Goal: Task Accomplishment & Management: Manage account settings

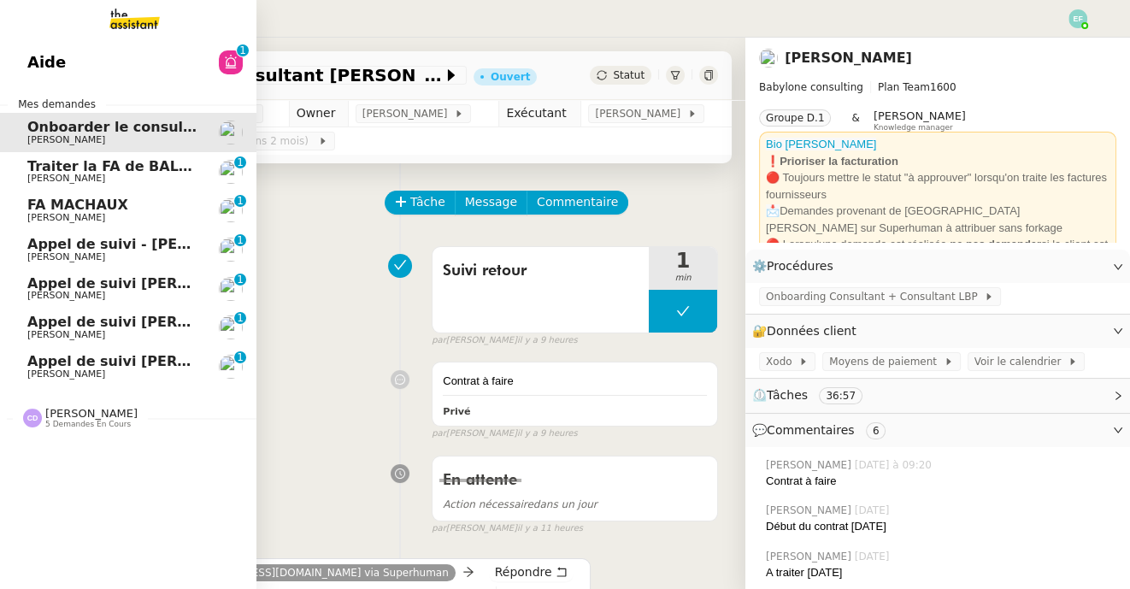
click at [39, 152] on link "Traiter la FA de BALLAN [PERSON_NAME] 0 1 2 3 4 5 6 7 8 9" at bounding box center [128, 171] width 256 height 39
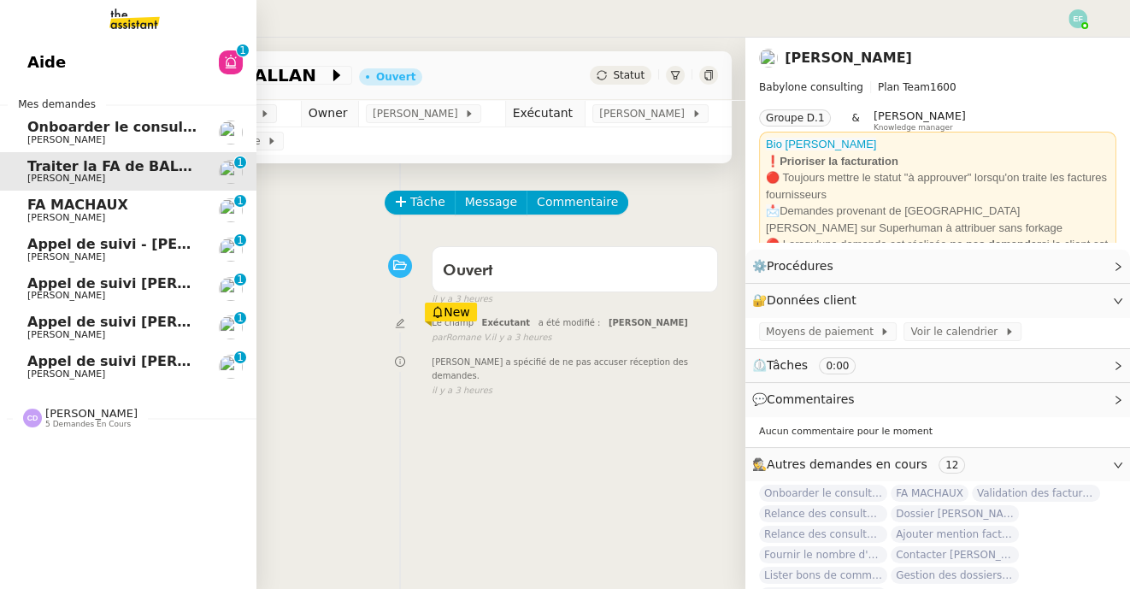
click at [53, 137] on span "[PERSON_NAME]" at bounding box center [66, 139] width 78 height 11
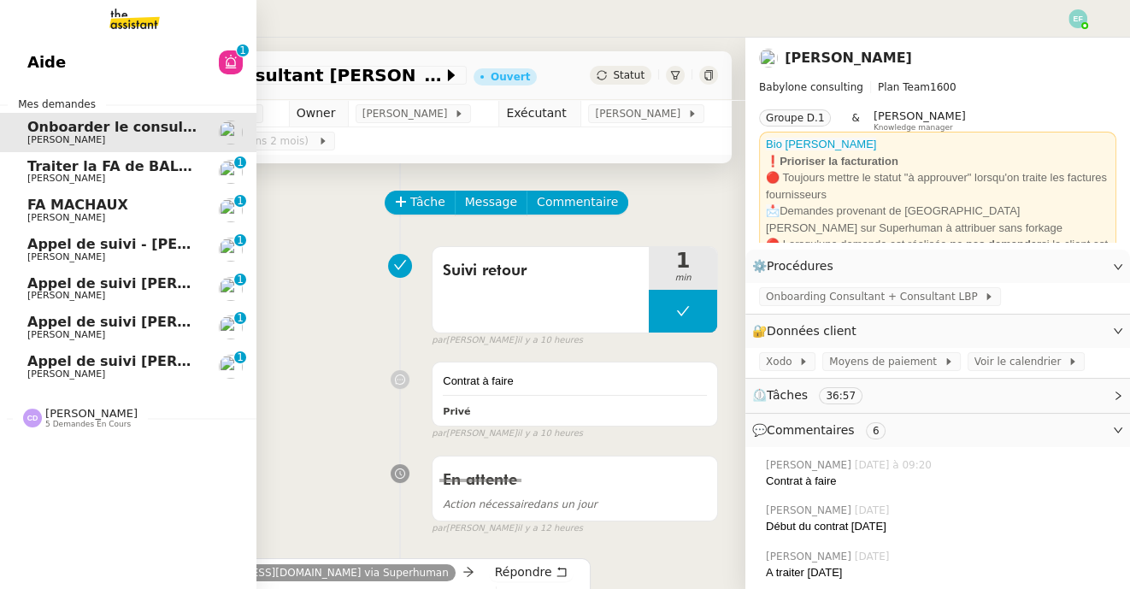
click at [151, 171] on span "Traiter la FA de BALLAN" at bounding box center [118, 166] width 182 height 16
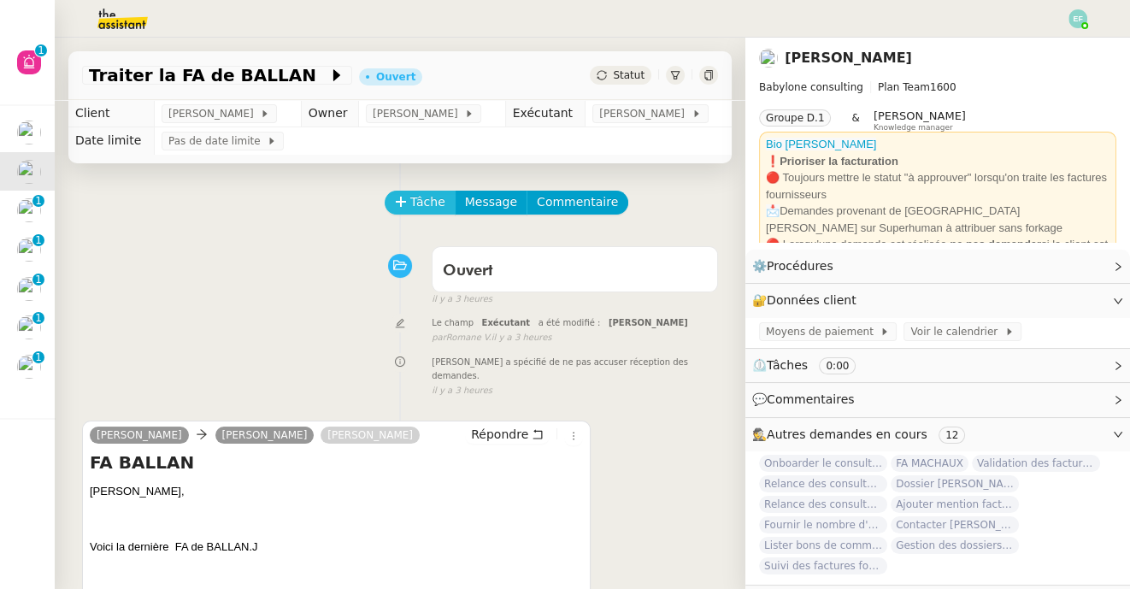
click at [408, 193] on button "Tâche" at bounding box center [420, 203] width 71 height 24
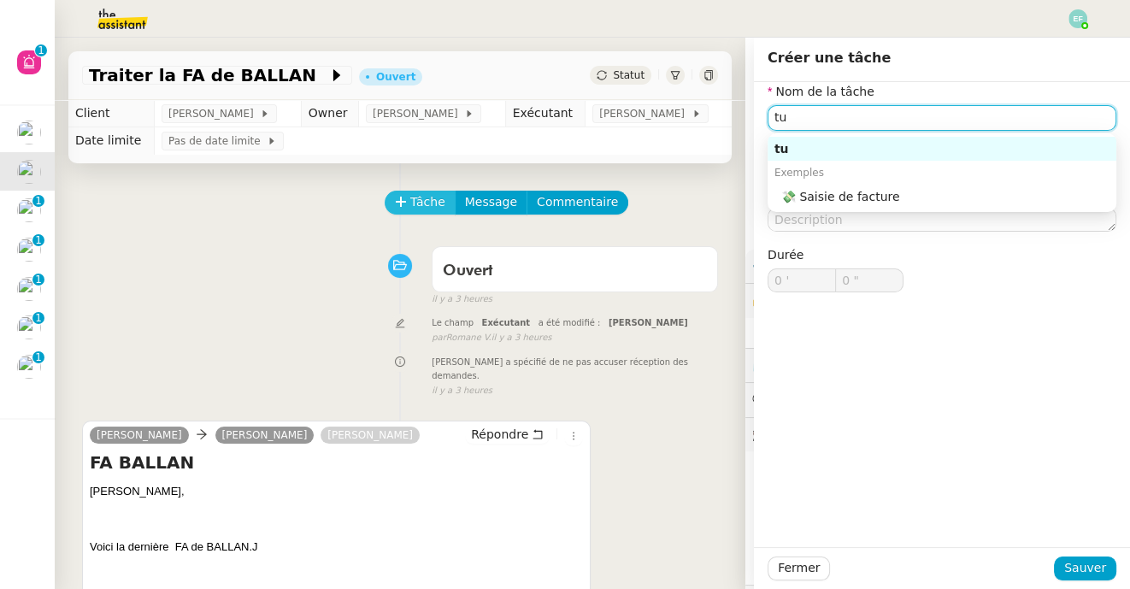
type input "t"
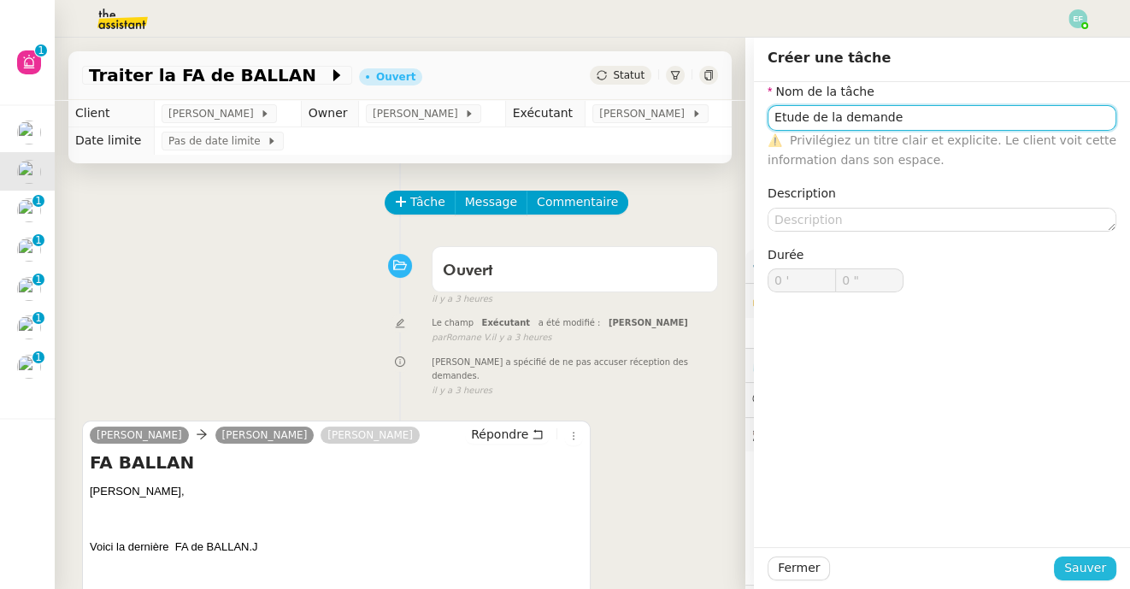
type input "Etude de la demande"
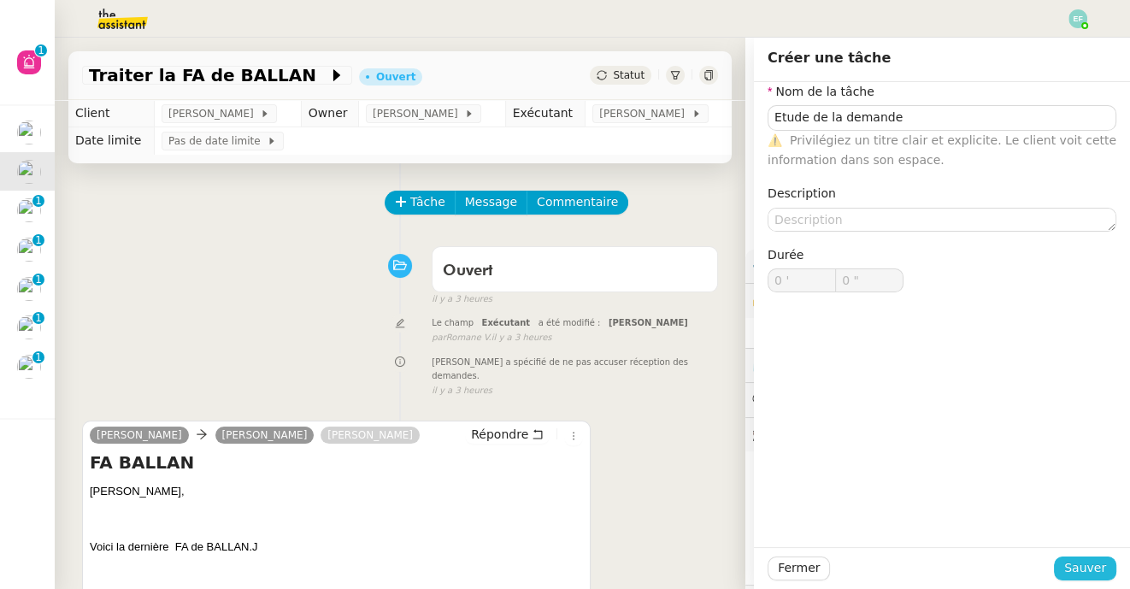
click at [1092, 561] on span "Sauver" at bounding box center [1085, 568] width 42 height 20
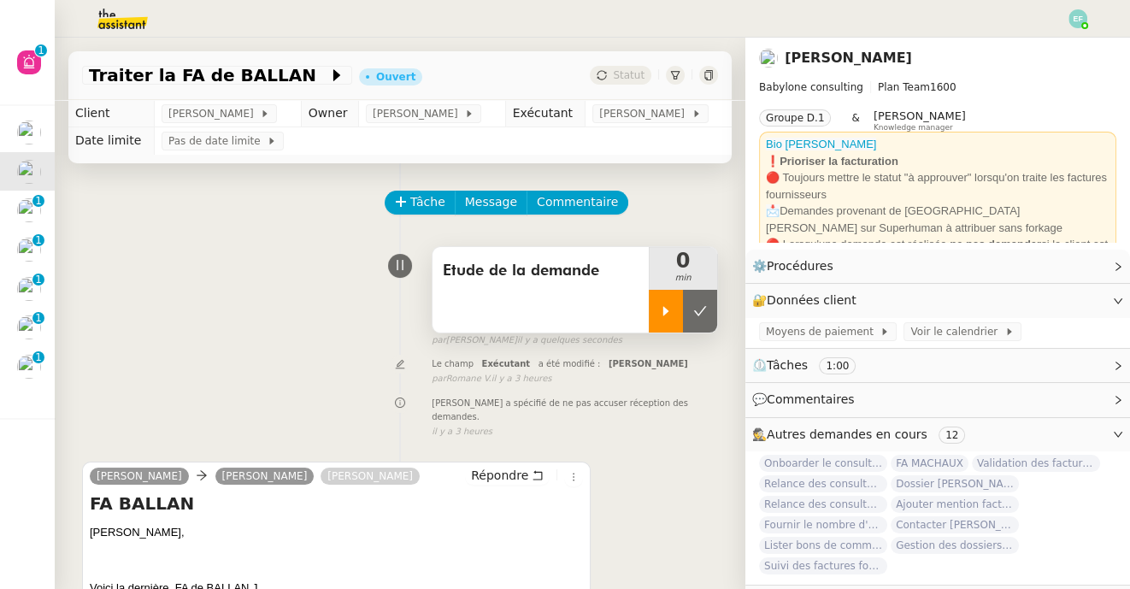
click at [673, 317] on div at bounding box center [666, 311] width 34 height 43
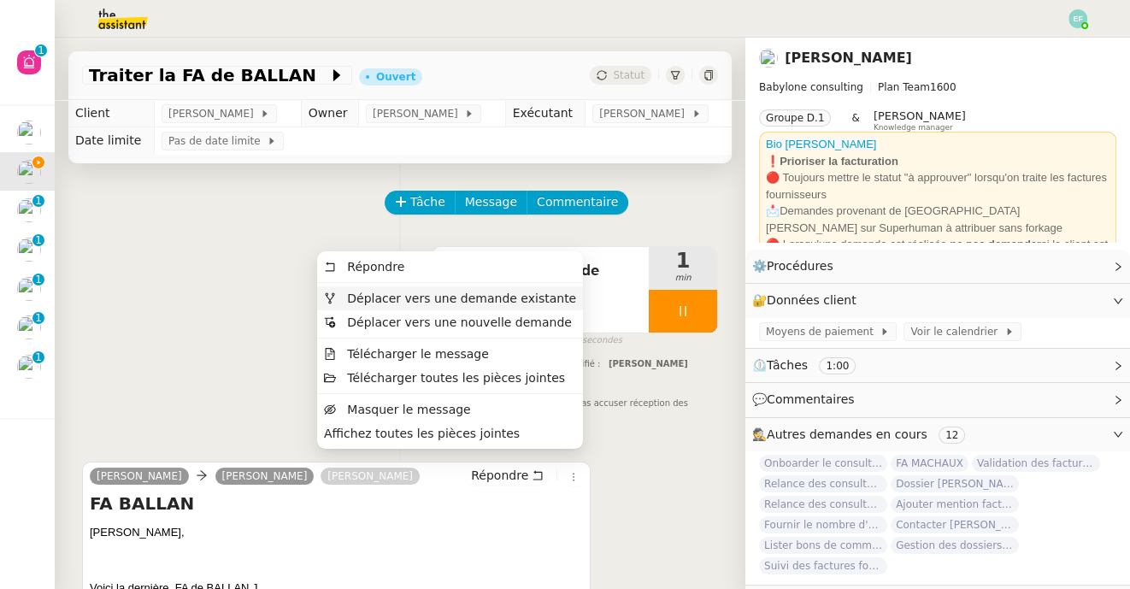
click at [549, 303] on span "Déplacer vers une demande existante" at bounding box center [461, 298] width 229 height 14
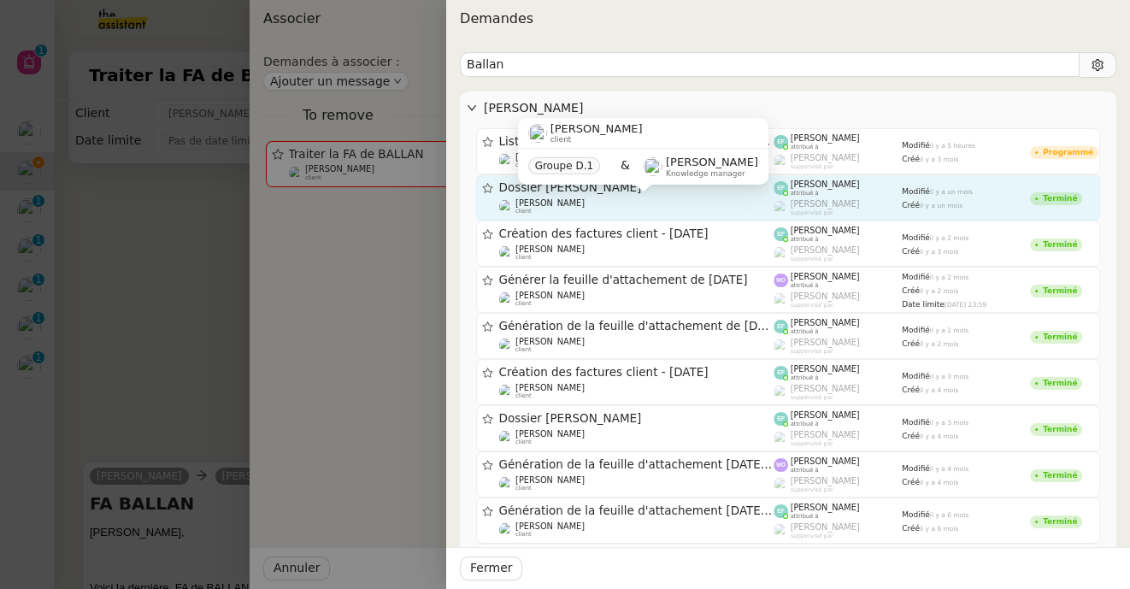
type input "Ballan"
click at [541, 198] on span "[PERSON_NAME]" at bounding box center [549, 202] width 69 height 9
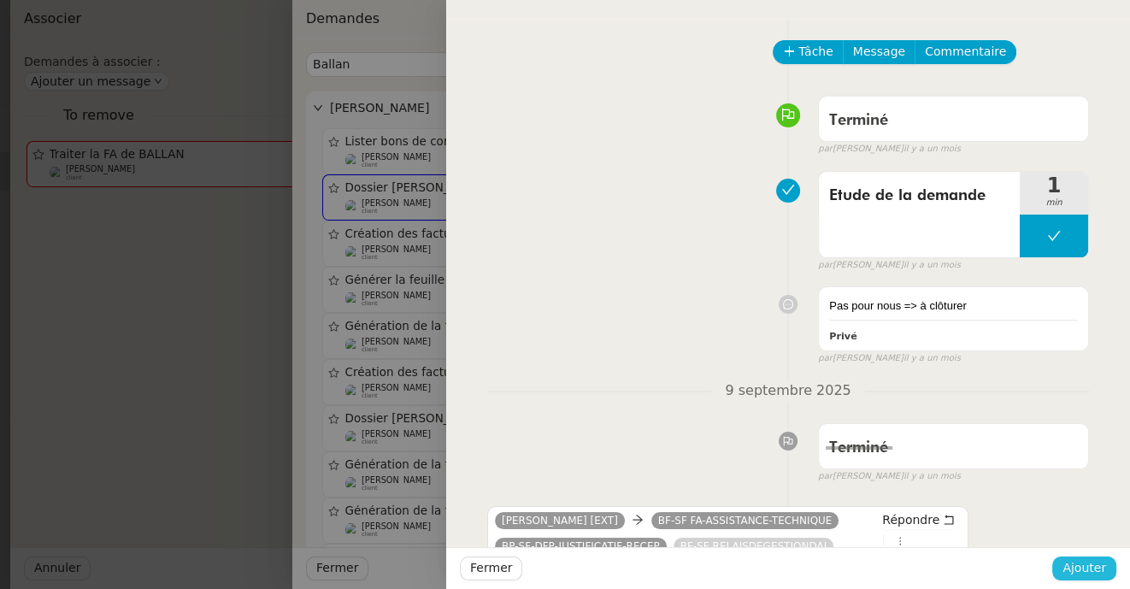
click at [1076, 565] on span "Ajouter" at bounding box center [1084, 568] width 44 height 20
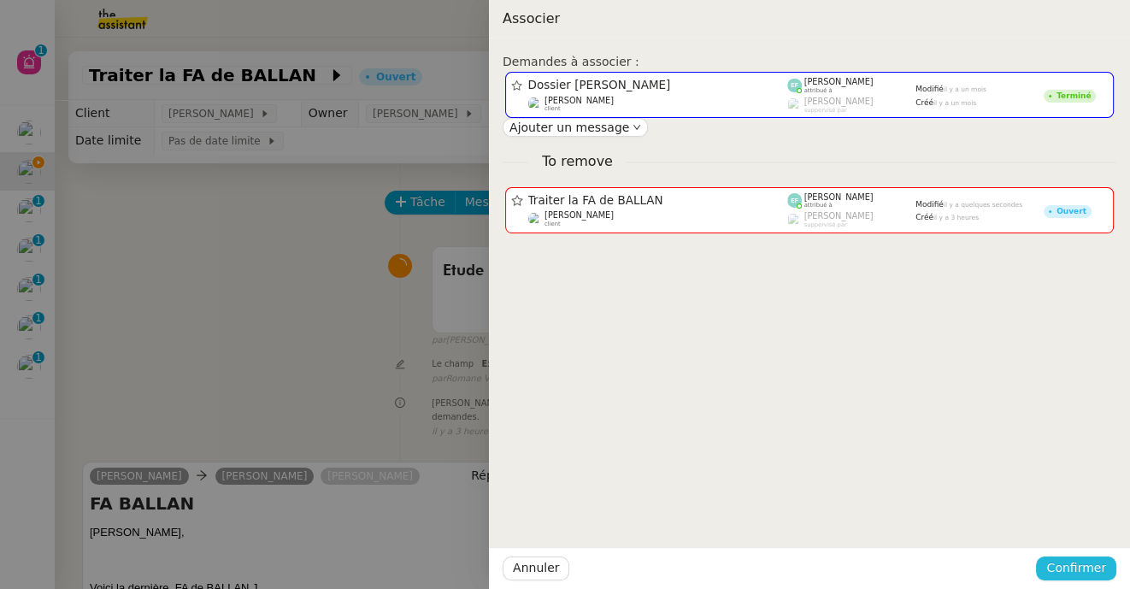
click at [1069, 567] on span "Confirmer" at bounding box center [1076, 568] width 60 height 20
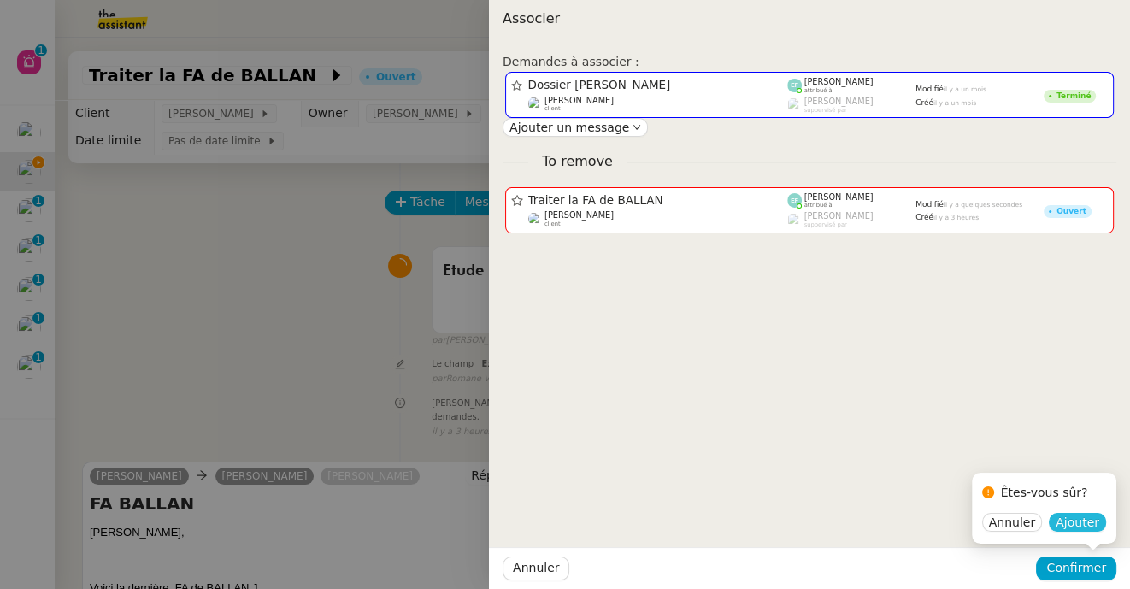
click at [1074, 518] on span "Ajouter" at bounding box center [1077, 522] width 44 height 17
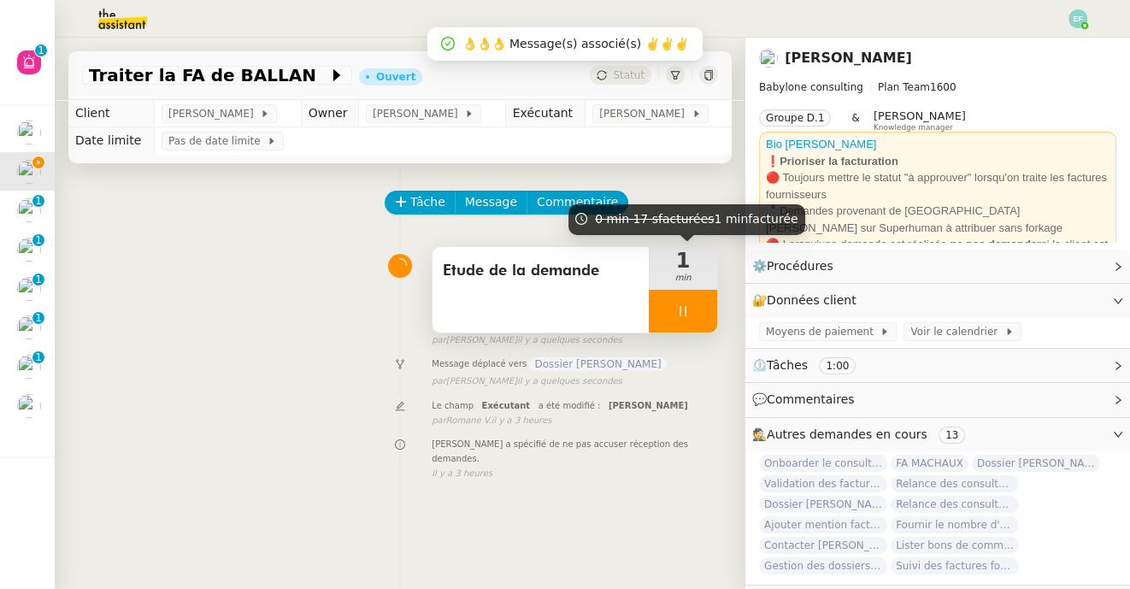
click at [662, 297] on div at bounding box center [683, 311] width 68 height 43
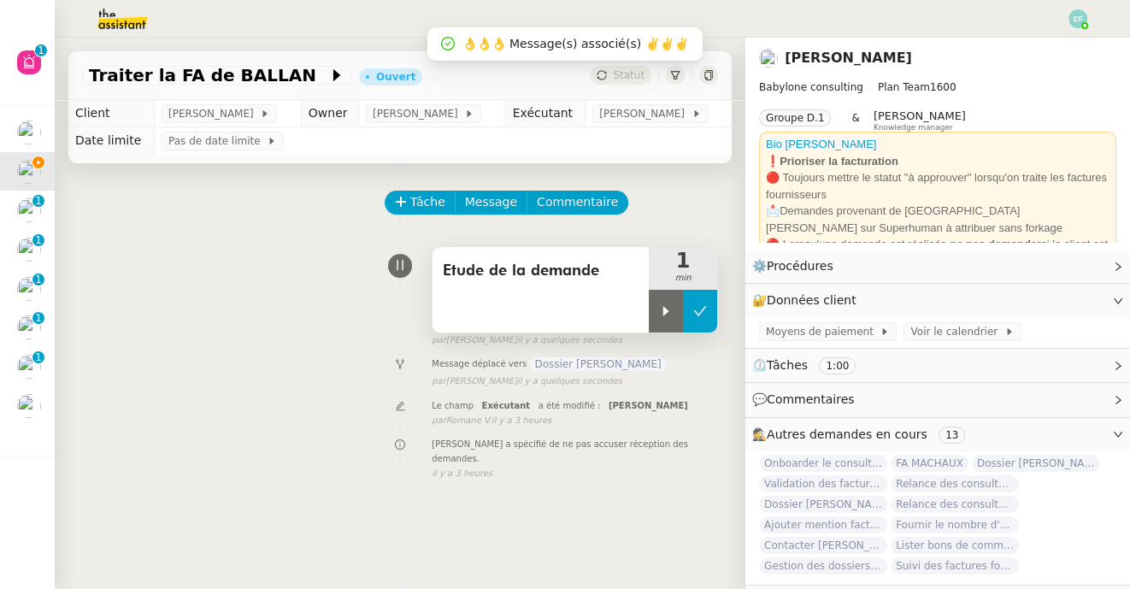
click at [688, 302] on button at bounding box center [700, 311] width 34 height 43
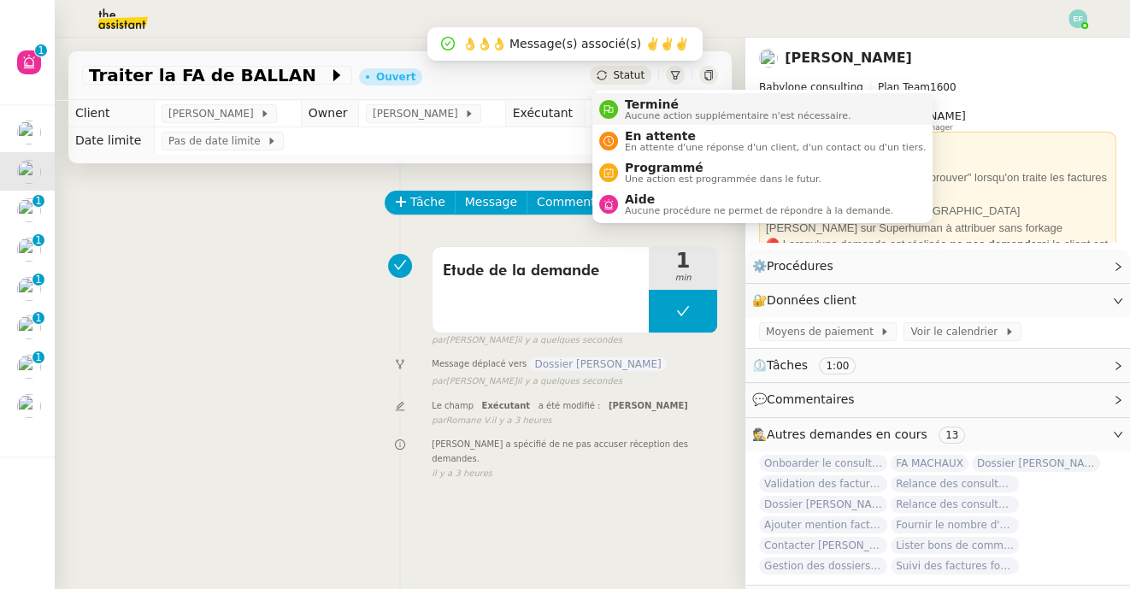
click at [631, 101] on span "Terminé" at bounding box center [738, 104] width 226 height 14
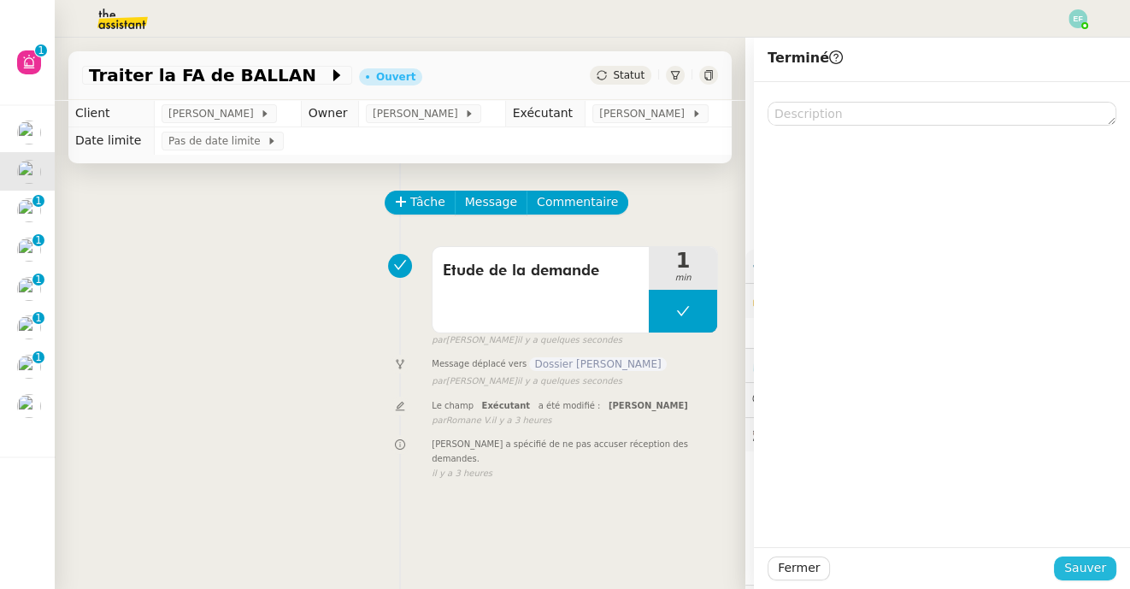
click at [1081, 575] on span "Sauver" at bounding box center [1085, 568] width 42 height 20
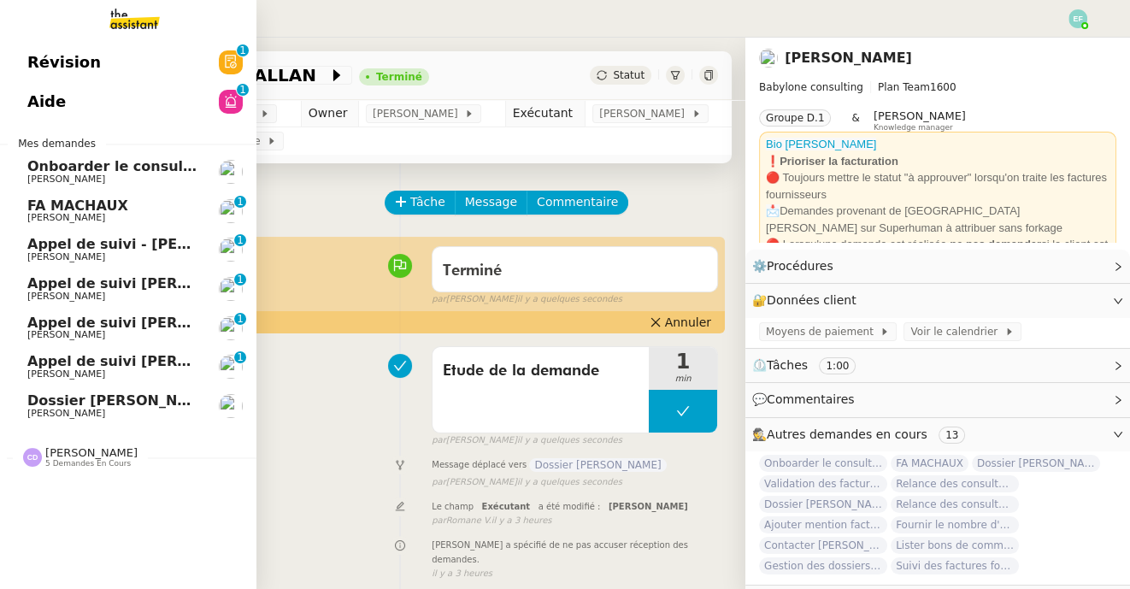
click at [35, 173] on span "[PERSON_NAME]" at bounding box center [66, 178] width 78 height 11
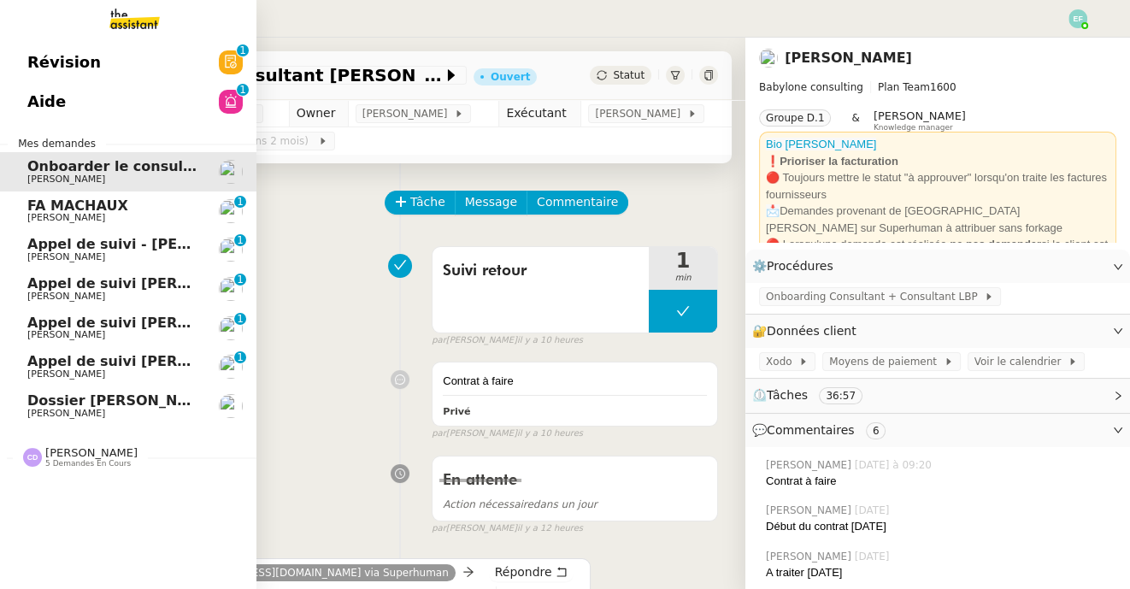
click at [41, 222] on span "[PERSON_NAME]" at bounding box center [66, 217] width 78 height 11
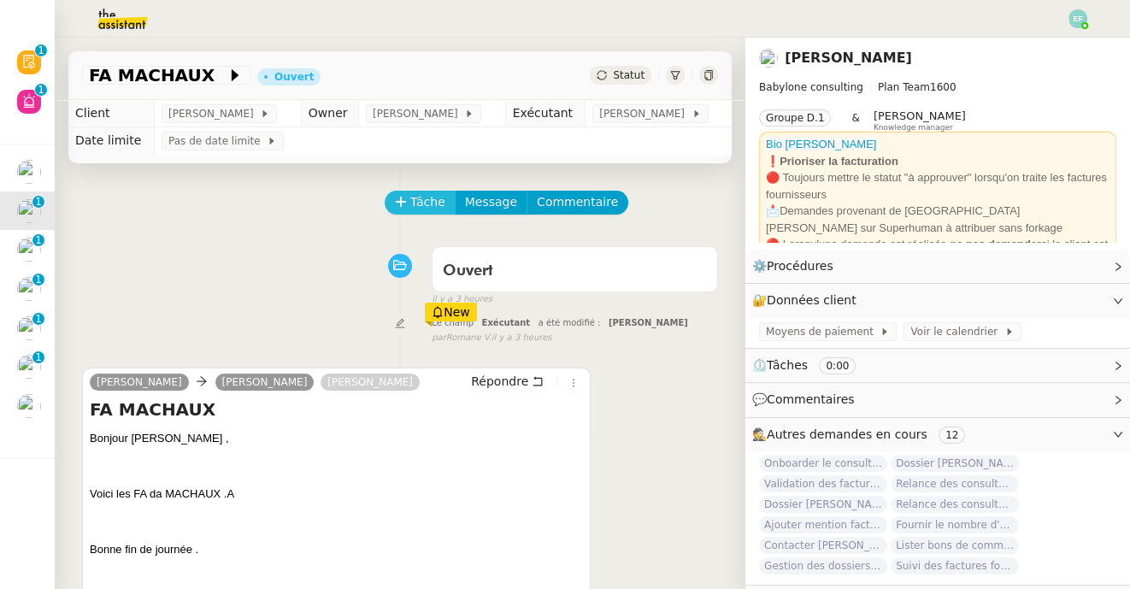
click at [412, 204] on span "Tâche" at bounding box center [427, 202] width 35 height 20
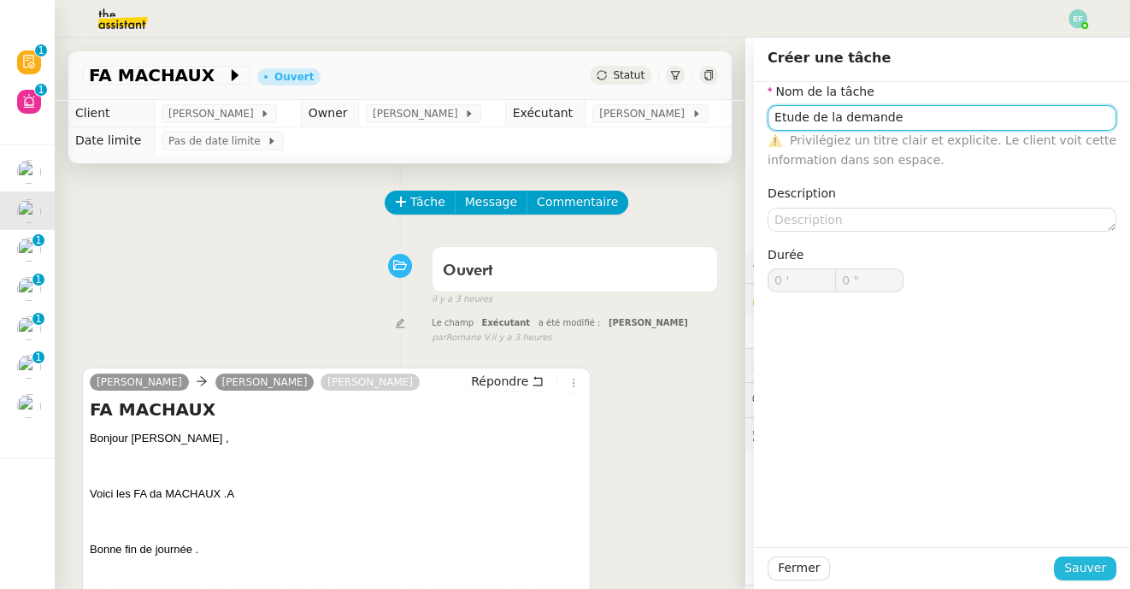
type input "Etude de la demande"
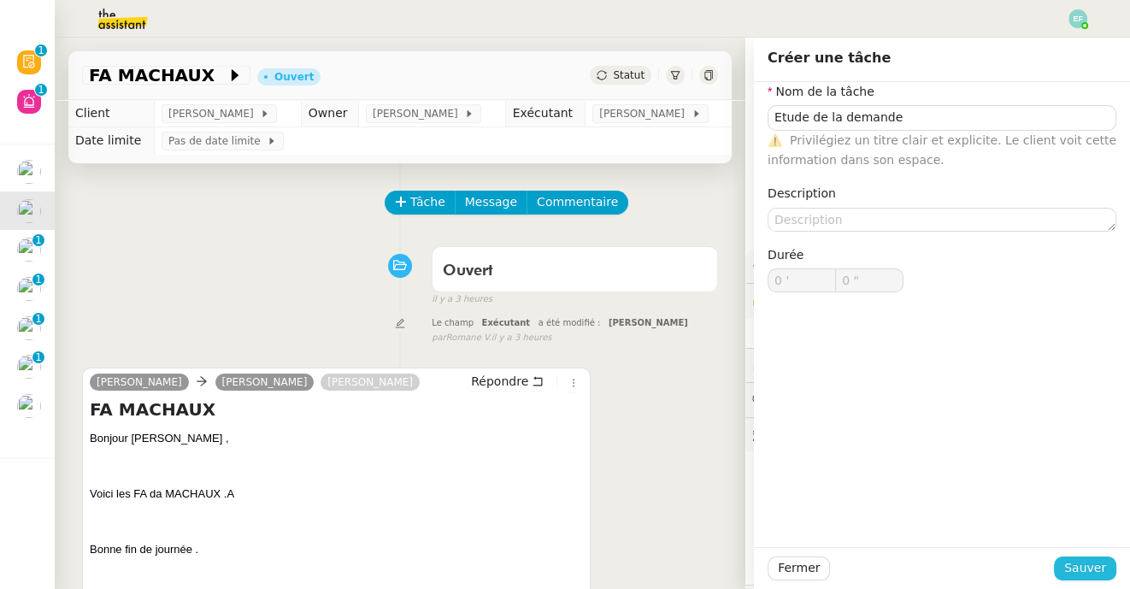
click at [1083, 561] on span "Sauver" at bounding box center [1085, 568] width 42 height 20
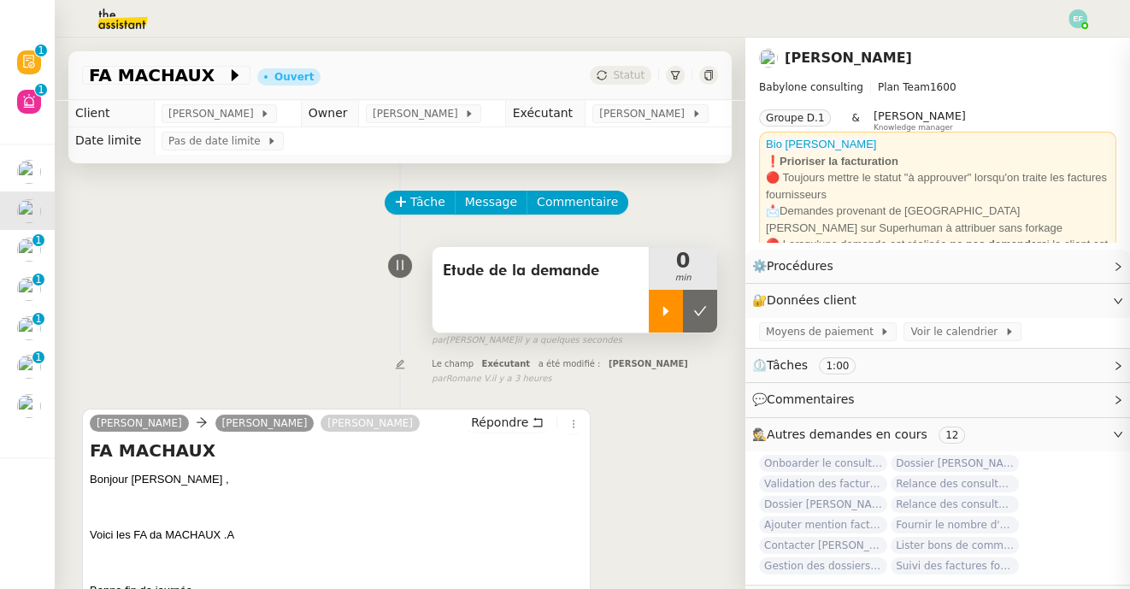
click at [671, 320] on div at bounding box center [666, 311] width 34 height 43
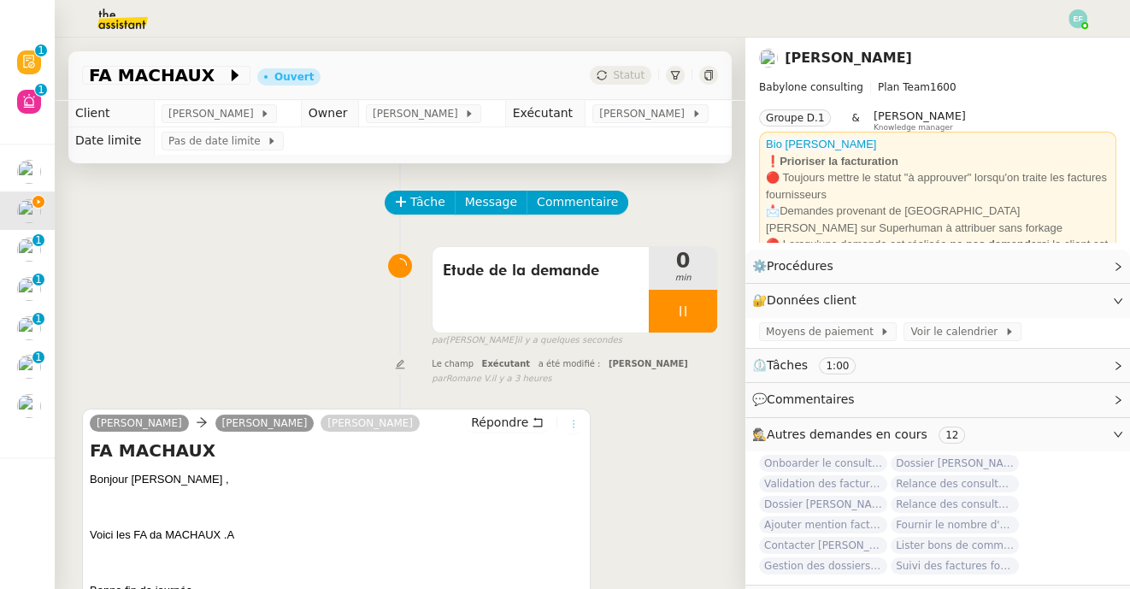
click at [576, 423] on icon at bounding box center [573, 424] width 10 height 10
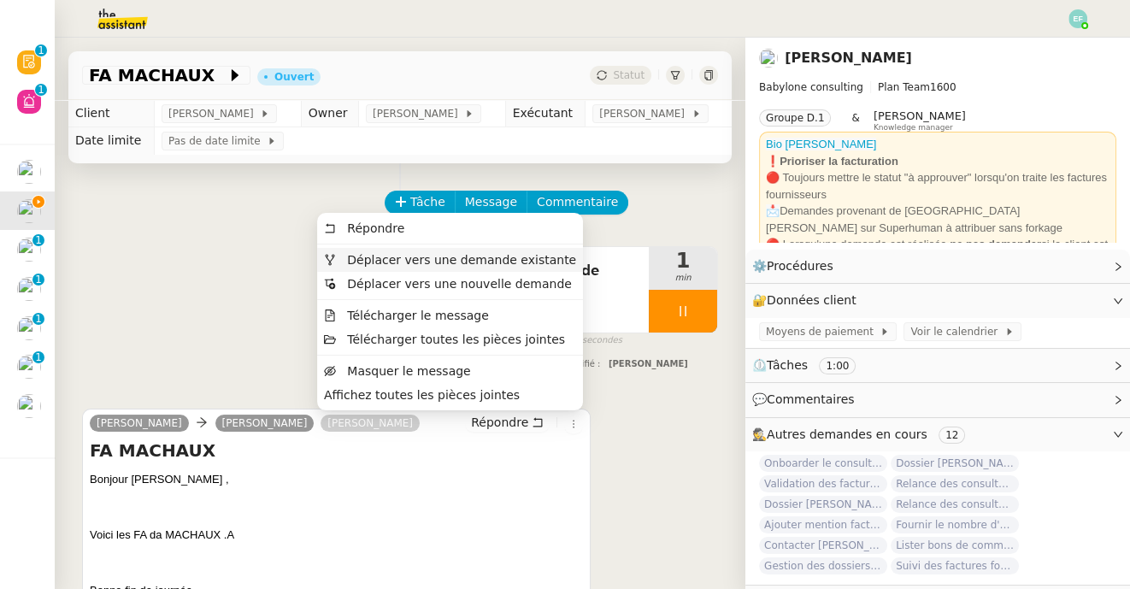
click at [544, 258] on span "Déplacer vers une demande existante" at bounding box center [461, 260] width 229 height 14
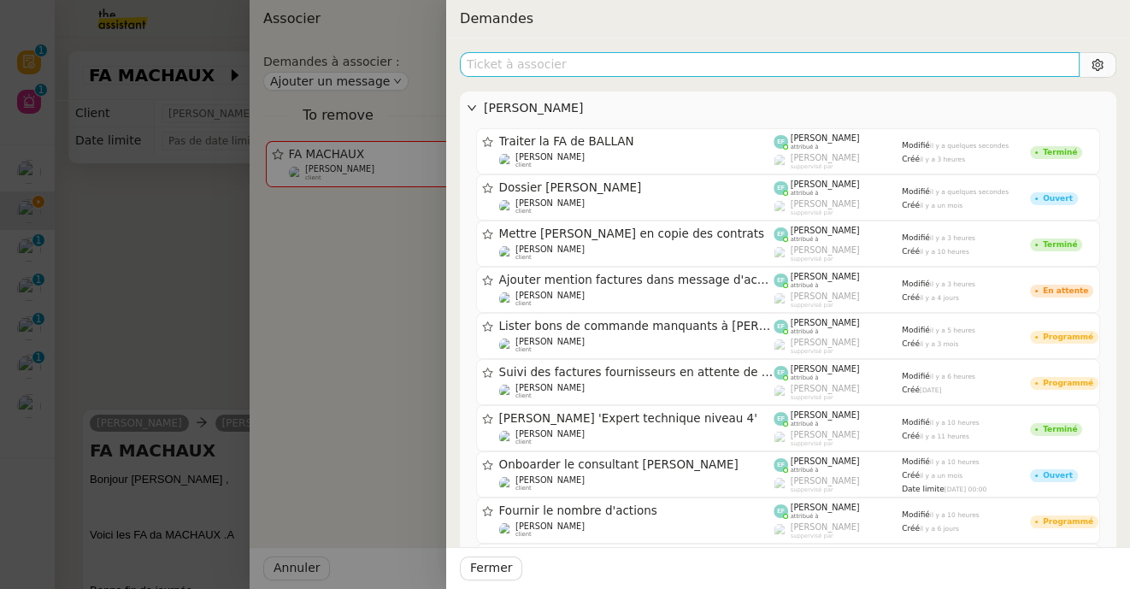
click at [631, 60] on input "text" at bounding box center [769, 64] width 619 height 25
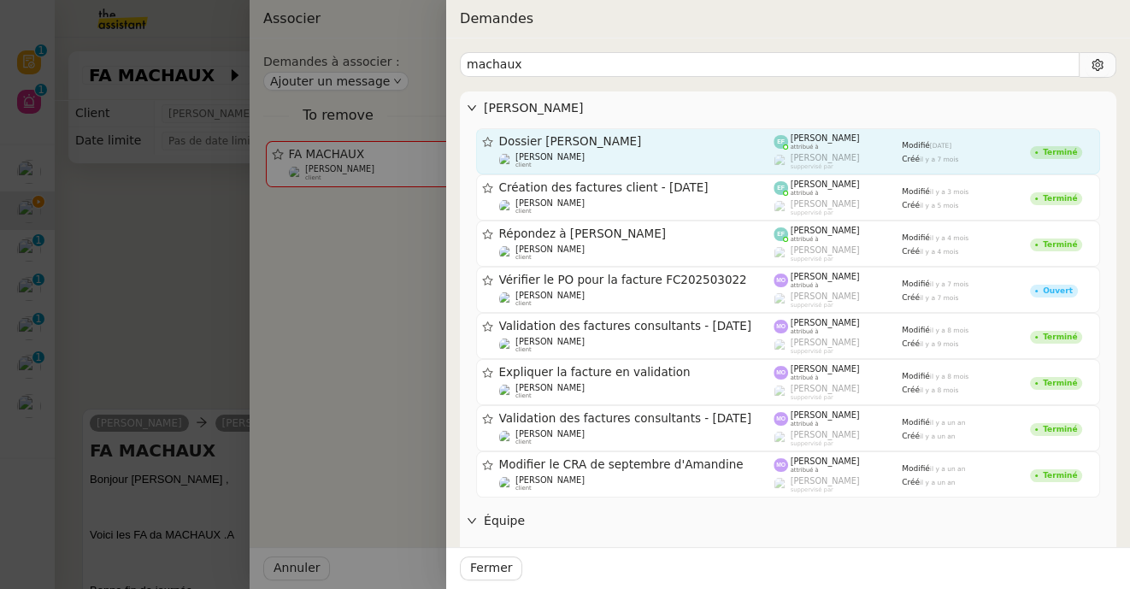
type input "machaux"
click at [670, 138] on span "Dossier [PERSON_NAME]" at bounding box center [636, 142] width 275 height 12
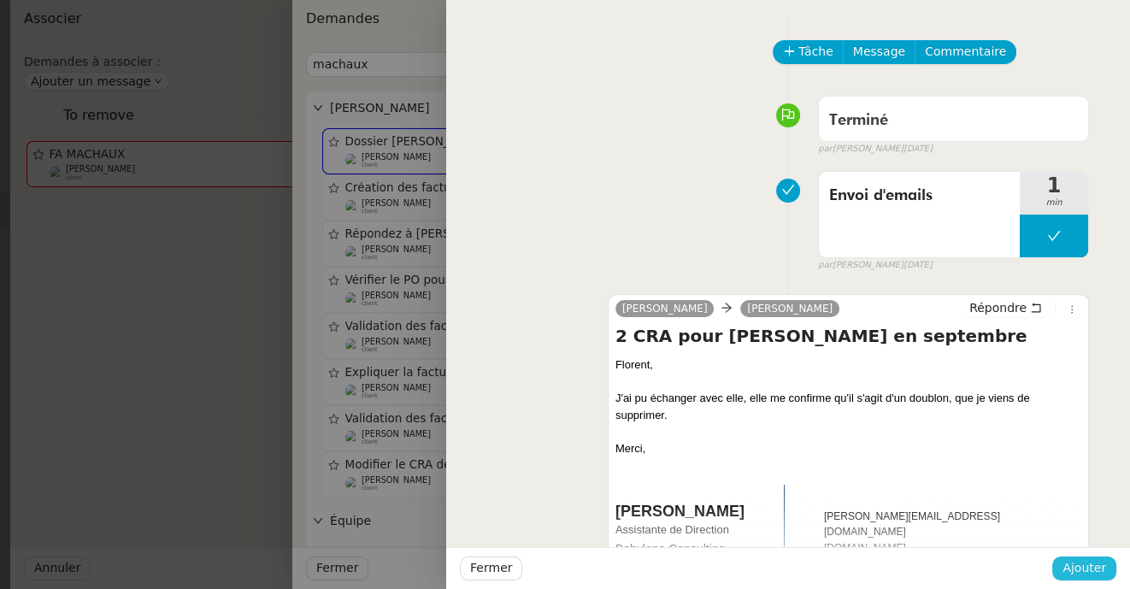
click at [1070, 562] on span "Ajouter" at bounding box center [1084, 568] width 44 height 20
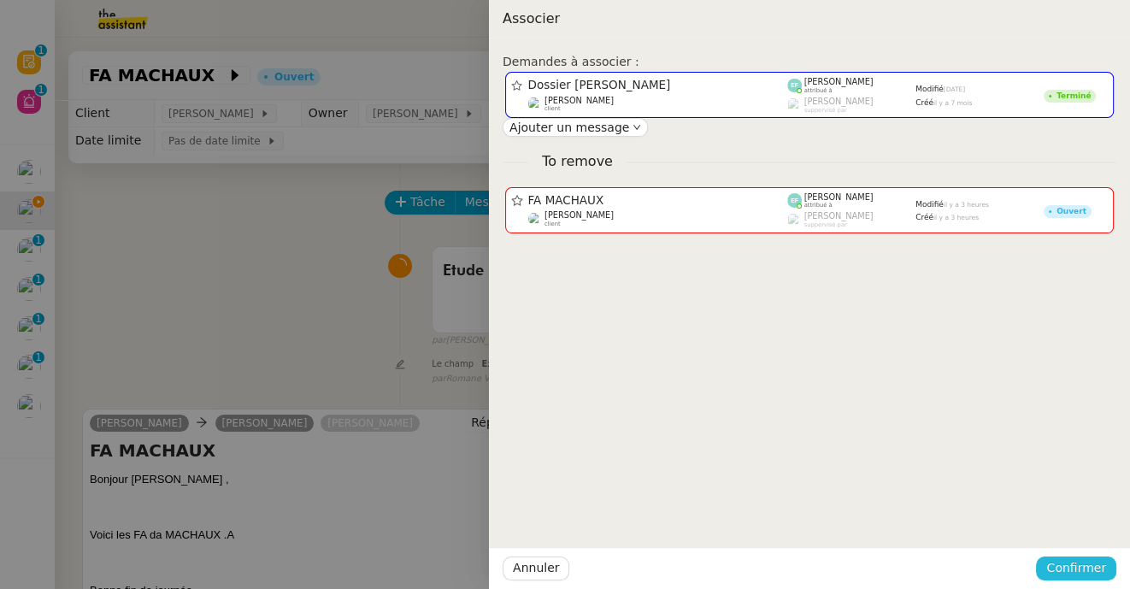
click at [1066, 556] on button "Confirmer" at bounding box center [1076, 568] width 80 height 24
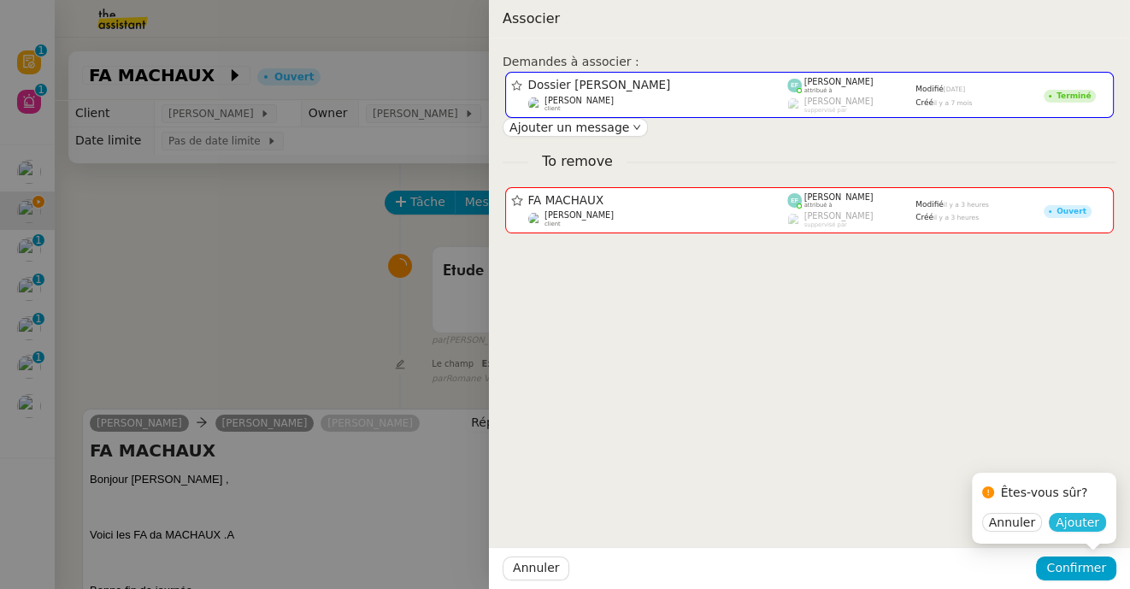
click at [1071, 522] on span "Ajouter" at bounding box center [1077, 522] width 44 height 17
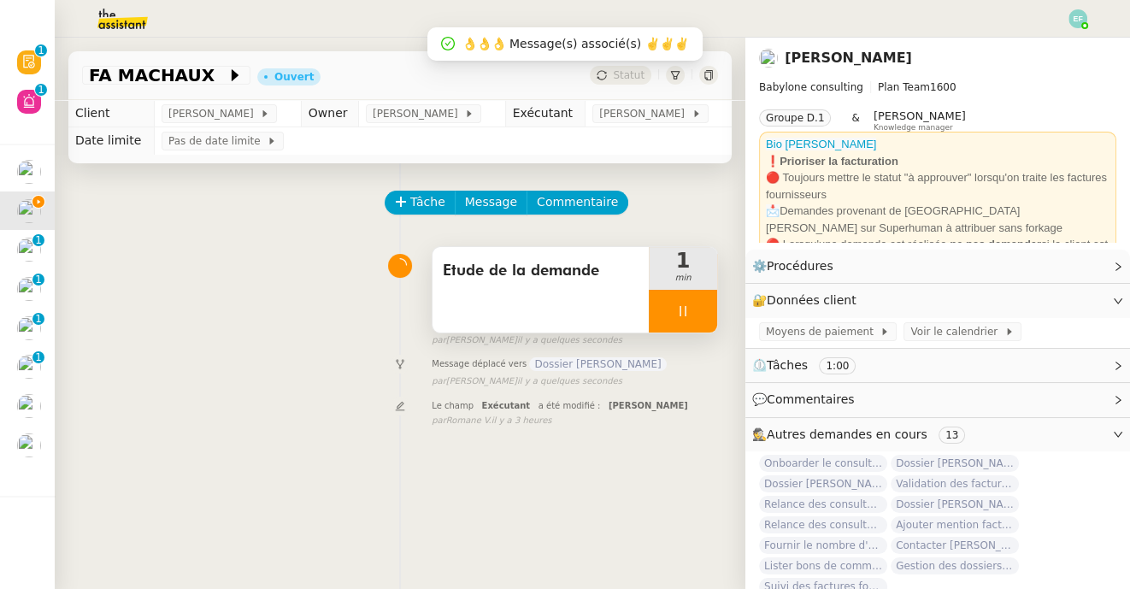
click at [706, 316] on div at bounding box center [683, 311] width 68 height 43
click at [706, 316] on icon at bounding box center [700, 311] width 14 height 14
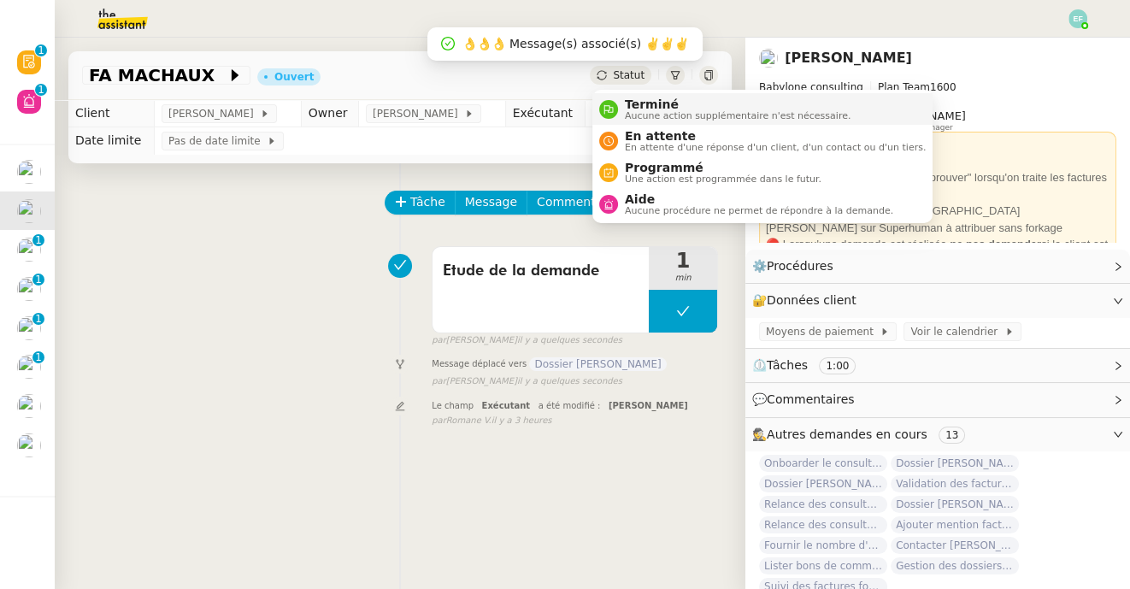
click at [638, 109] on span "Terminé" at bounding box center [738, 104] width 226 height 14
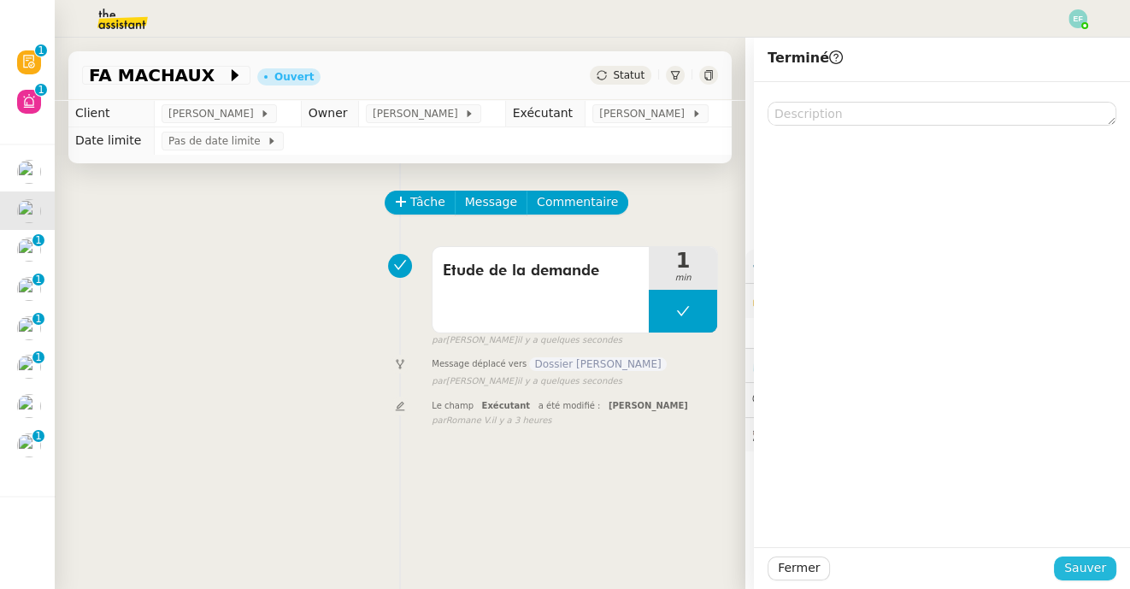
click at [1079, 564] on span "Sauver" at bounding box center [1085, 568] width 42 height 20
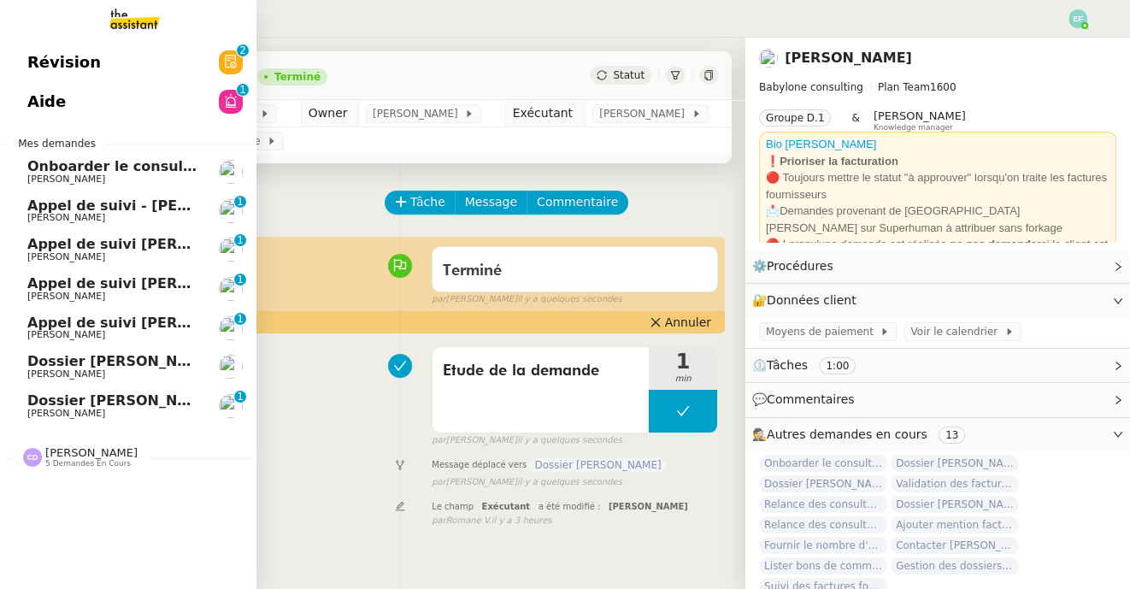
click at [46, 208] on span "Appel de suivi - [PERSON_NAME]ventes" at bounding box center [178, 205] width 303 height 16
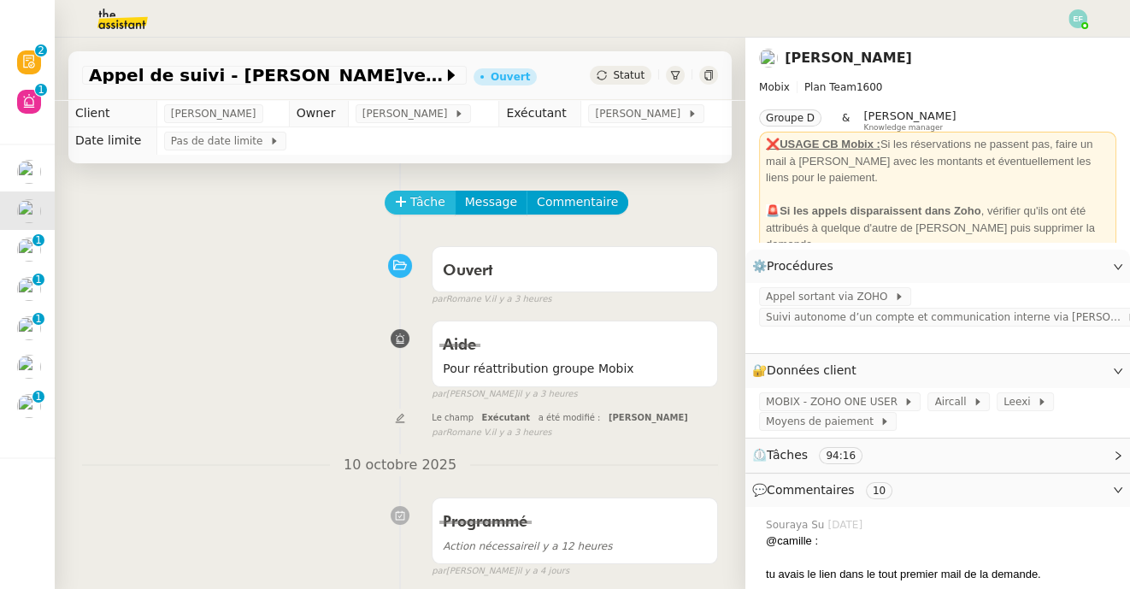
click at [413, 210] on span "Tâche" at bounding box center [427, 202] width 35 height 20
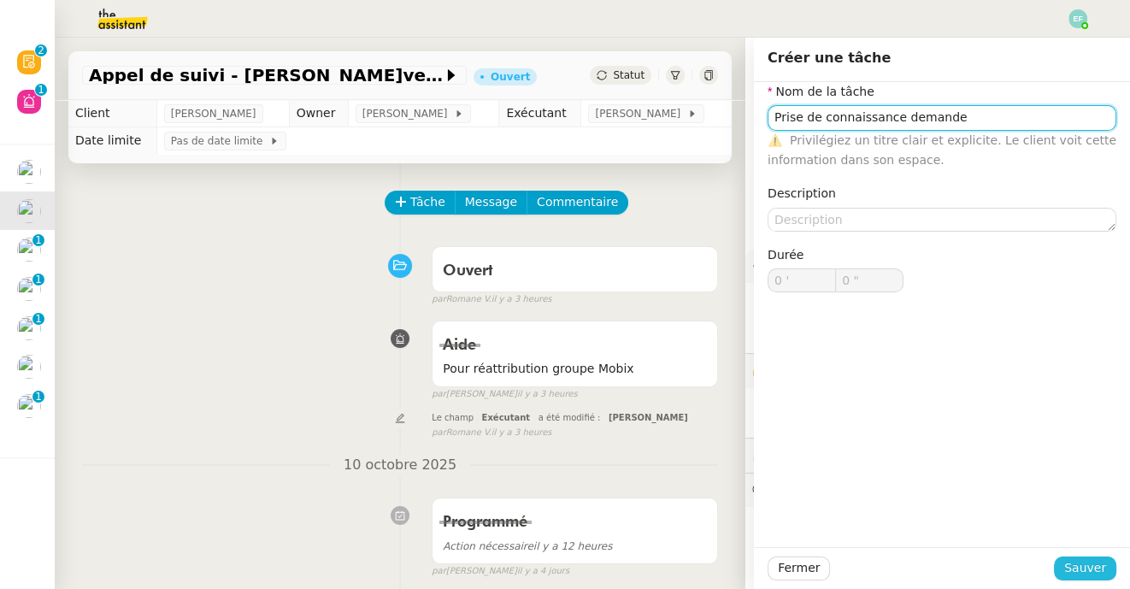
type input "Prise de connaissance demande"
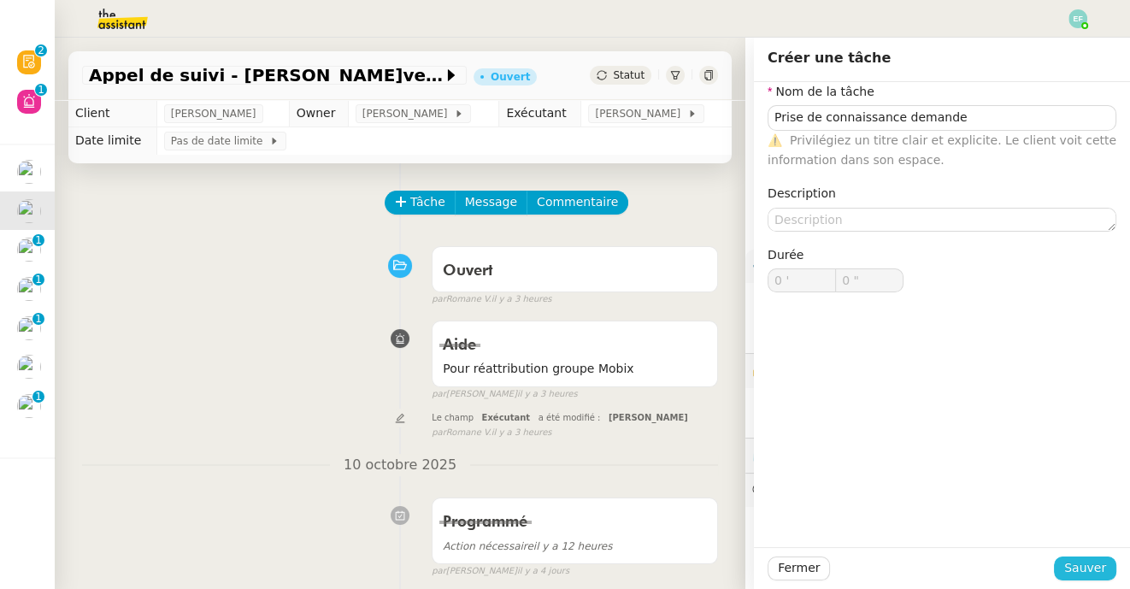
click at [1069, 566] on span "Sauver" at bounding box center [1085, 568] width 42 height 20
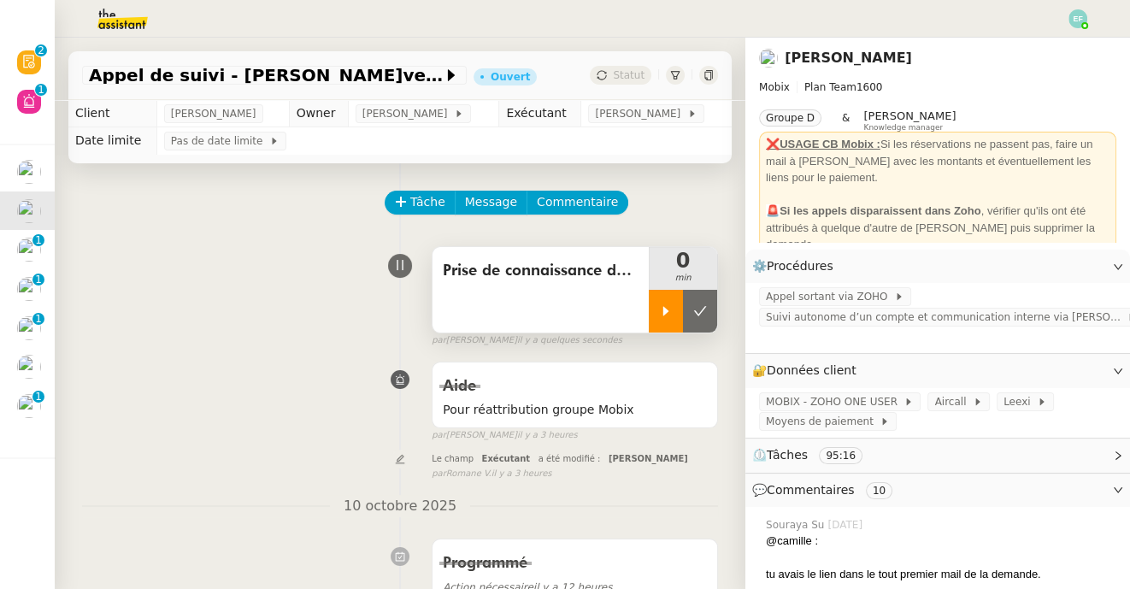
click at [665, 322] on div at bounding box center [666, 311] width 34 height 43
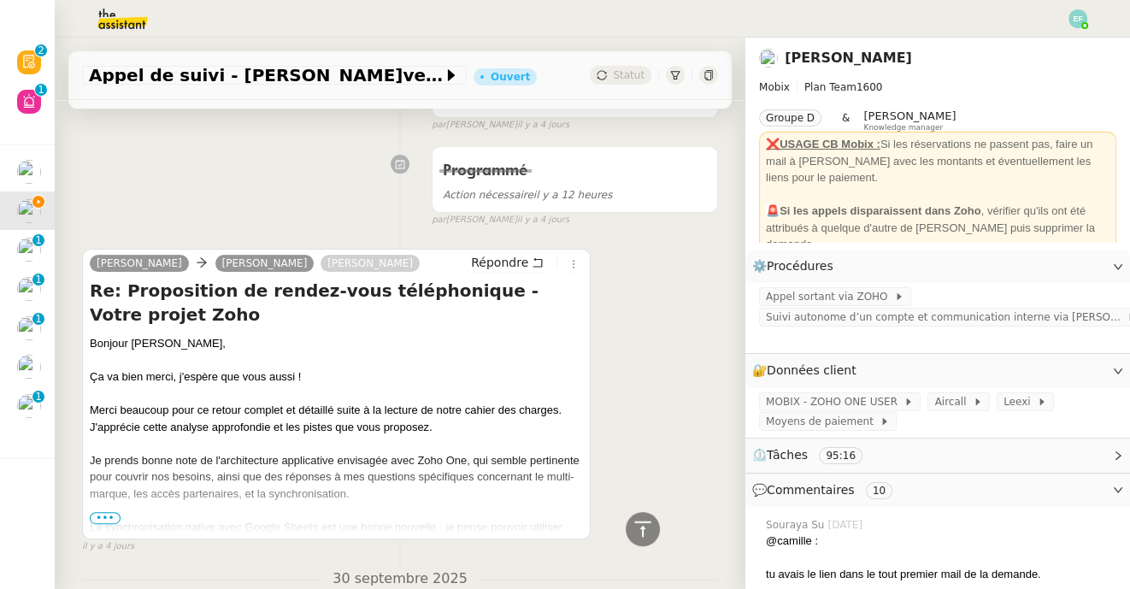
scroll to position [487, 0]
click at [106, 516] on span "•••" at bounding box center [105, 518] width 31 height 12
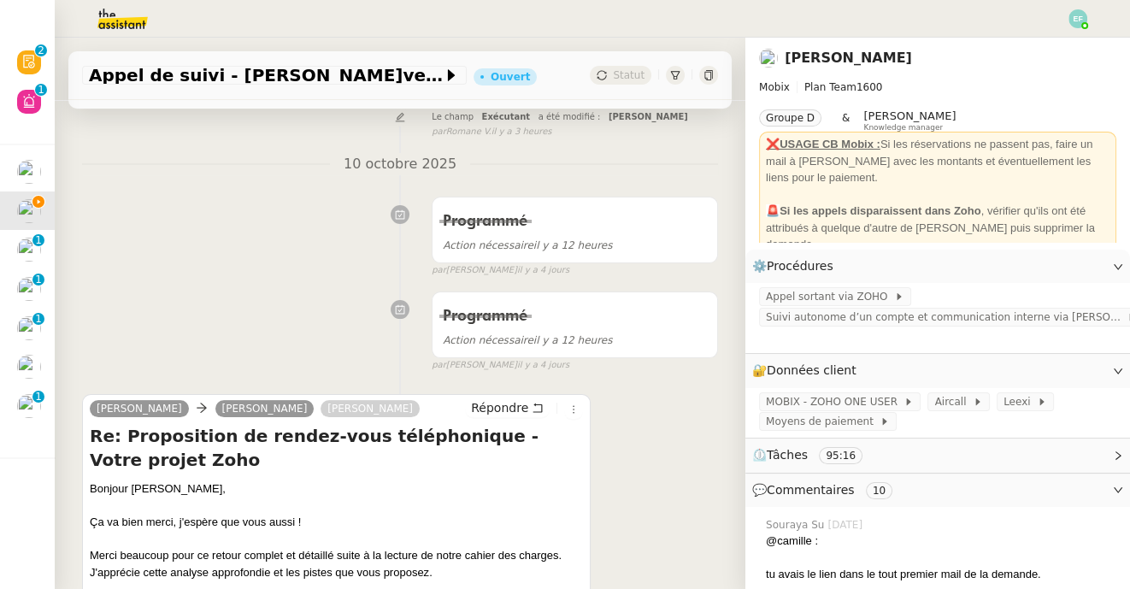
scroll to position [351, 0]
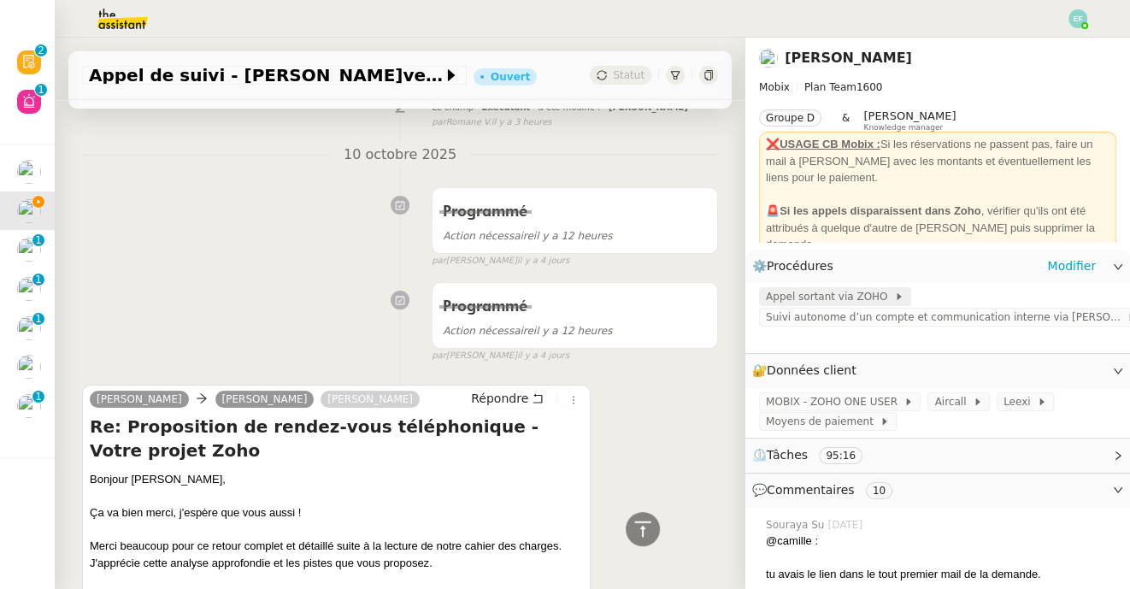
click at [795, 295] on span "Appel sortant via ZOHO" at bounding box center [830, 296] width 128 height 17
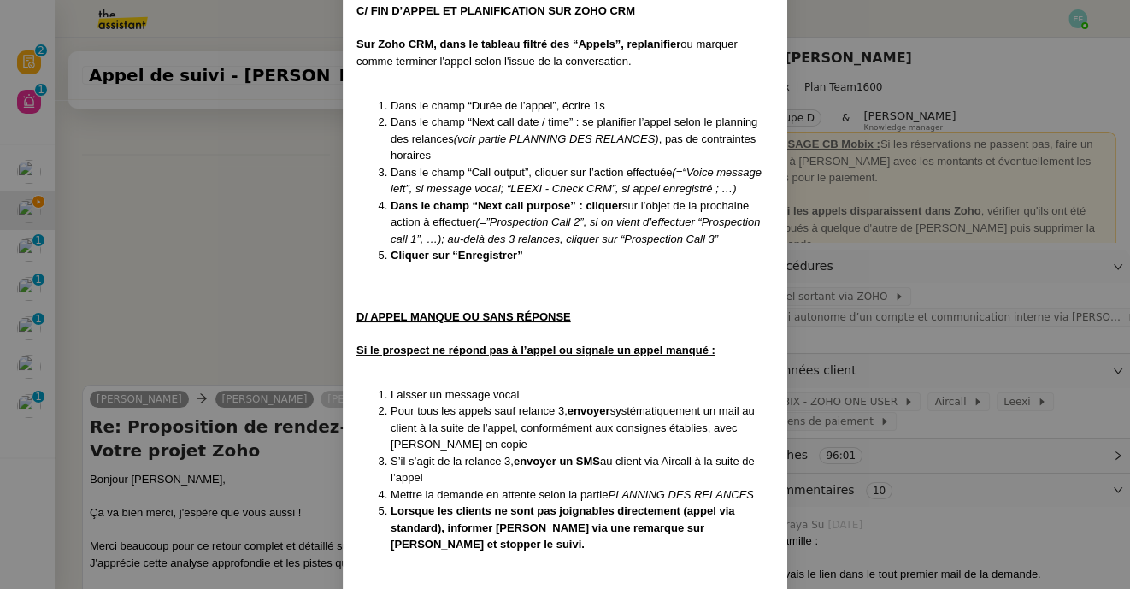
scroll to position [1901, 0]
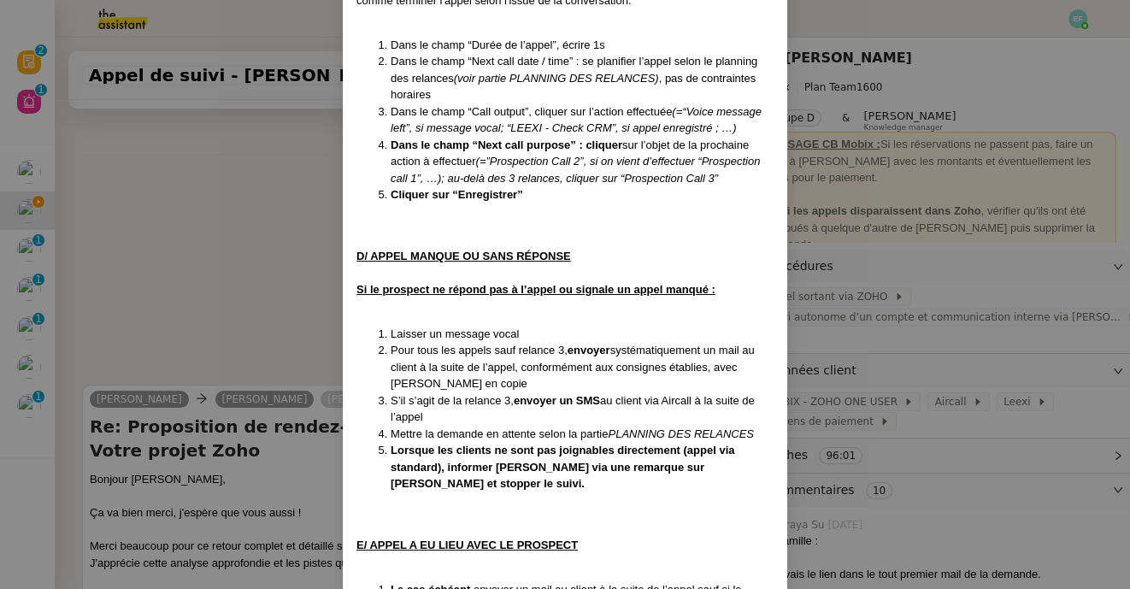
click at [312, 302] on nz-modal-container "Créé le [DATE] MAJ le [DATE] Contexte : Cette procédure s’applique lors du trai…" at bounding box center [565, 294] width 1130 height 589
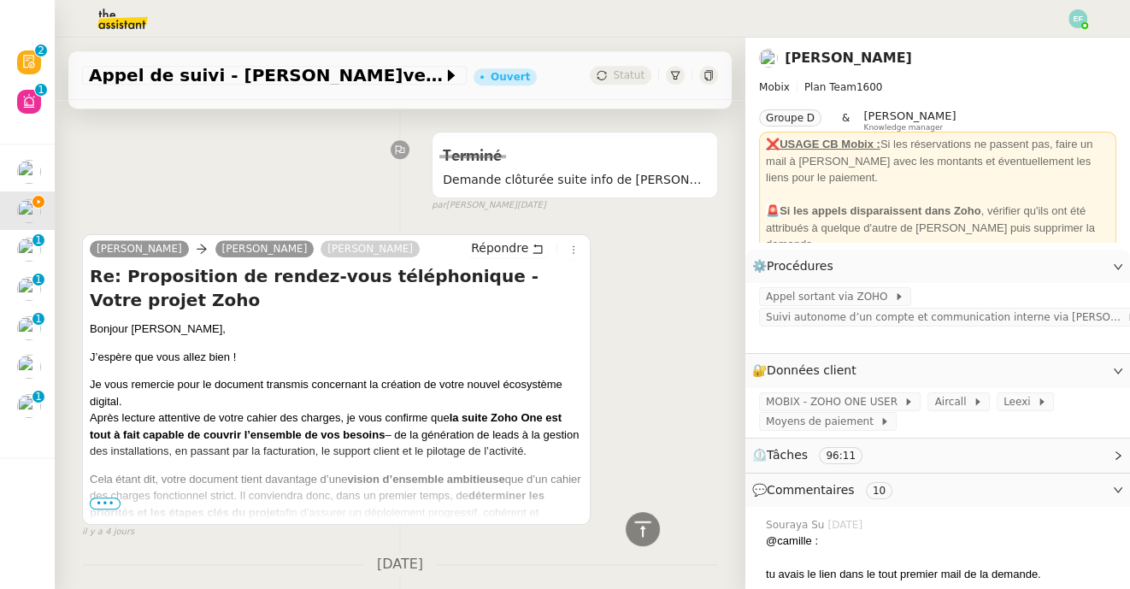
scroll to position [1560, 0]
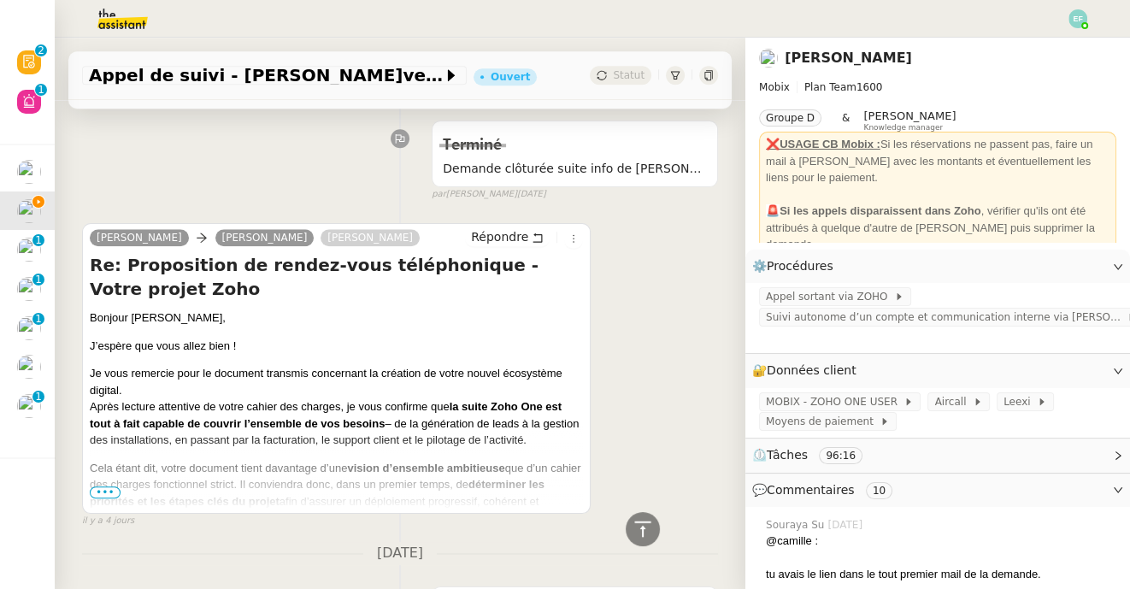
click at [109, 490] on span "•••" at bounding box center [105, 492] width 31 height 12
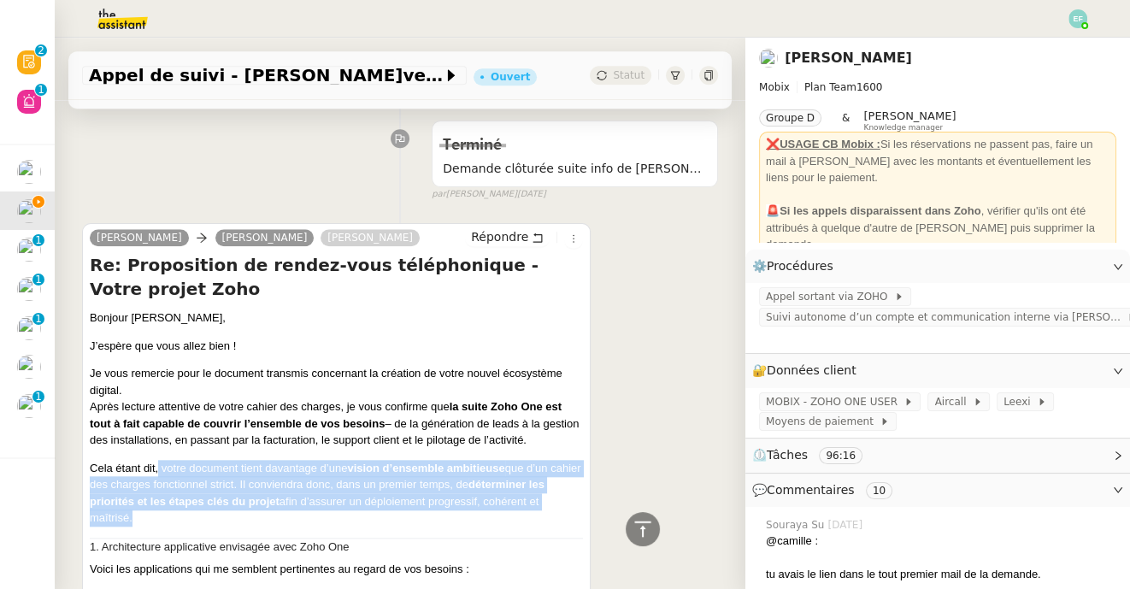
drag, startPoint x: 158, startPoint y: 471, endPoint x: 179, endPoint y: 520, distance: 53.6
click at [179, 520] on p "Cela étant dit, votre document tient davantage d’une vision d’ensemble ambitieu…" at bounding box center [336, 493] width 493 height 67
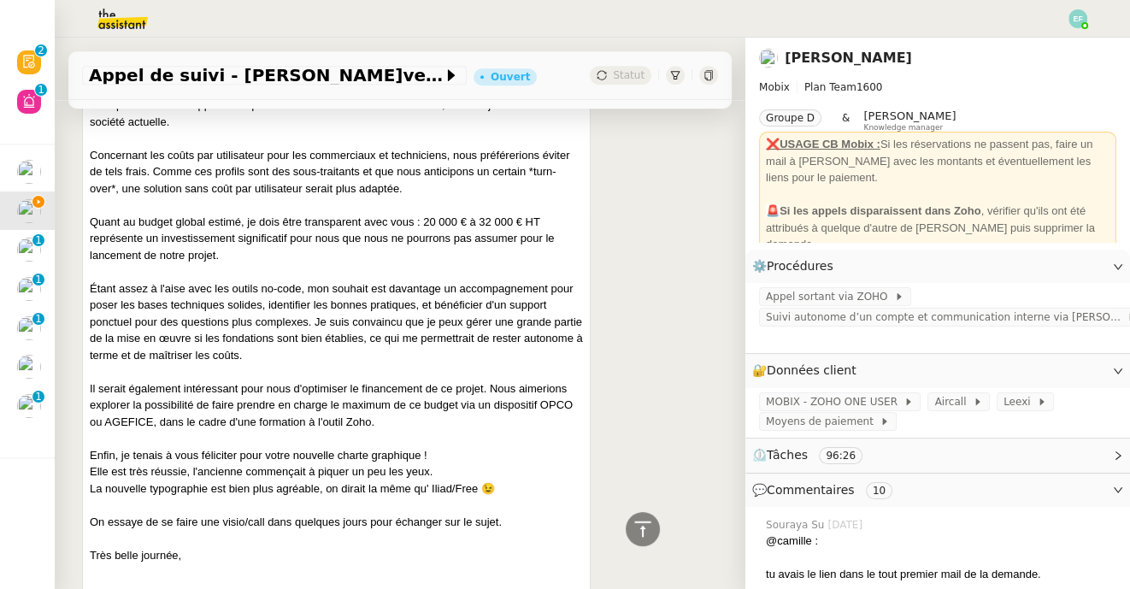
scroll to position [0, 0]
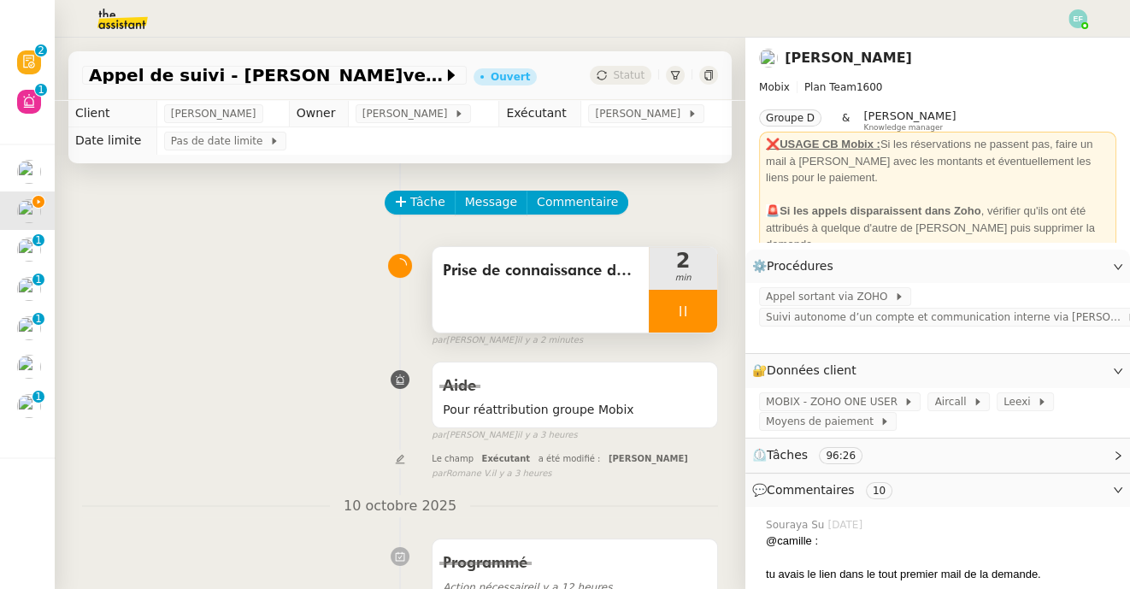
click at [702, 317] on div at bounding box center [683, 311] width 68 height 43
click at [702, 317] on icon at bounding box center [700, 311] width 14 height 14
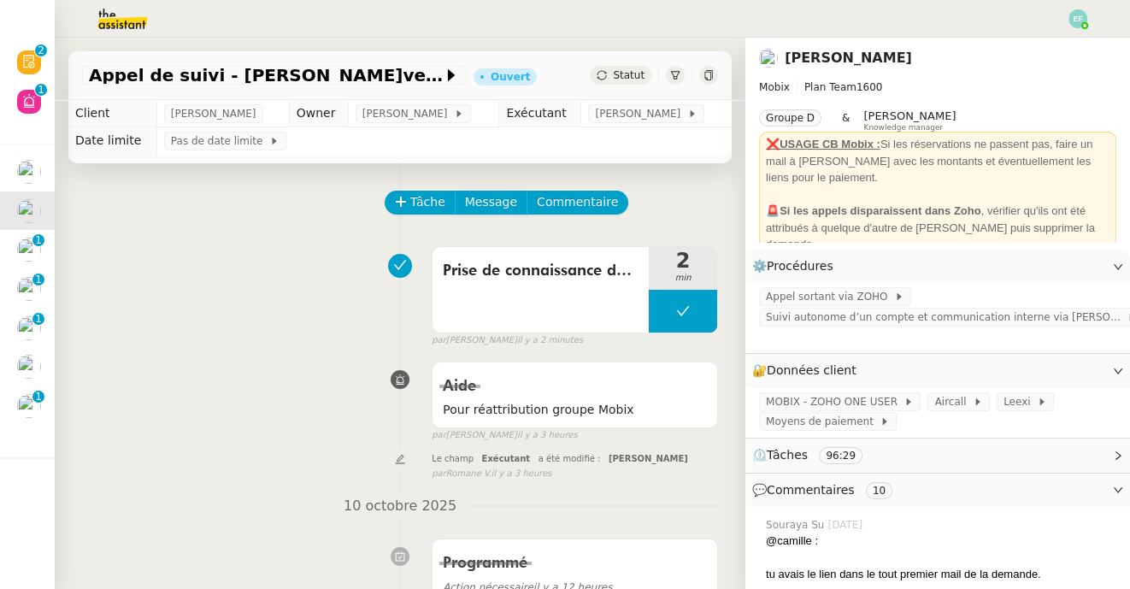
click at [308, 264] on div "Prise de connaissance demande 2 min false par [PERSON_NAME] il y a 2 minutes" at bounding box center [400, 292] width 636 height 109
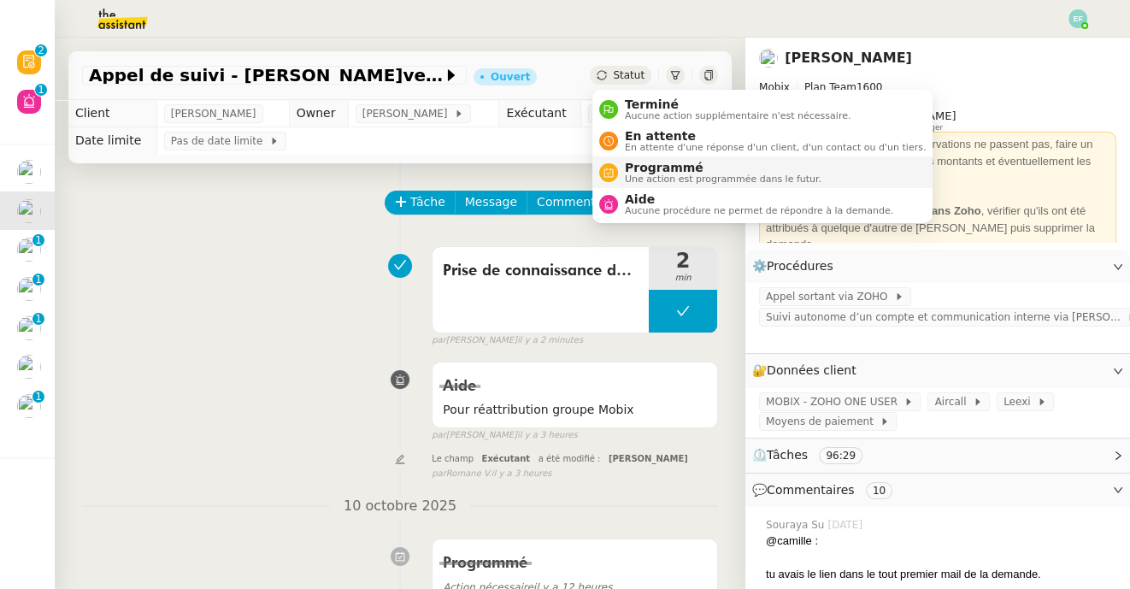
click at [659, 168] on span "Programmé" at bounding box center [723, 168] width 197 height 14
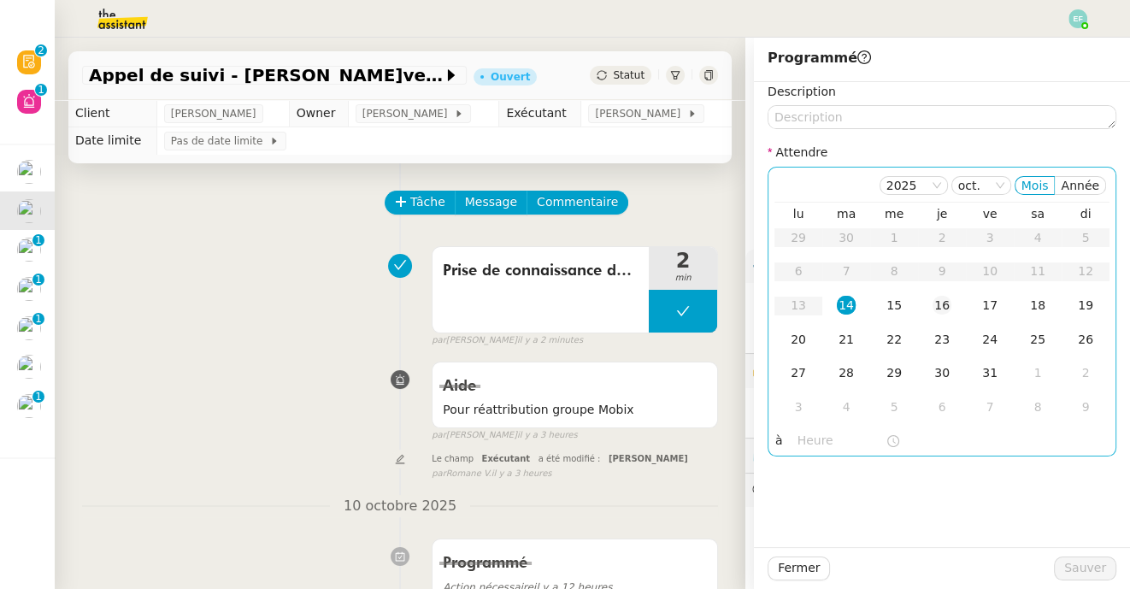
click at [942, 308] on div "16" at bounding box center [941, 305] width 19 height 19
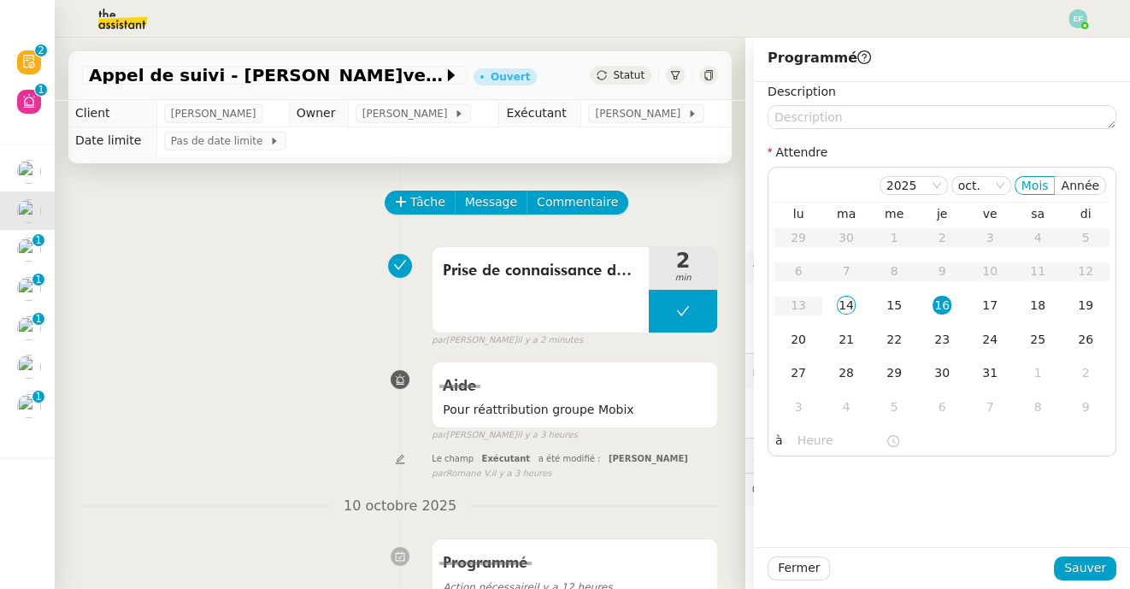
click at [312, 288] on div "Prise de connaissance demande 2 min false par [PERSON_NAME] il y a 2 minutes" at bounding box center [400, 292] width 636 height 109
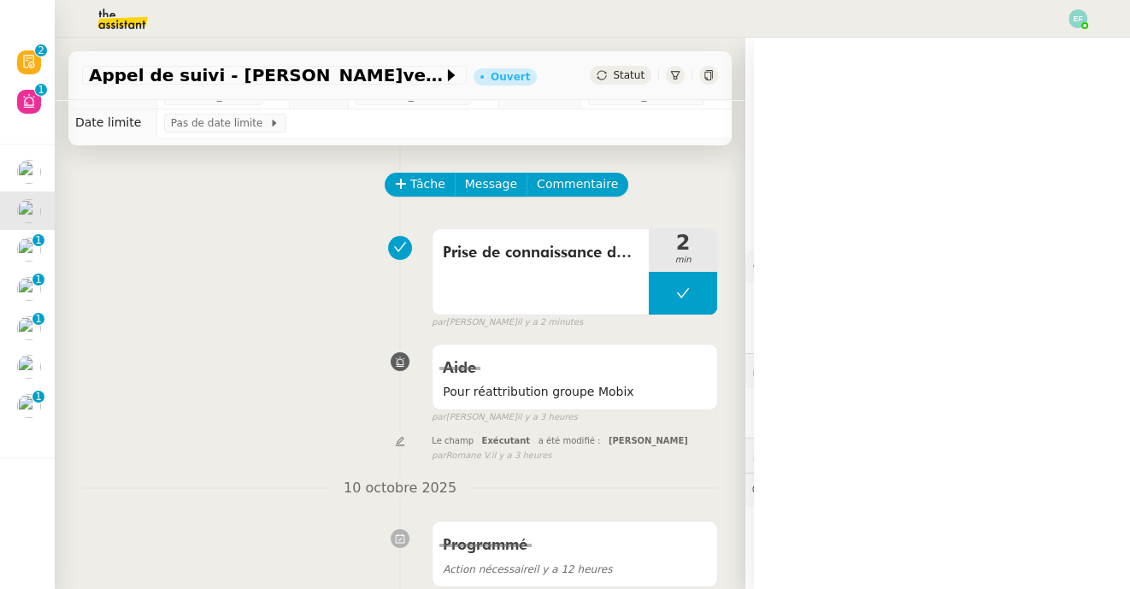
scroll to position [41, 0]
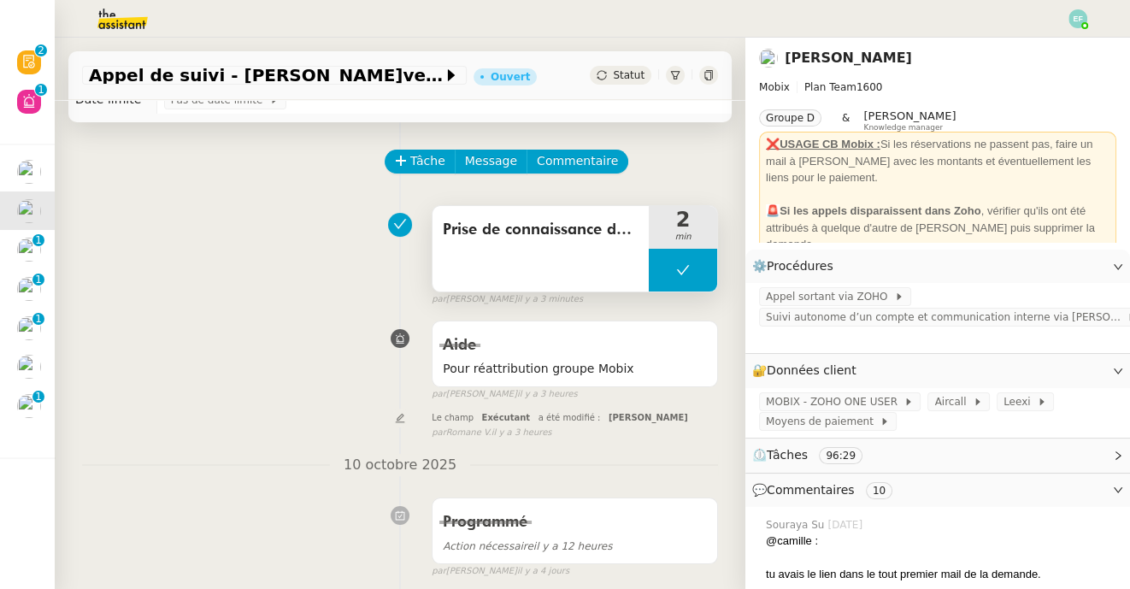
click at [684, 273] on icon at bounding box center [683, 270] width 14 height 14
click at [659, 267] on icon at bounding box center [666, 270] width 14 height 14
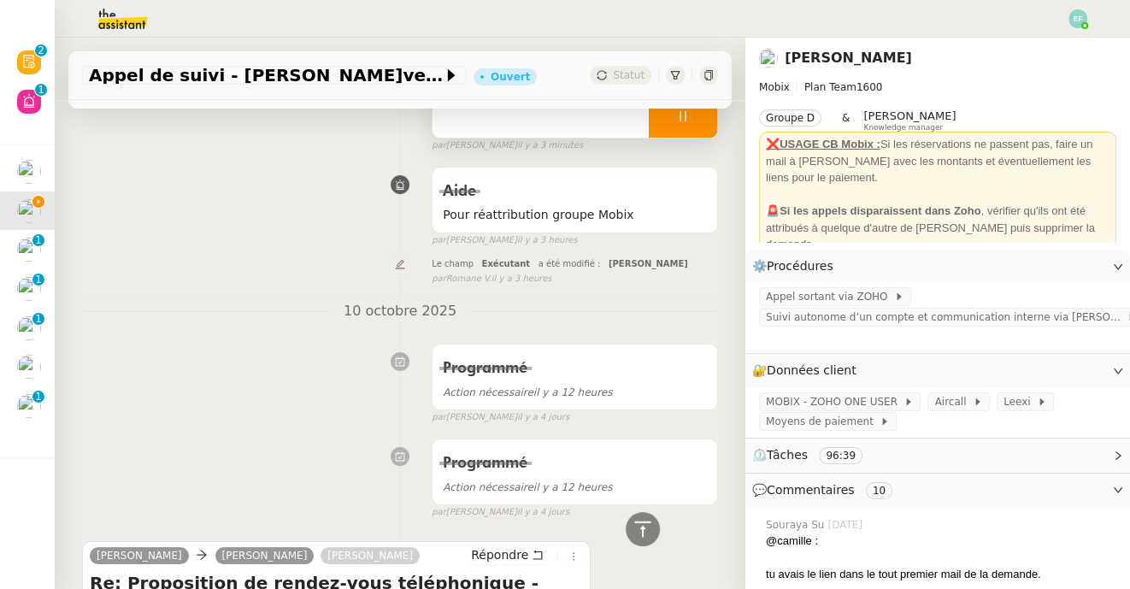
scroll to position [0, 0]
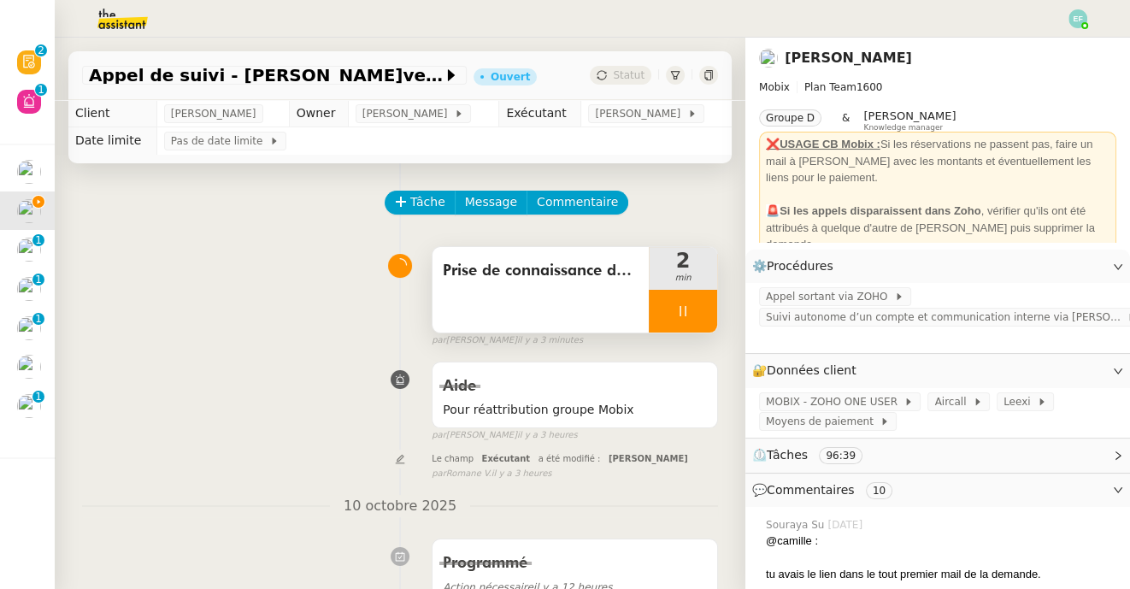
click at [688, 298] on div at bounding box center [683, 311] width 68 height 43
click at [702, 314] on icon at bounding box center [700, 311] width 14 height 14
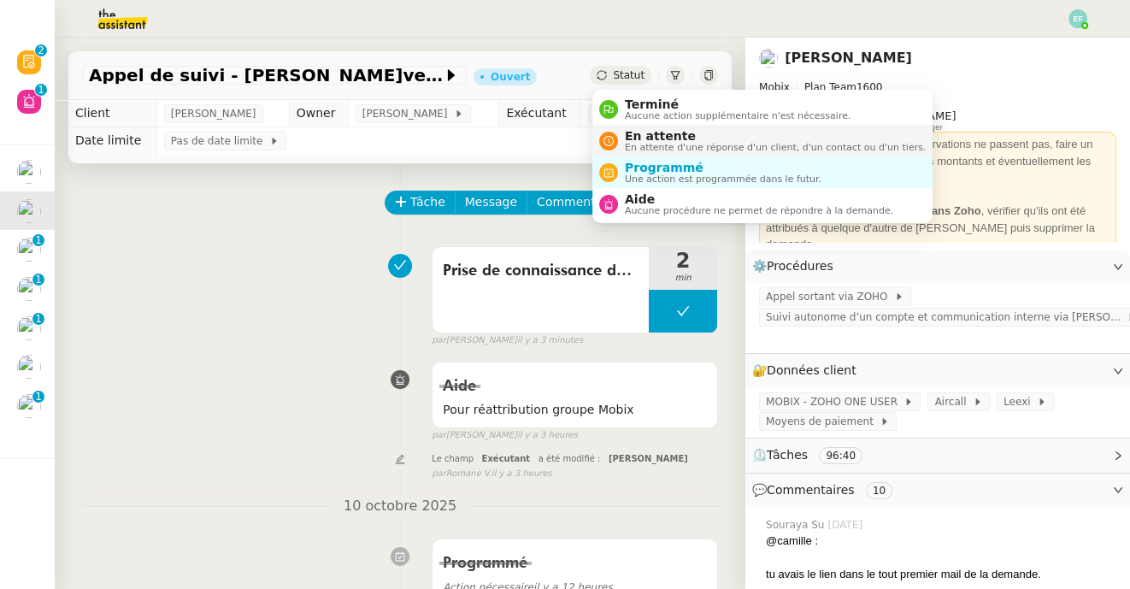
click at [634, 143] on span "En attente d'une réponse d'un client, d'un contact ou d'un tiers." at bounding box center [775, 147] width 301 height 9
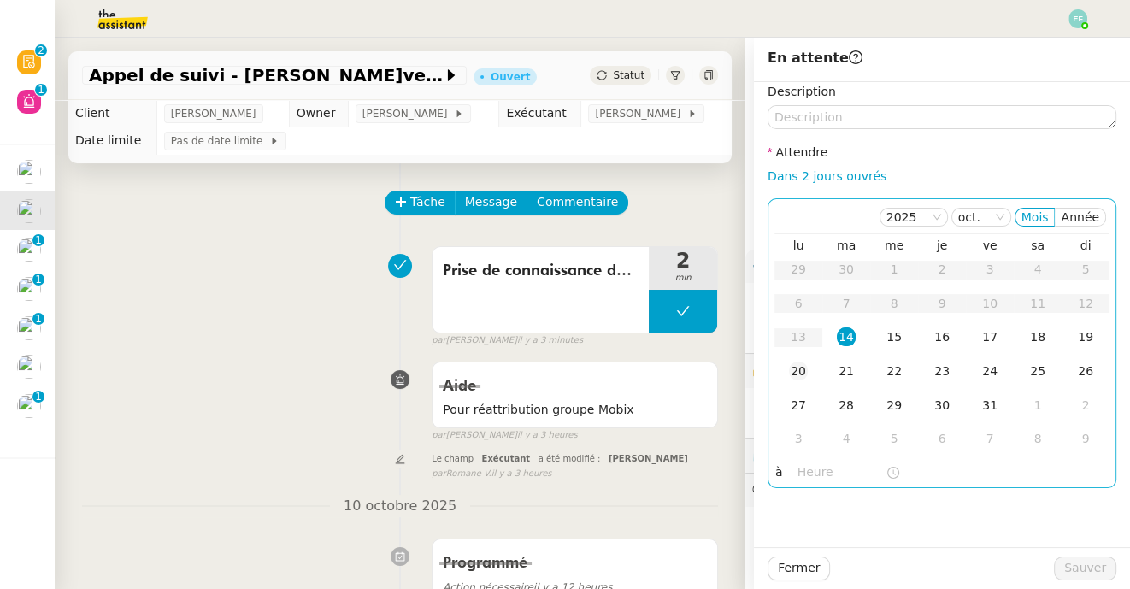
click at [810, 374] on td "20" at bounding box center [798, 372] width 48 height 34
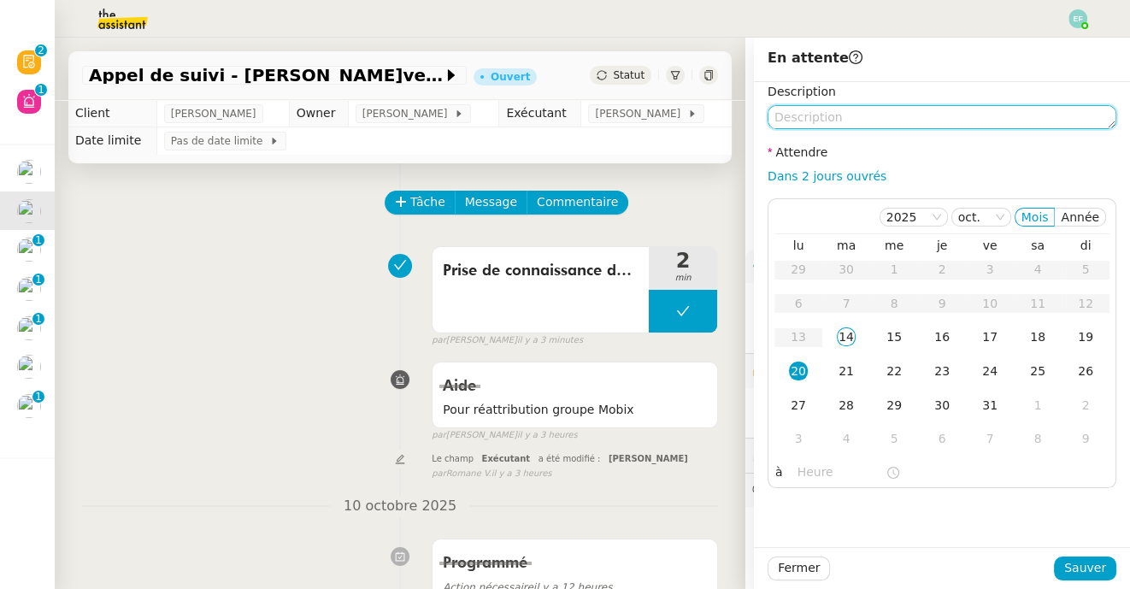
click at [839, 120] on textarea at bounding box center [941, 117] width 349 height 24
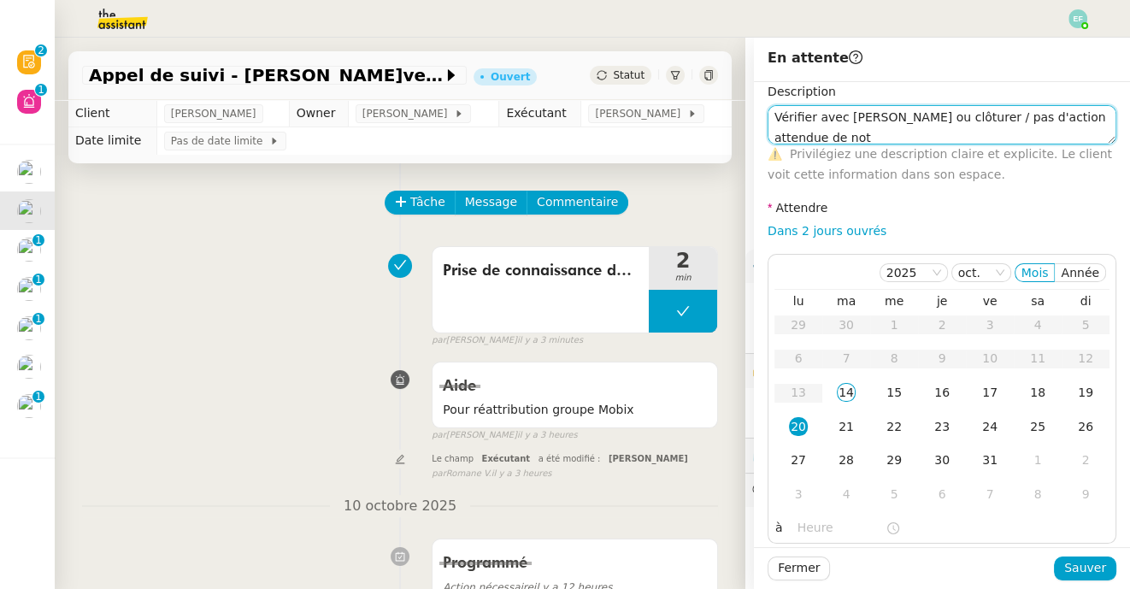
scroll to position [1, 0]
type textarea "Vérifier avec [PERSON_NAME] ou clôturer / pas d'action attendue de notre part p…"
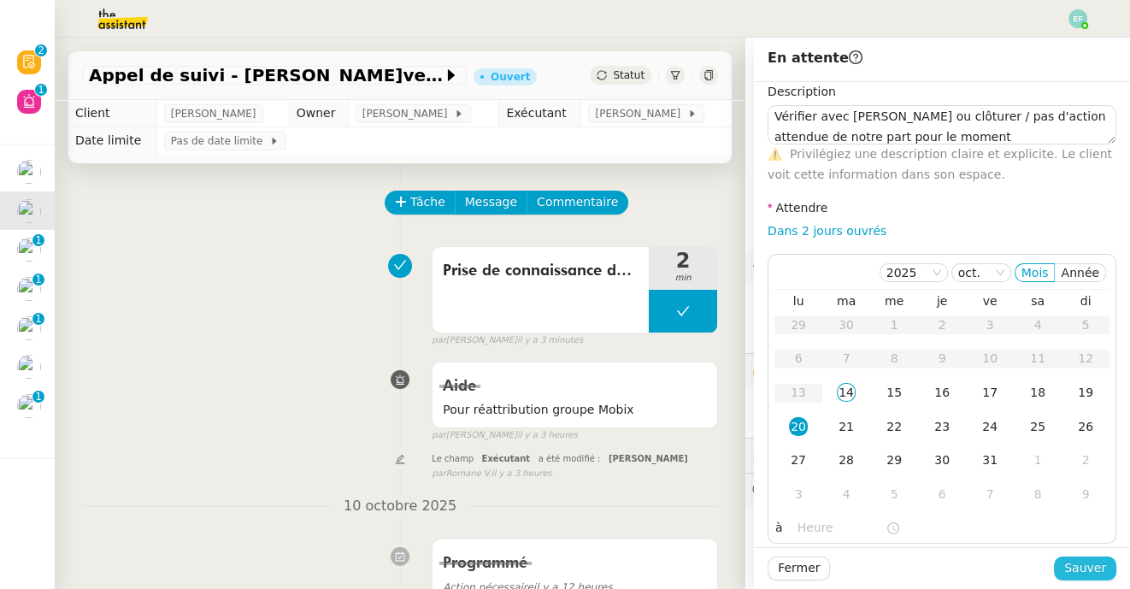
click at [1096, 564] on span "Sauver" at bounding box center [1085, 568] width 42 height 20
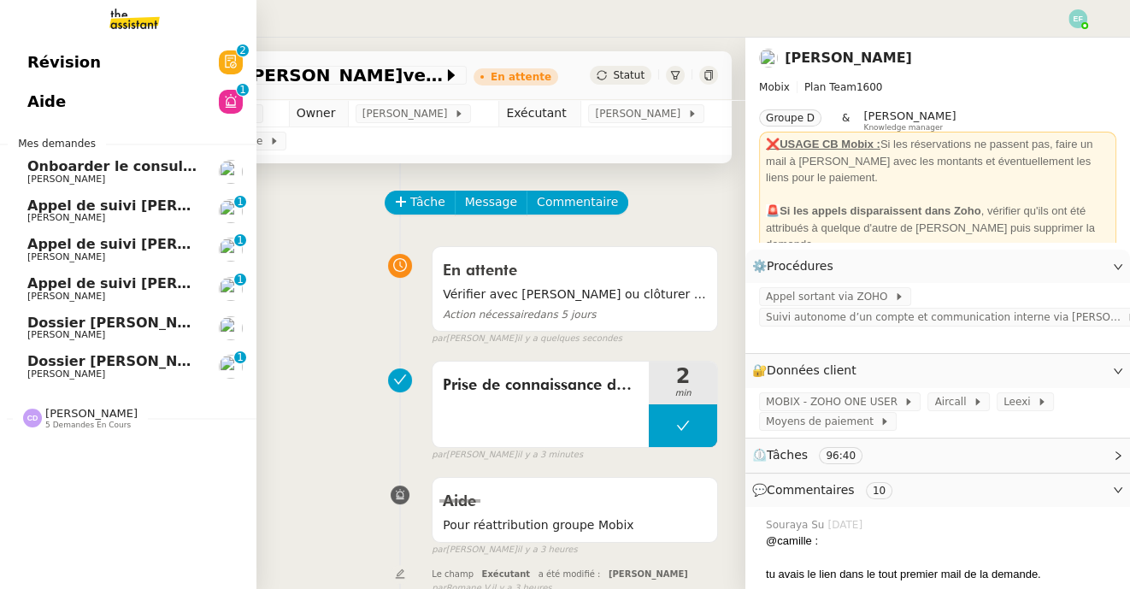
click at [39, 213] on span "[PERSON_NAME]" at bounding box center [66, 217] width 78 height 11
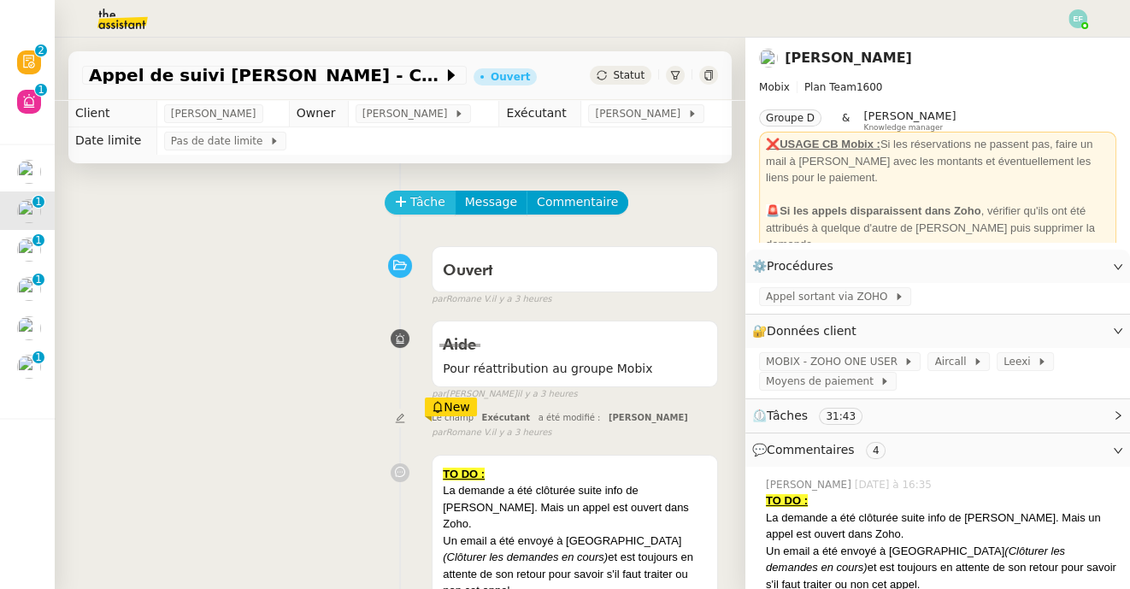
click at [434, 200] on span "Tâche" at bounding box center [427, 202] width 35 height 20
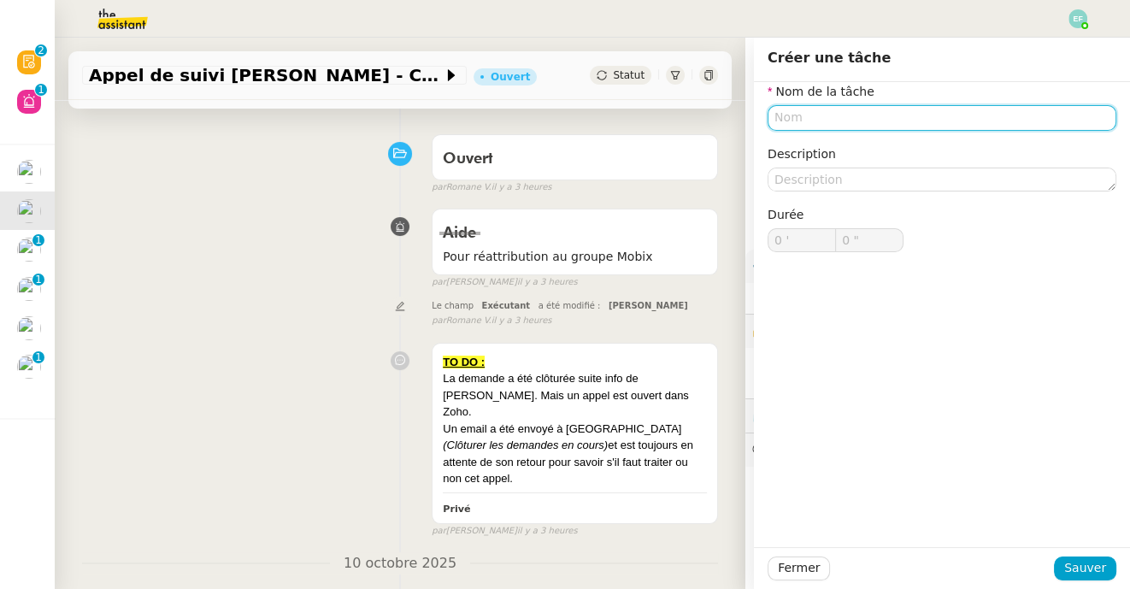
scroll to position [114, 0]
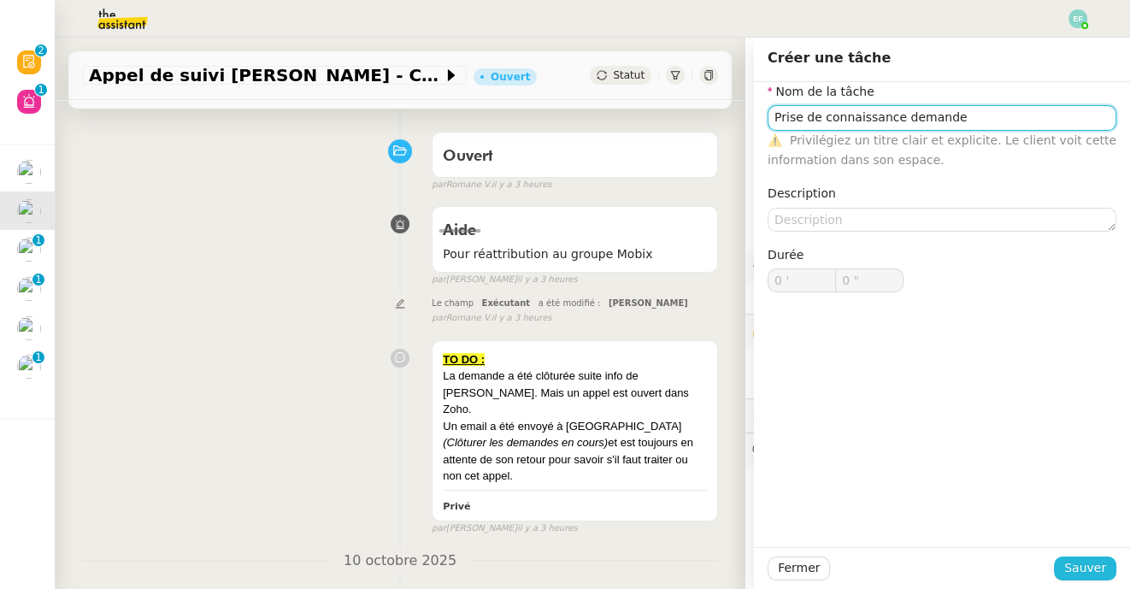
type input "Prise de connaissance demande"
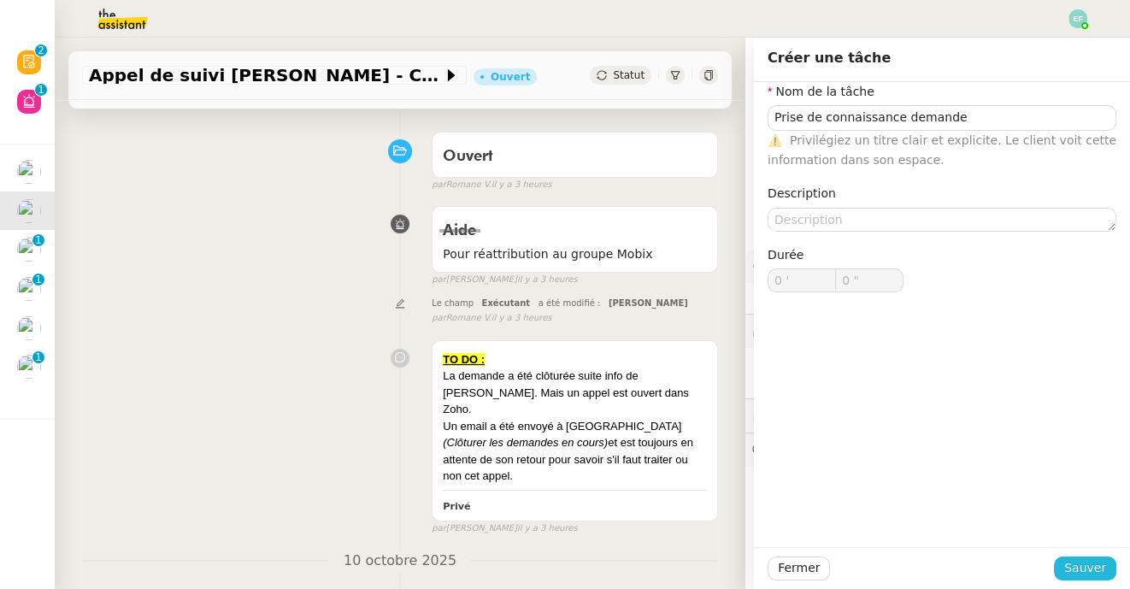
click at [1083, 561] on span "Sauver" at bounding box center [1085, 568] width 42 height 20
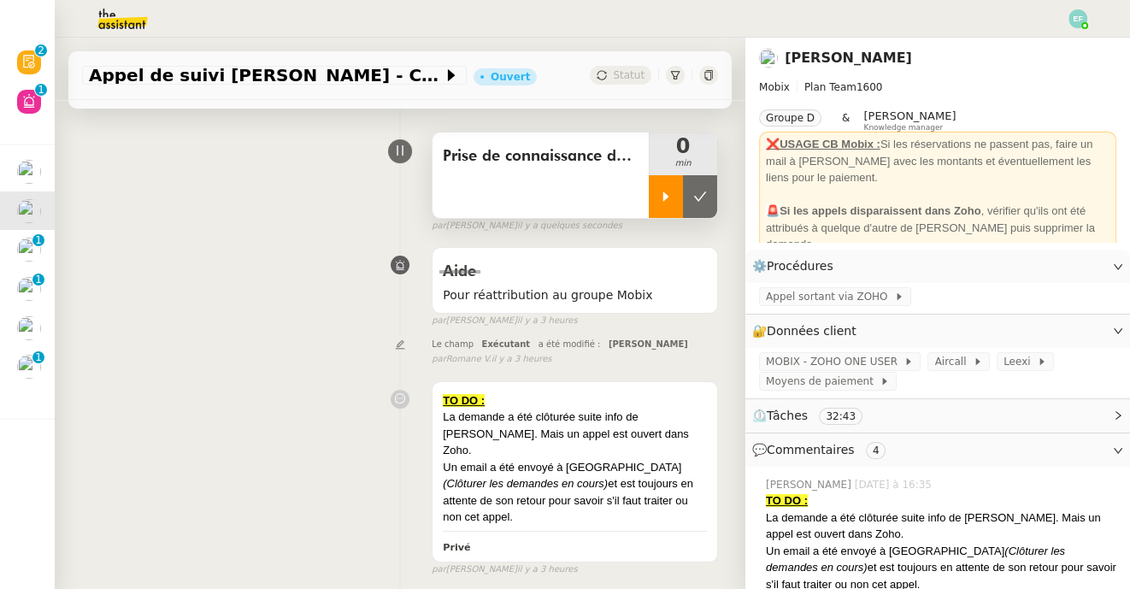
click at [673, 193] on div at bounding box center [666, 196] width 34 height 43
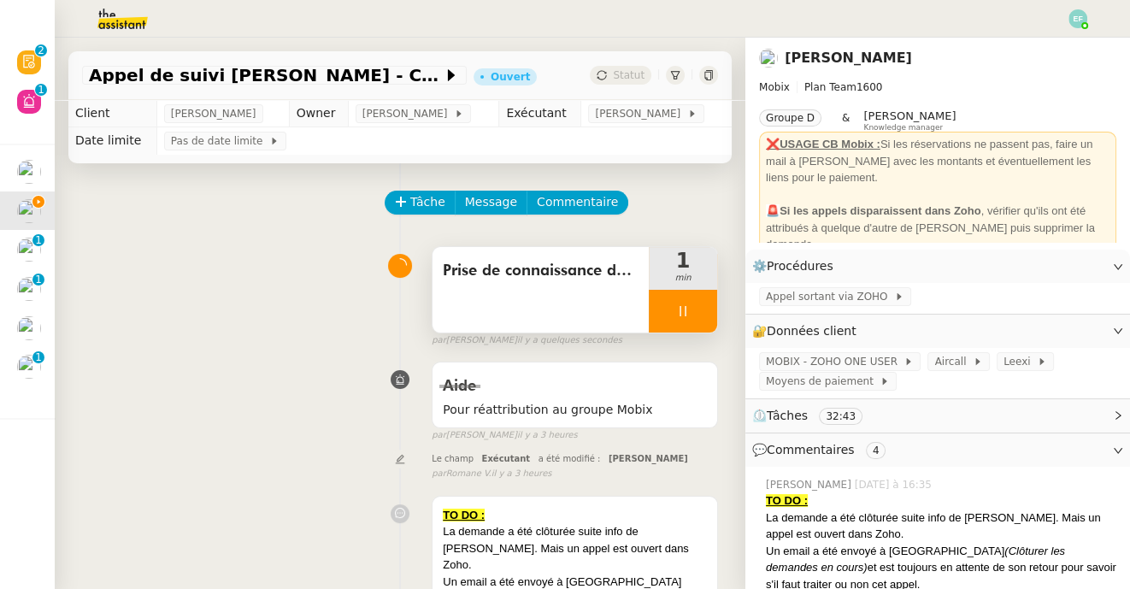
click at [688, 313] on icon at bounding box center [683, 311] width 14 height 14
click at [703, 312] on icon at bounding box center [700, 311] width 14 height 14
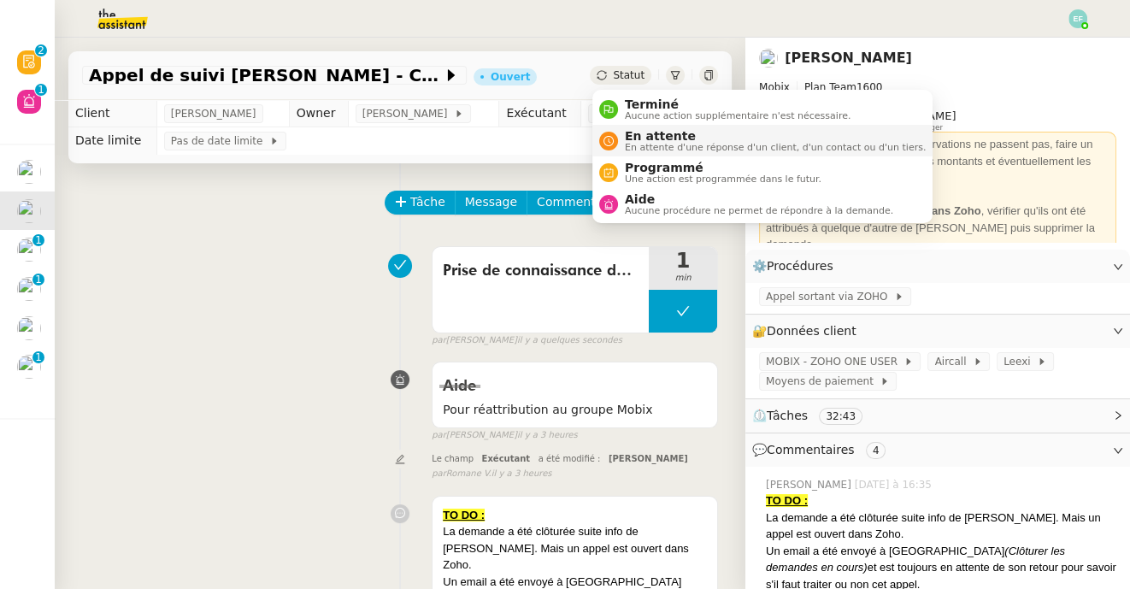
click at [660, 144] on span "En attente d'une réponse d'un client, d'un contact ou d'un tiers." at bounding box center [775, 147] width 301 height 9
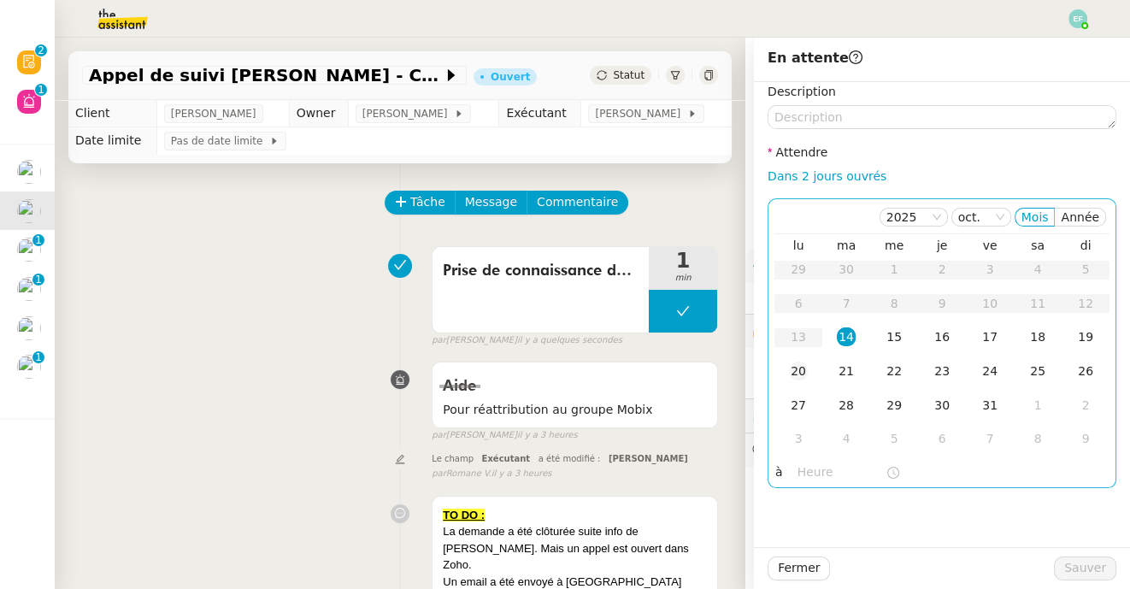
click at [803, 372] on div "20" at bounding box center [798, 370] width 19 height 19
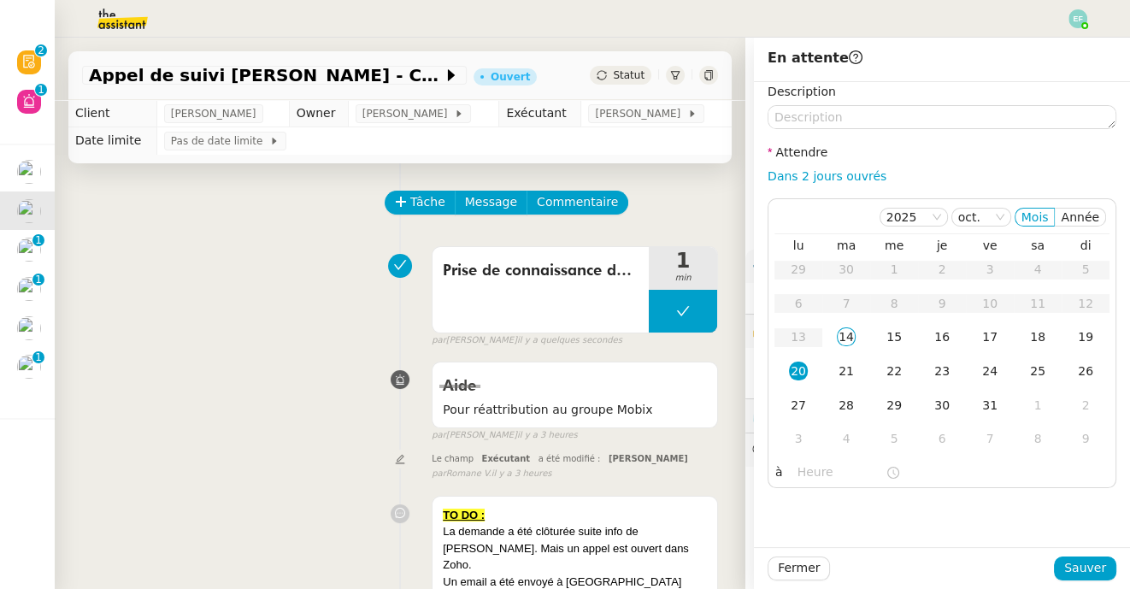
click at [848, 138] on div "Description Attendre Dans 2 jours ouvrés [DATE] Mois Année lu ma me je ve sa di…" at bounding box center [941, 285] width 349 height 406
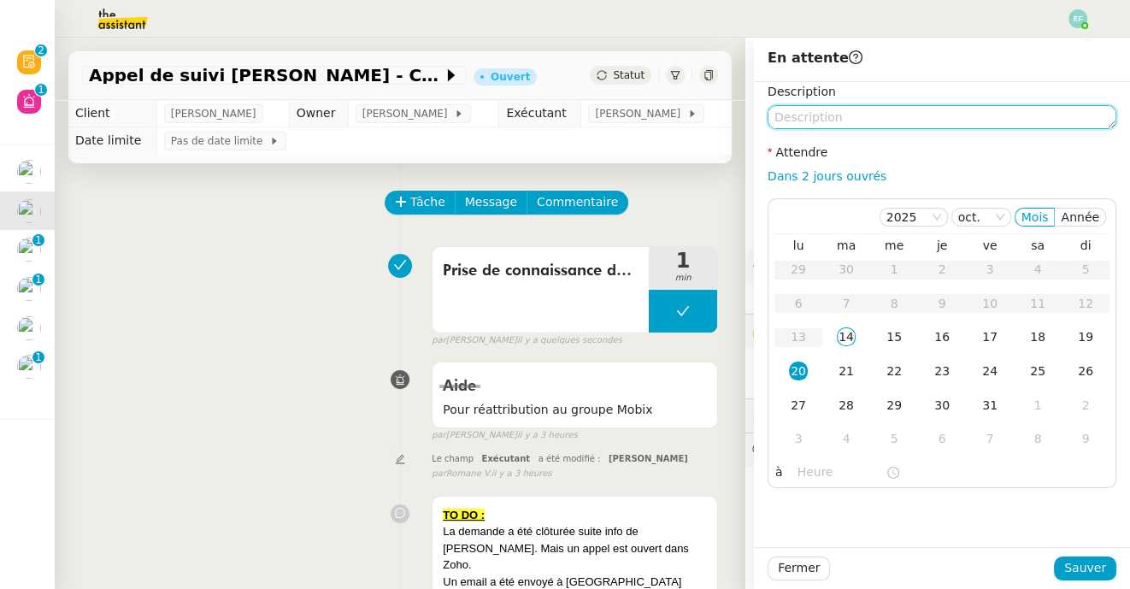
click at [837, 125] on textarea at bounding box center [941, 117] width 349 height 24
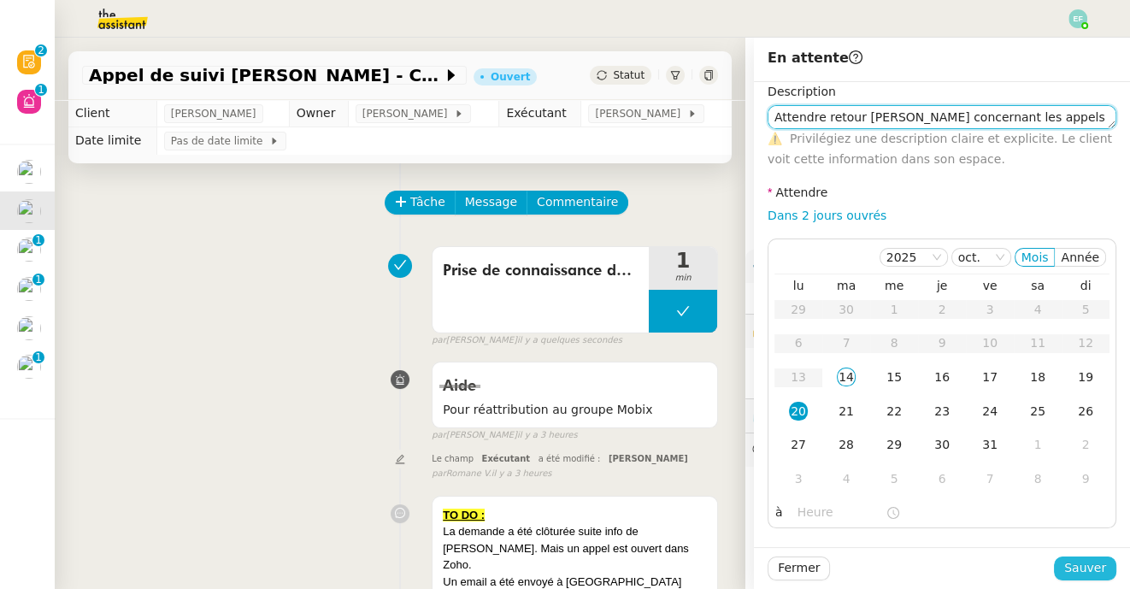
type textarea "Attendre retour [PERSON_NAME] concernant les appels à traiter"
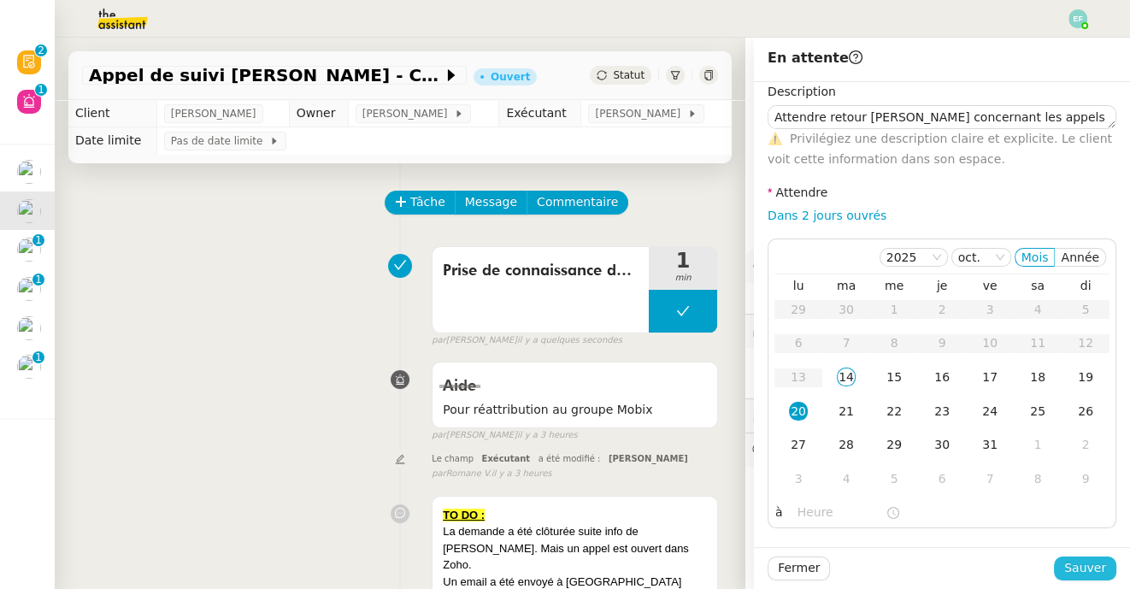
click at [1082, 569] on span "Sauver" at bounding box center [1085, 568] width 42 height 20
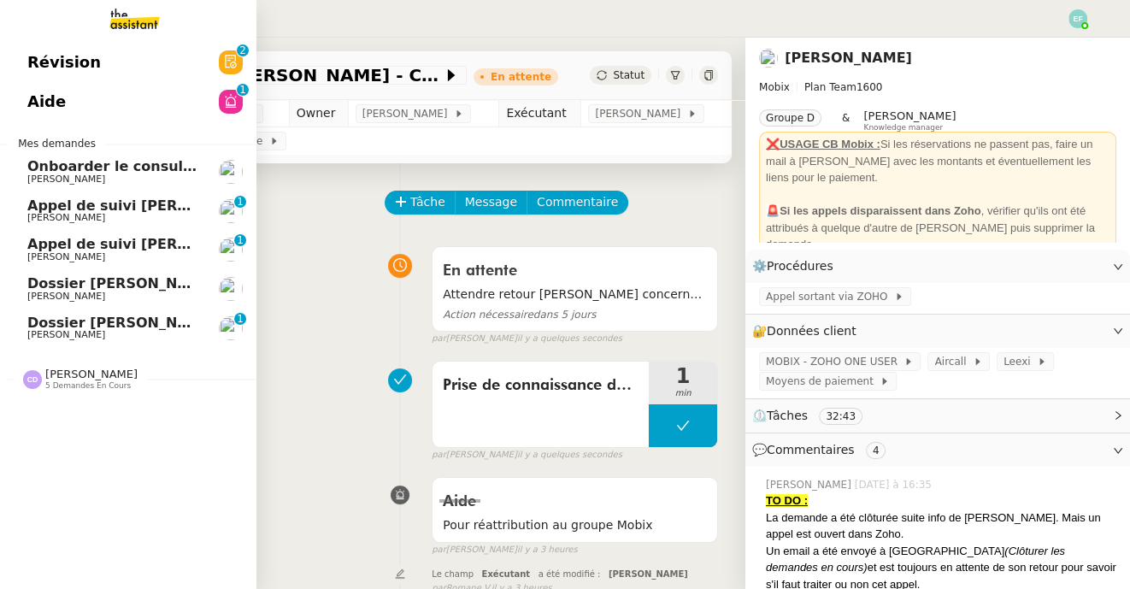
click at [39, 214] on span "[PERSON_NAME]" at bounding box center [66, 217] width 78 height 11
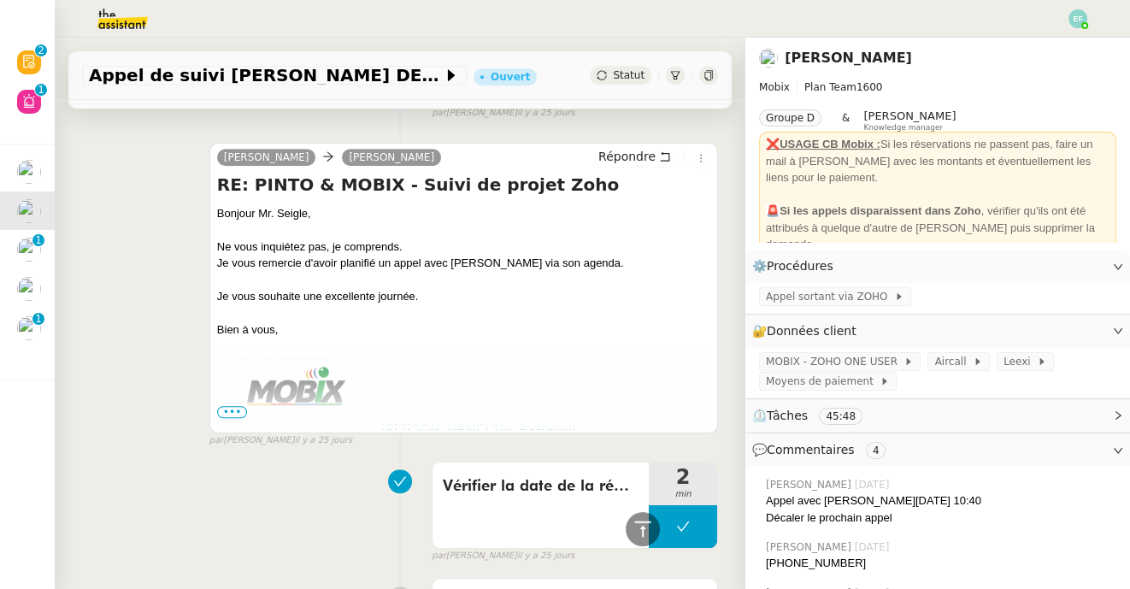
scroll to position [1061, 0]
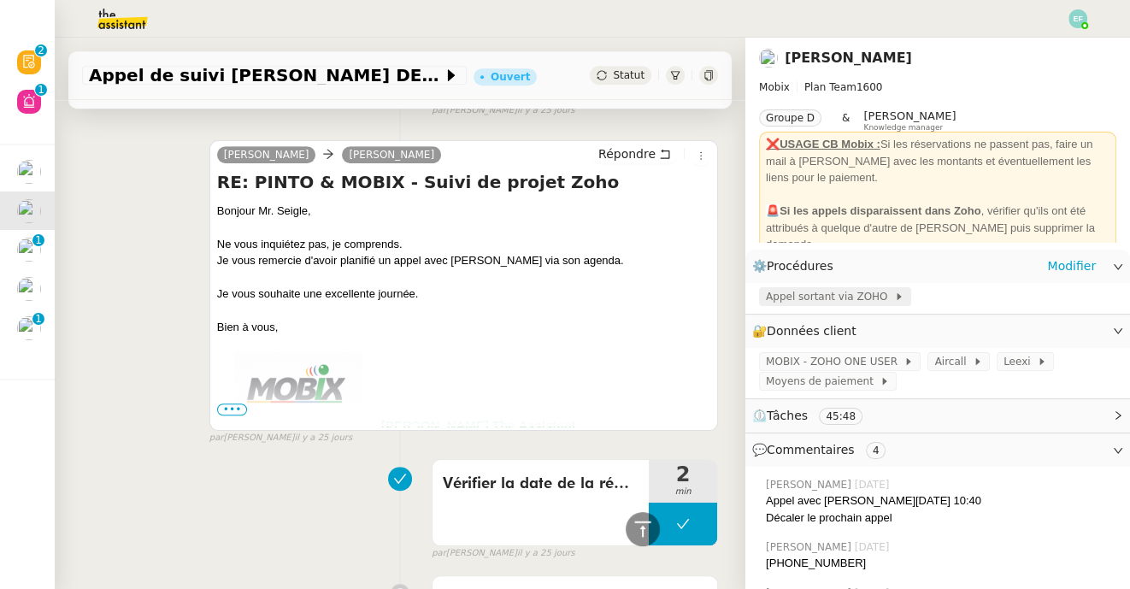
click at [834, 300] on span "Appel sortant via ZOHO" at bounding box center [830, 296] width 128 height 17
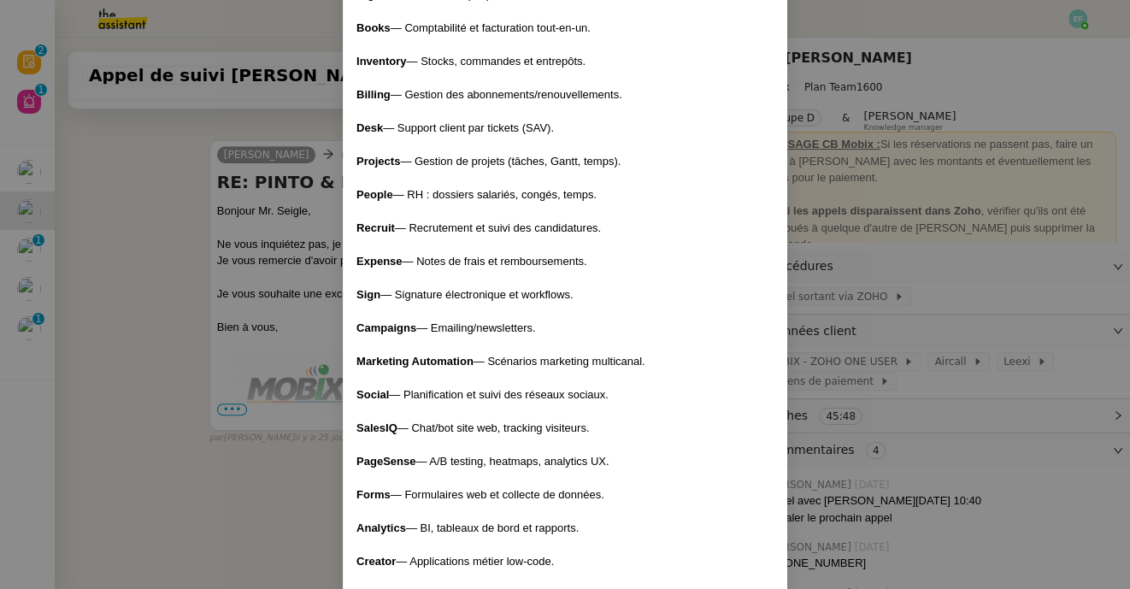
scroll to position [4031, 0]
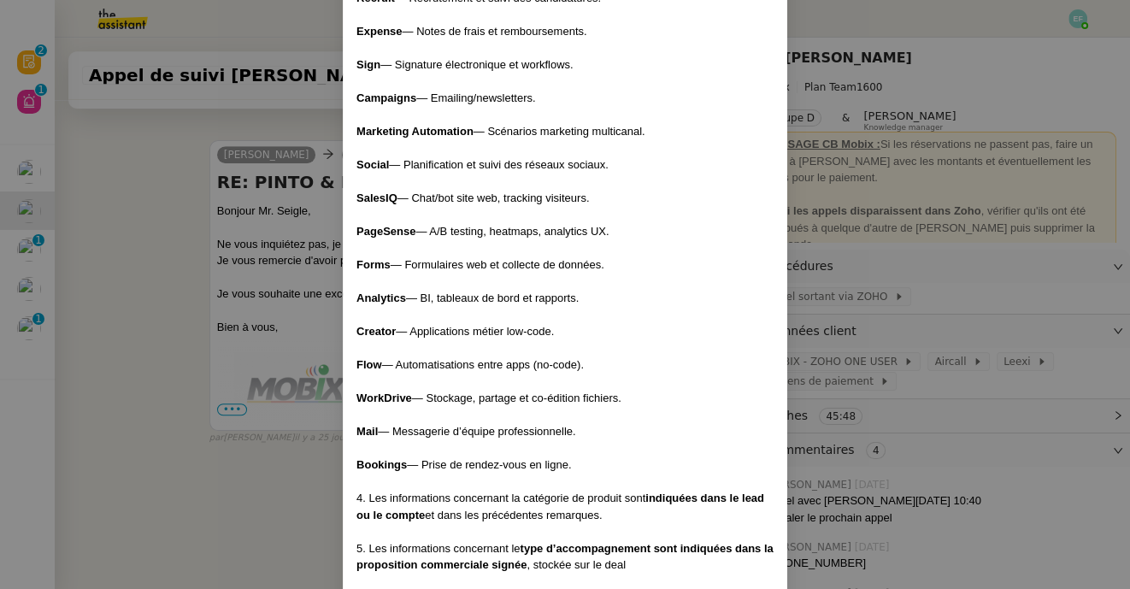
click at [226, 326] on nz-modal-container "Créé le [DATE] MAJ le [DATE] Contexte : Cette procédure s’applique lors du trai…" at bounding box center [565, 294] width 1130 height 589
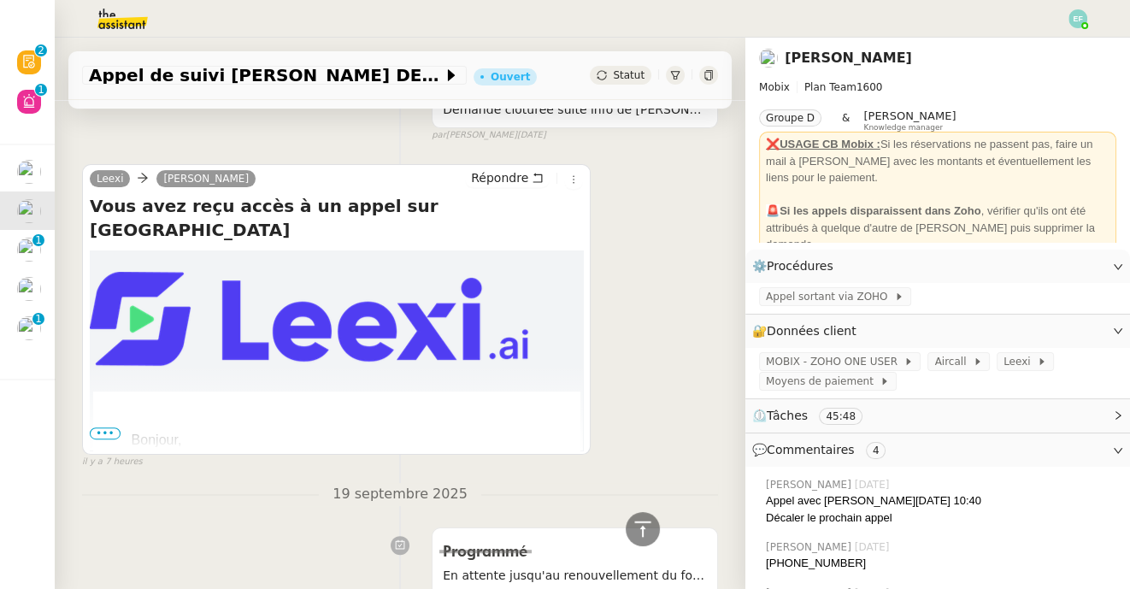
scroll to position [0, 0]
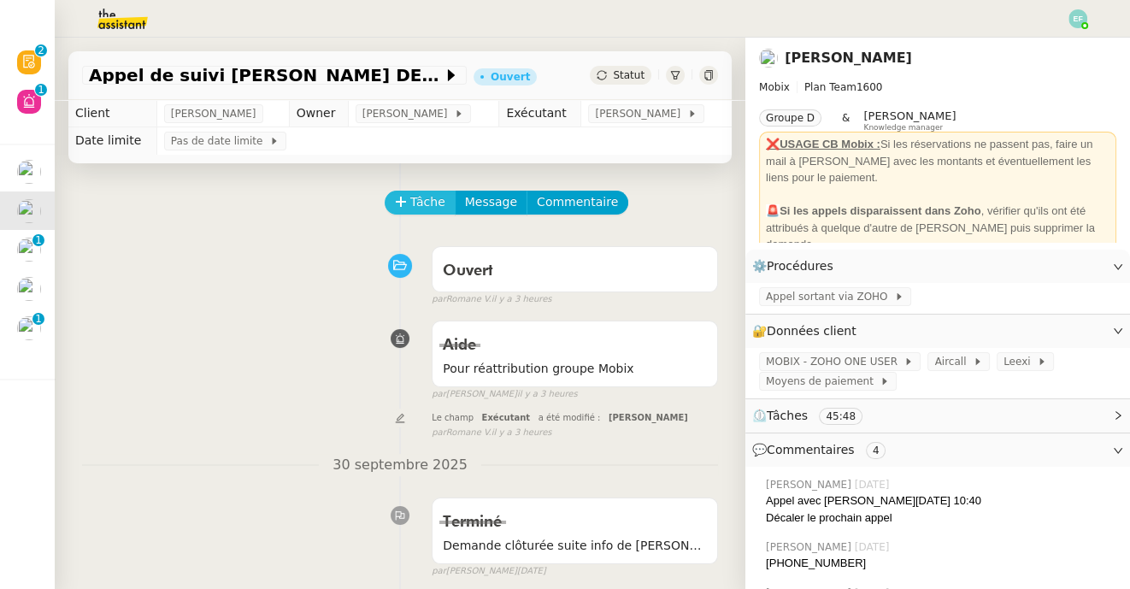
click at [428, 195] on span "Tâche" at bounding box center [427, 202] width 35 height 20
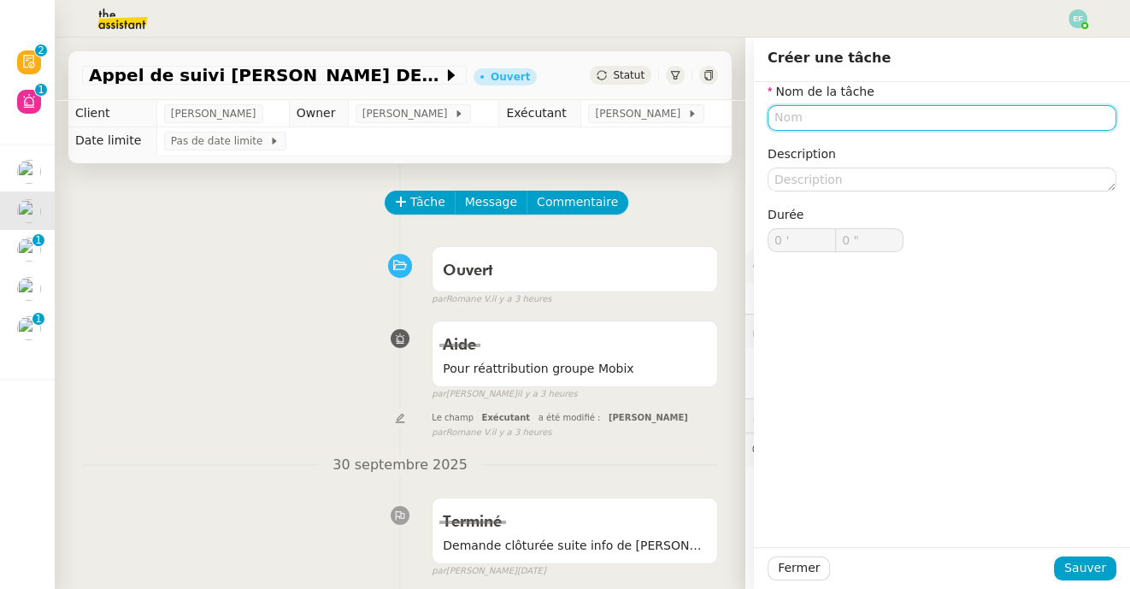
click at [800, 120] on input "text" at bounding box center [941, 117] width 349 height 25
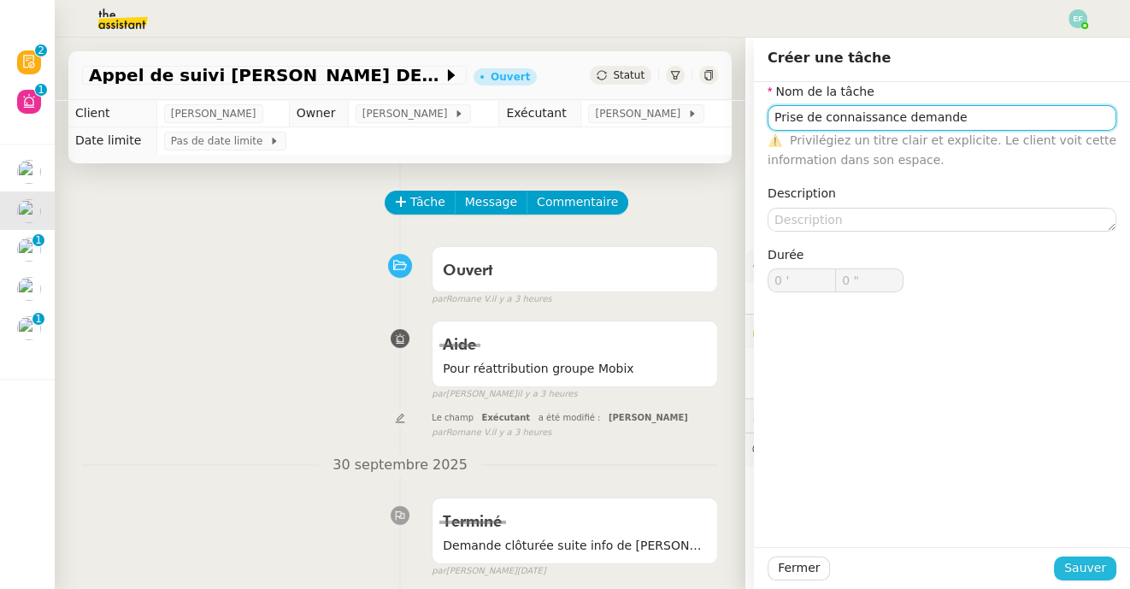
type input "Prise de connaissance demande"
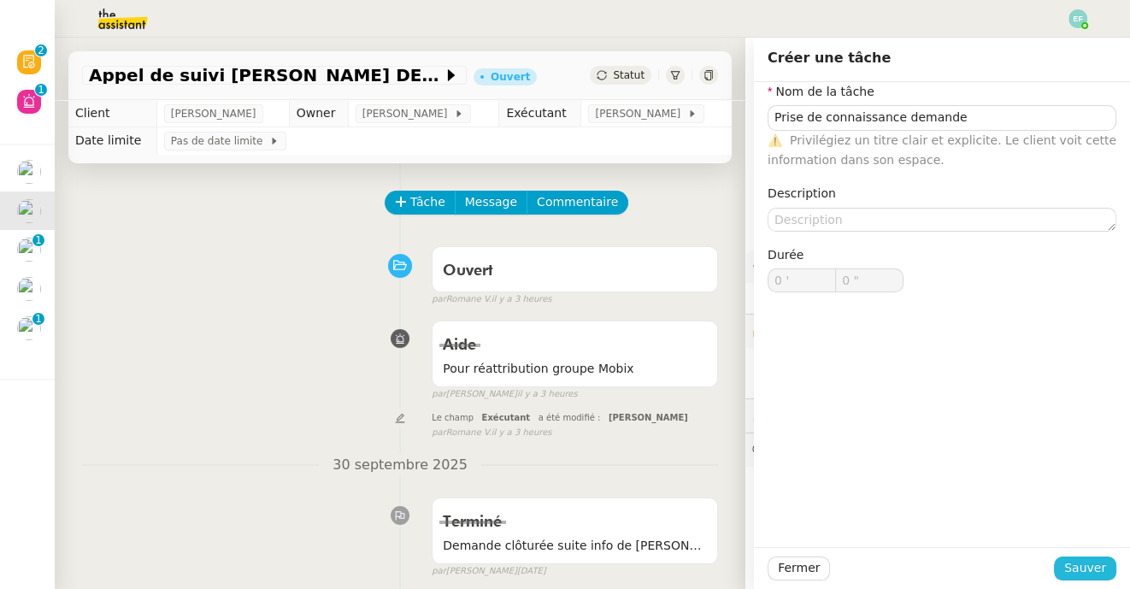
click at [1072, 561] on span "Sauver" at bounding box center [1085, 568] width 42 height 20
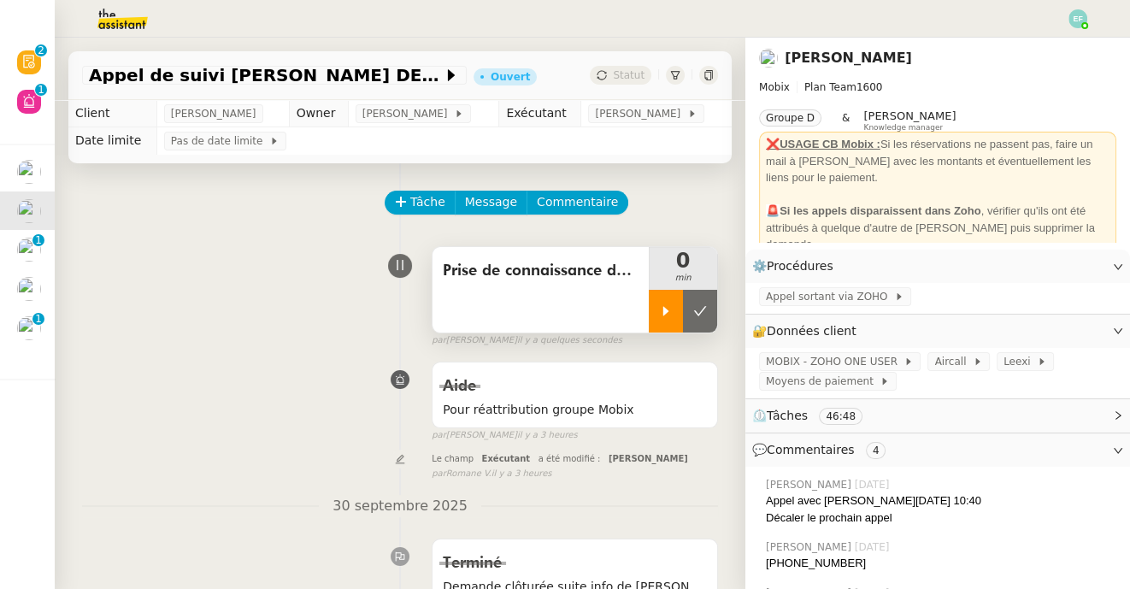
click at [669, 315] on icon at bounding box center [666, 311] width 14 height 14
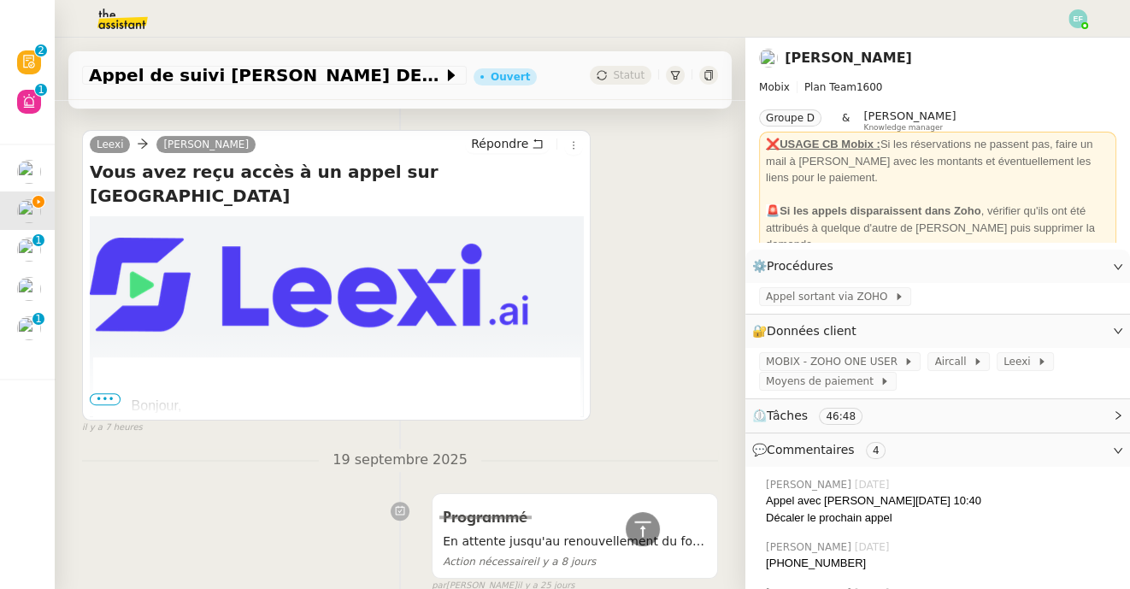
scroll to position [511, 0]
click at [107, 400] on span "•••" at bounding box center [105, 399] width 31 height 12
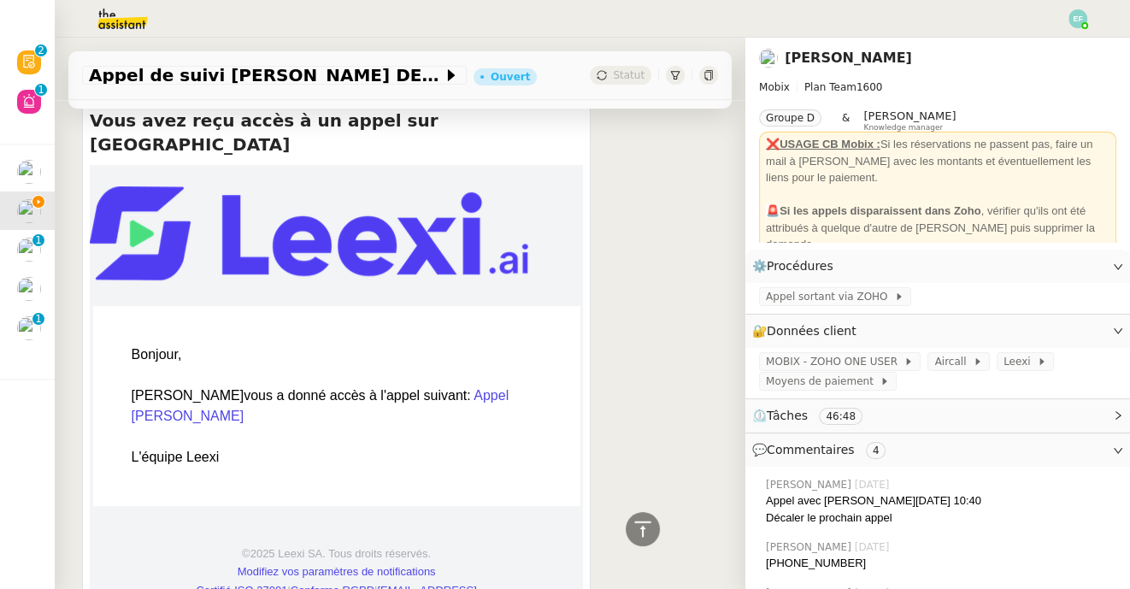
scroll to position [564, 0]
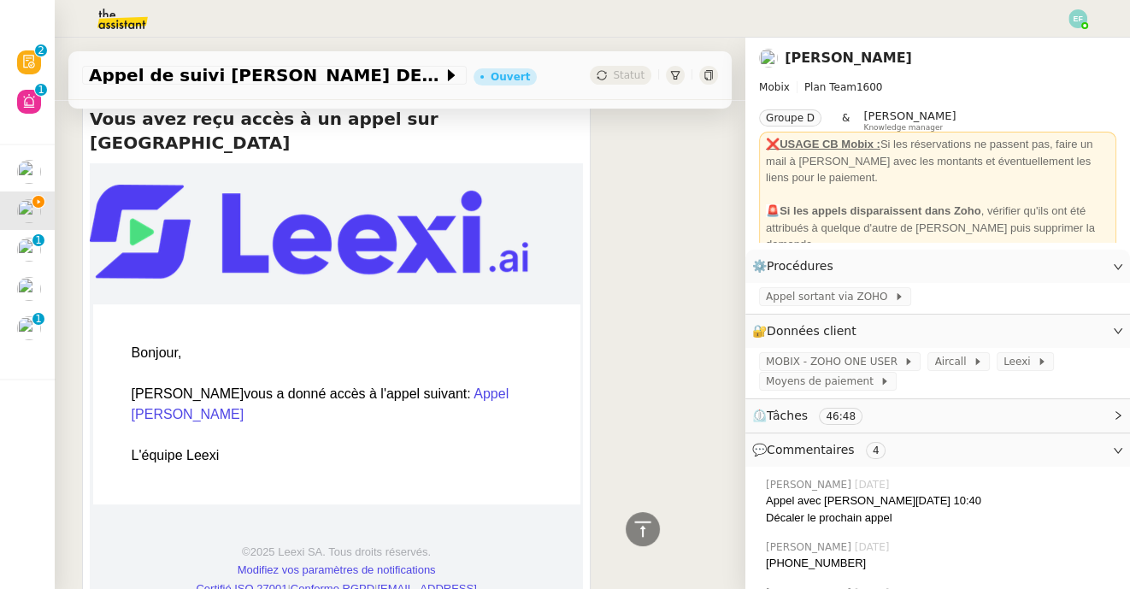
click at [455, 386] on link "Appel [PERSON_NAME]" at bounding box center [321, 403] width 378 height 35
click at [819, 302] on span "Appel sortant via ZOHO" at bounding box center [830, 296] width 128 height 17
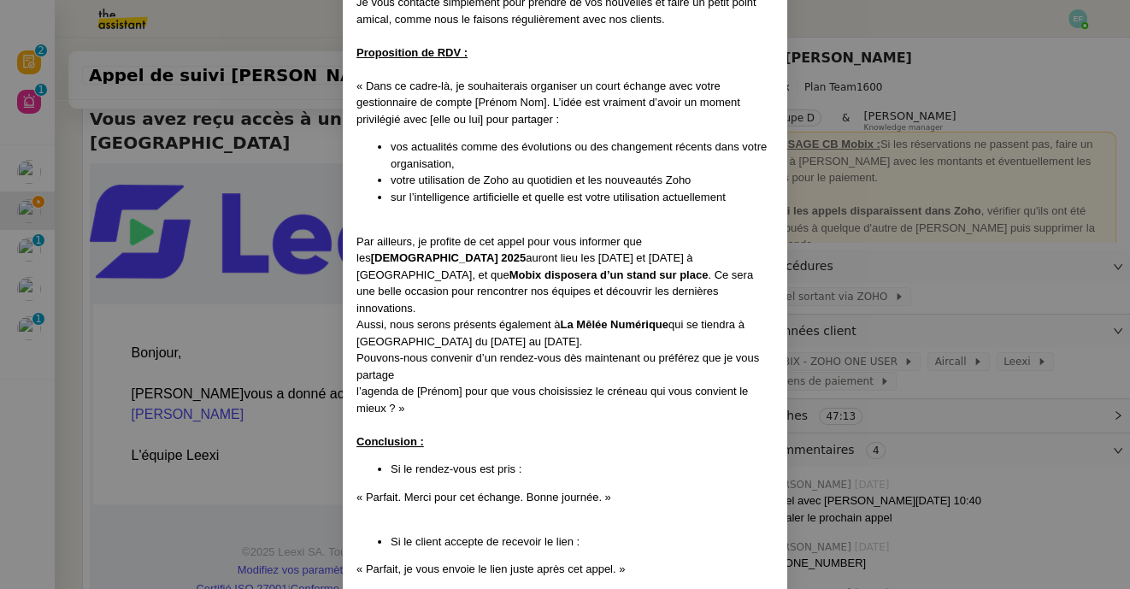
scroll to position [1166, 0]
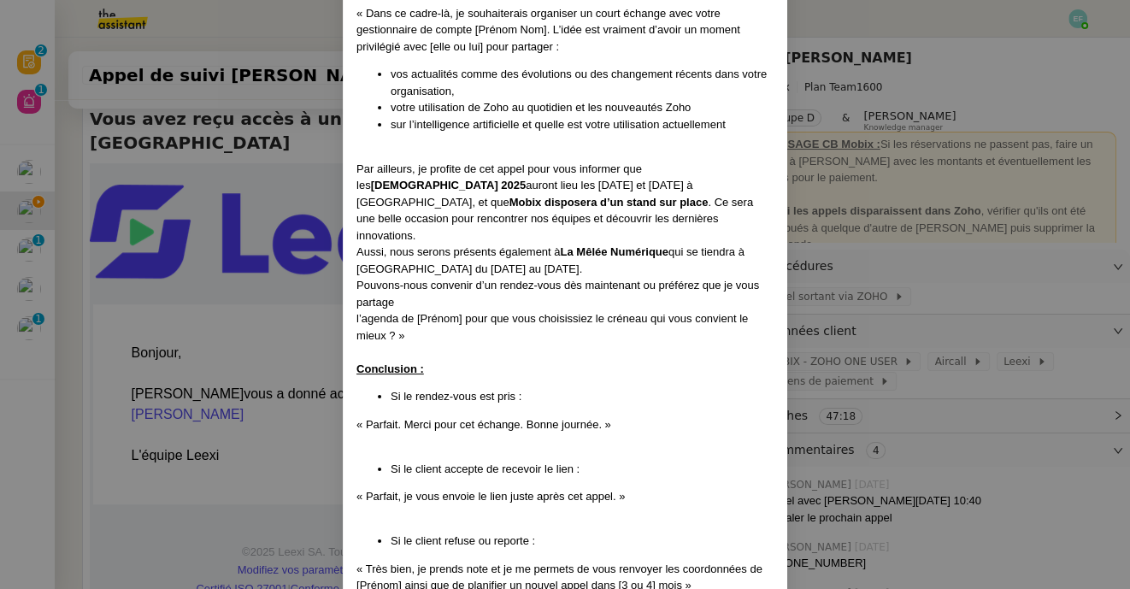
click at [273, 297] on nz-modal-container "Créé le [DATE] MAJ le [DATE] Contexte : Cette procédure s’applique lors du trai…" at bounding box center [565, 294] width 1130 height 589
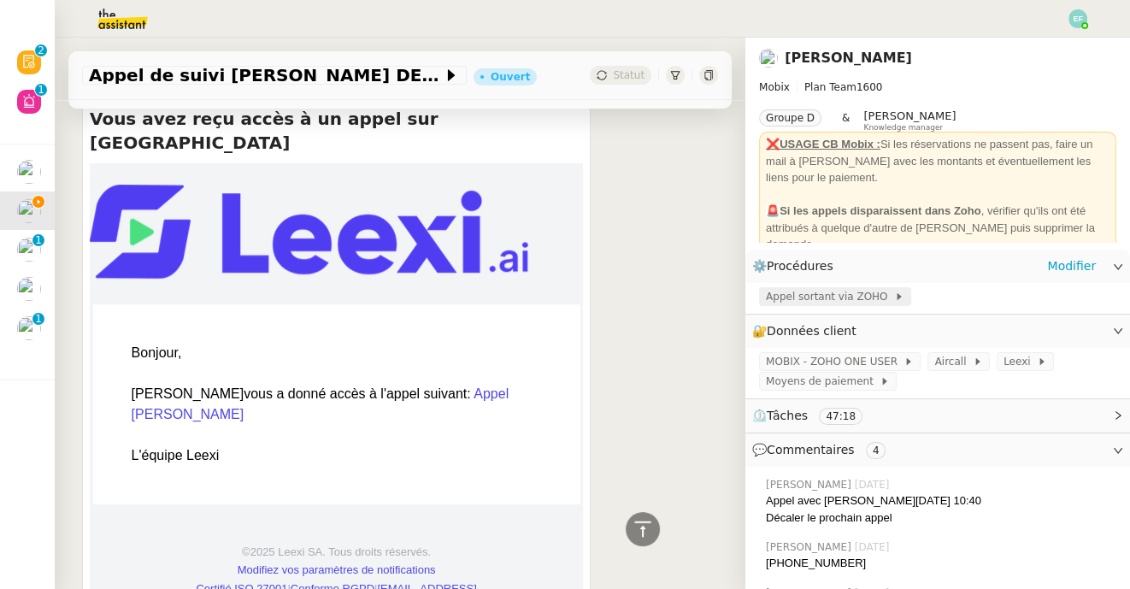
click at [791, 298] on span "Appel sortant via ZOHO" at bounding box center [830, 296] width 128 height 17
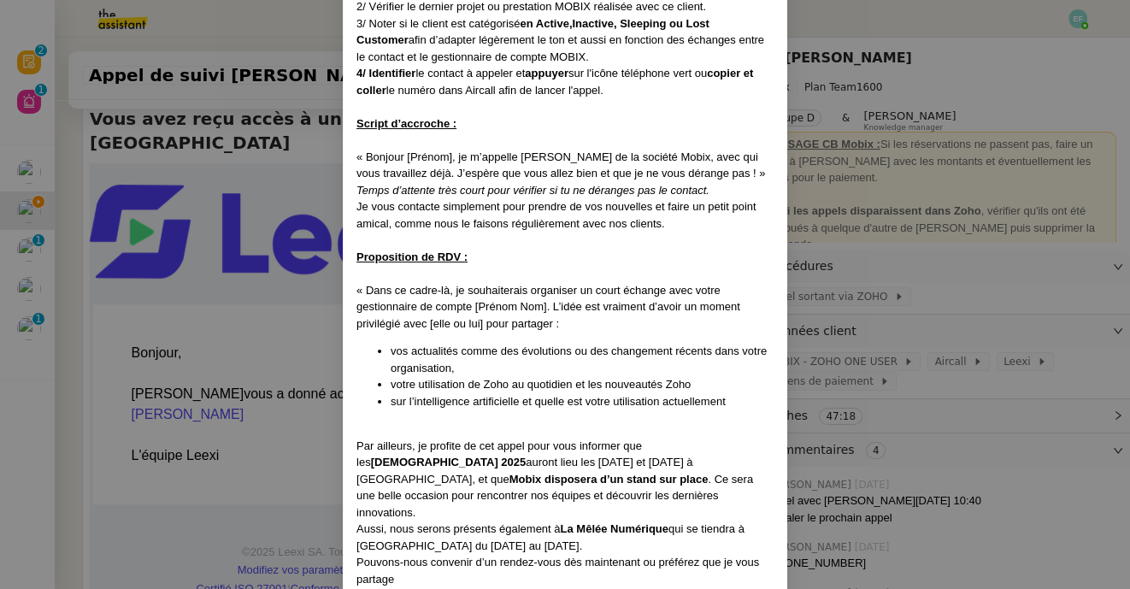
scroll to position [901, 0]
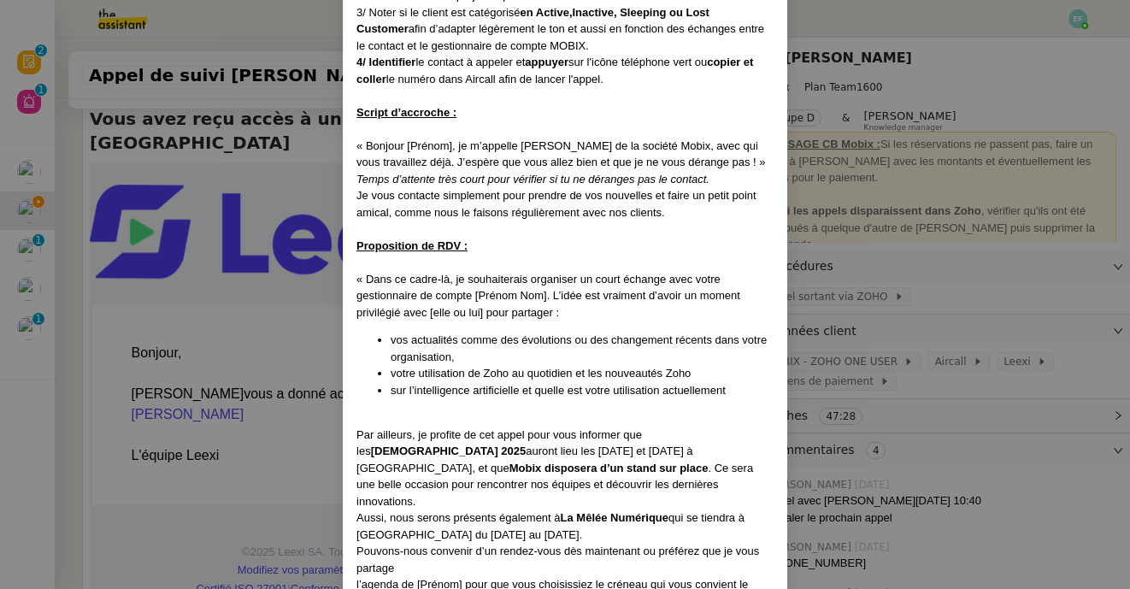
click at [289, 285] on nz-modal-container "Créé le [DATE] MAJ le [DATE] Contexte : Cette procédure s’applique lors du trai…" at bounding box center [565, 294] width 1130 height 589
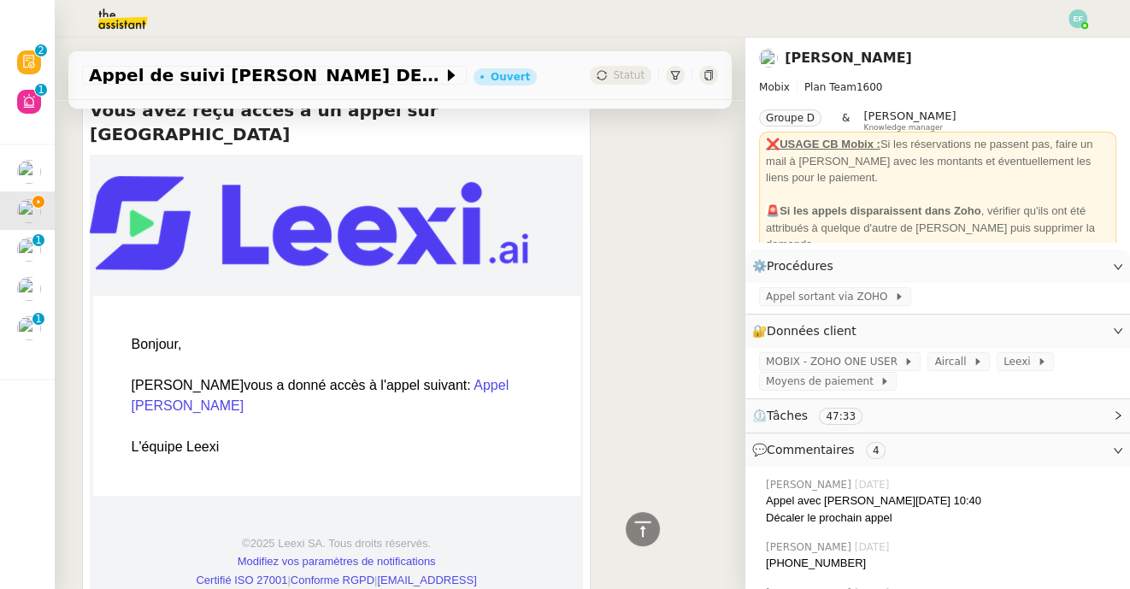
scroll to position [0, 0]
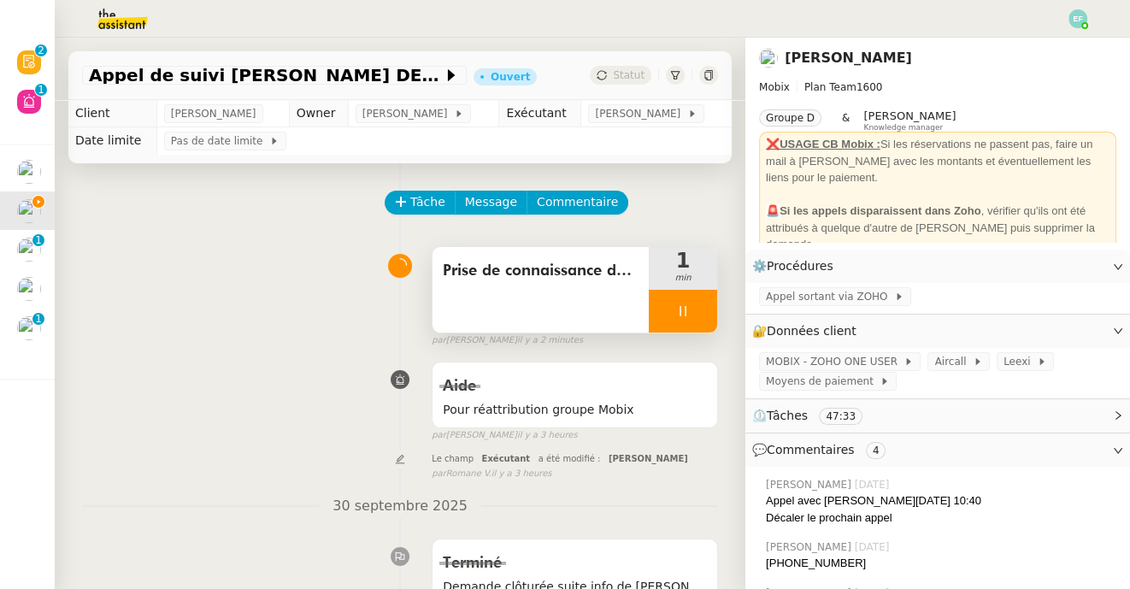
click at [680, 294] on div at bounding box center [683, 311] width 68 height 43
click at [696, 295] on button at bounding box center [700, 311] width 34 height 43
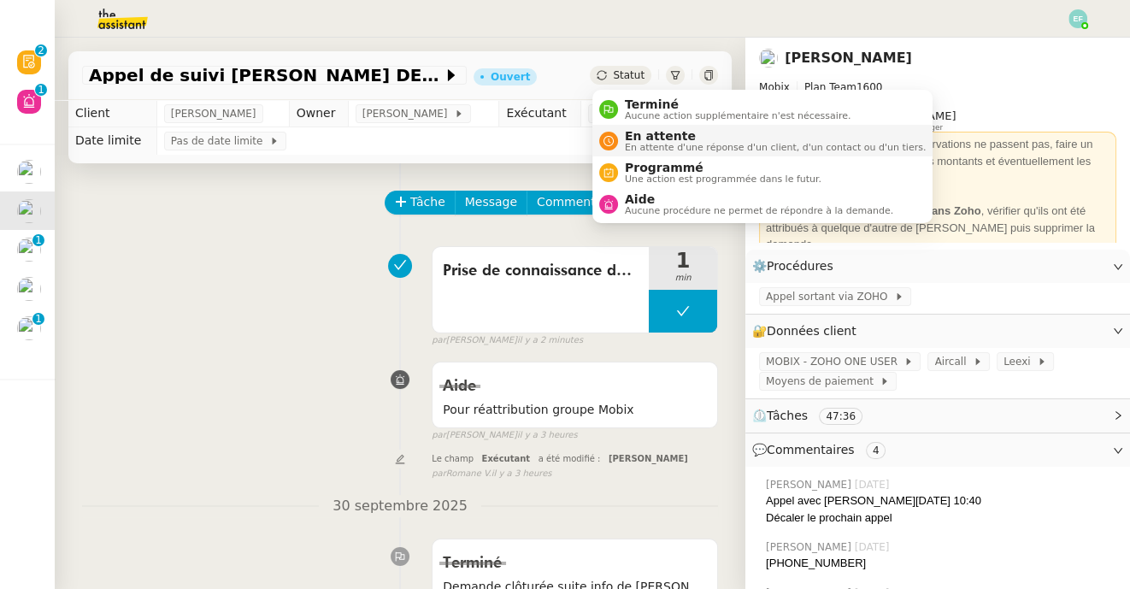
click at [655, 125] on li "En attente En attente d'une réponse d'un client, d'un contact ou d'un tiers." at bounding box center [762, 141] width 340 height 32
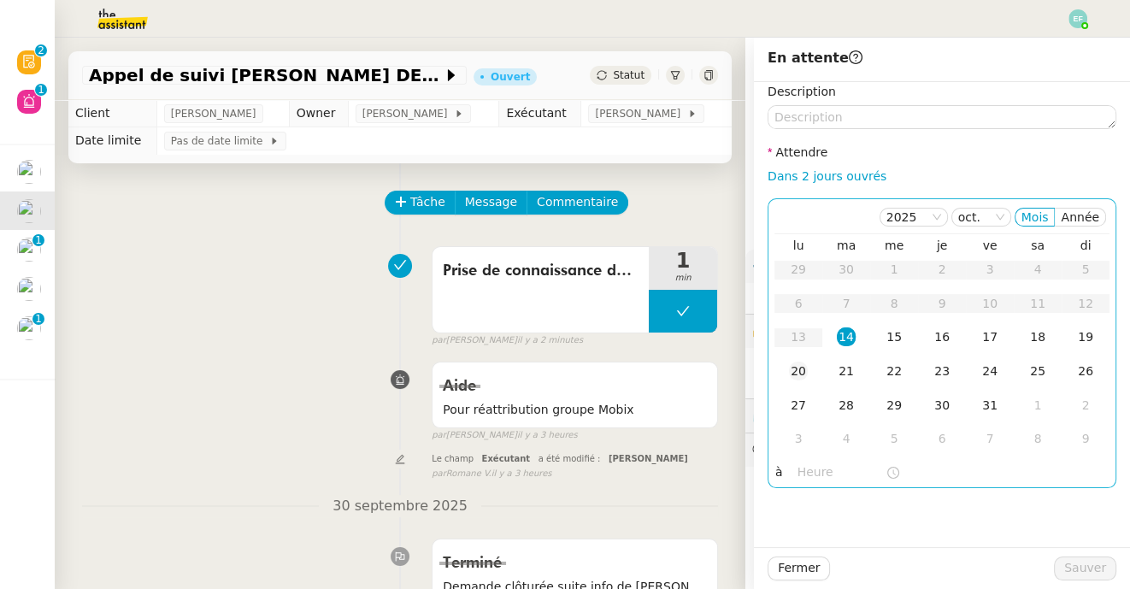
click at [795, 367] on div "20" at bounding box center [798, 370] width 19 height 19
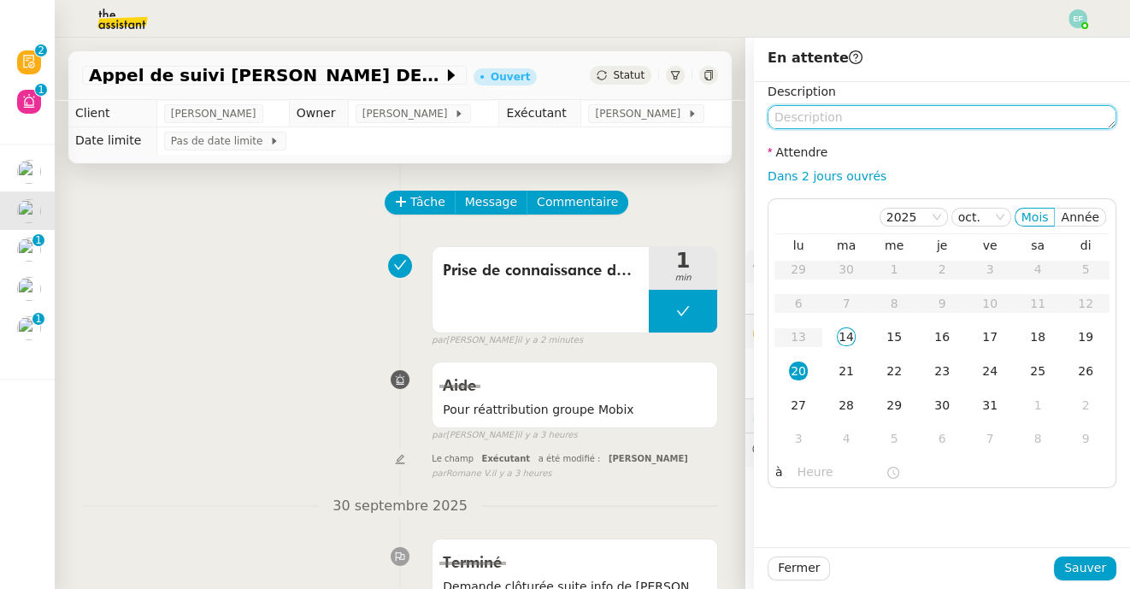
click at [848, 119] on textarea at bounding box center [941, 117] width 349 height 24
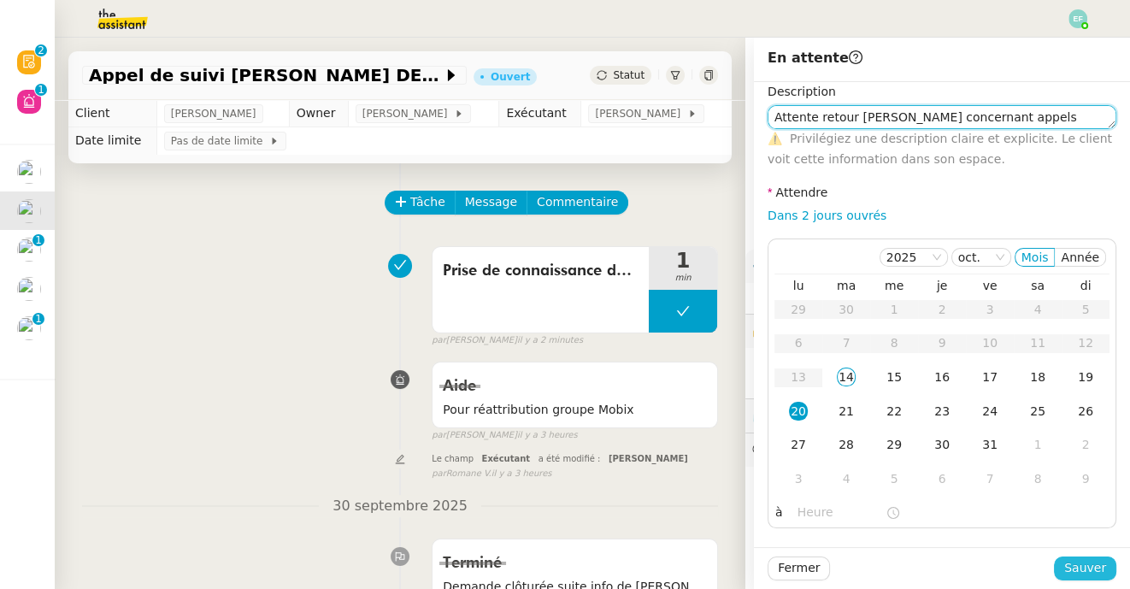
type textarea "Attente retour [PERSON_NAME] concernant appels sortants"
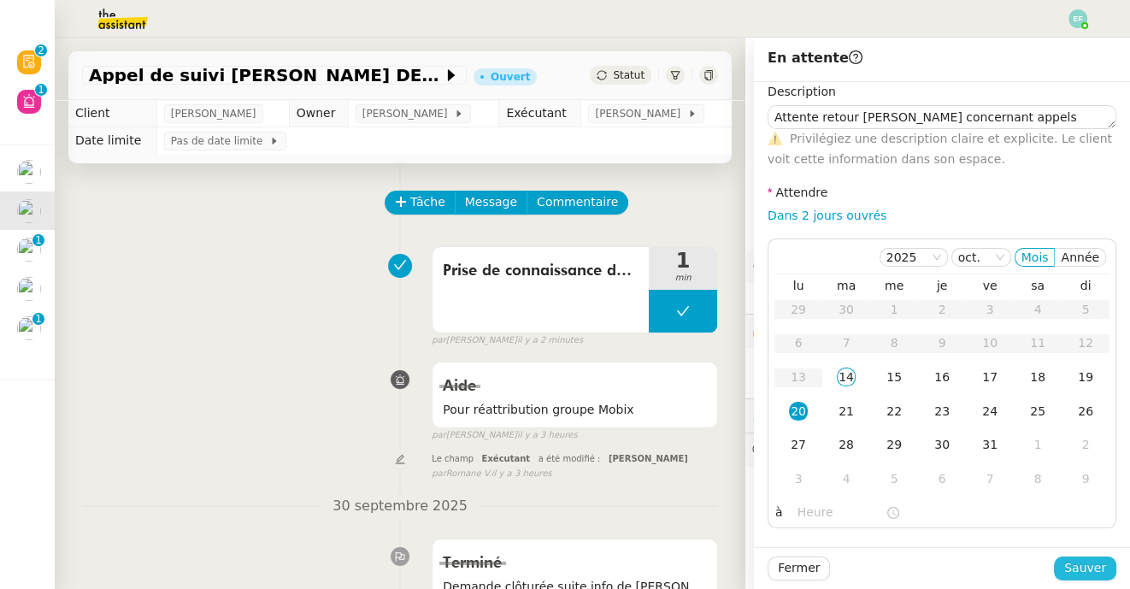
click at [1078, 564] on span "Sauver" at bounding box center [1085, 568] width 42 height 20
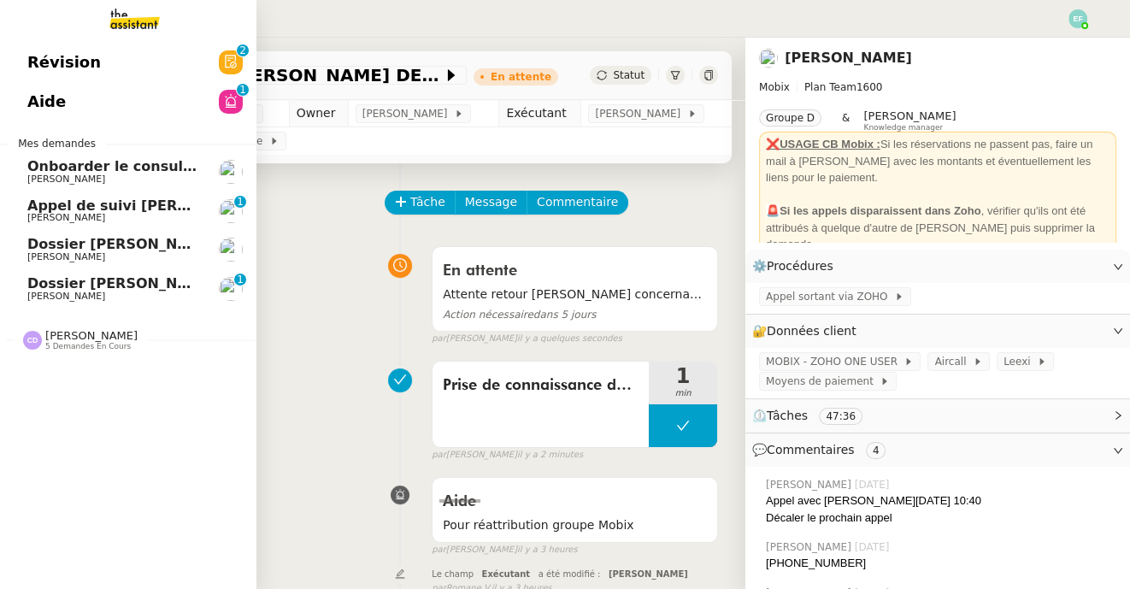
click at [50, 220] on span "[PERSON_NAME]" at bounding box center [66, 217] width 78 height 11
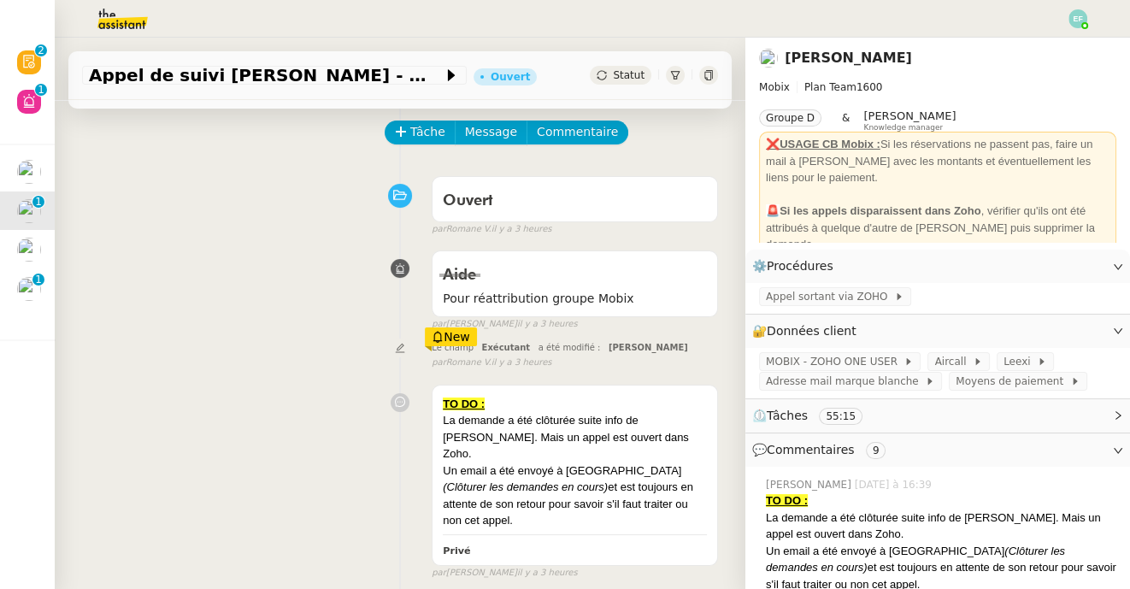
scroll to position [71, 0]
click at [426, 121] on span "Tâche" at bounding box center [427, 131] width 35 height 20
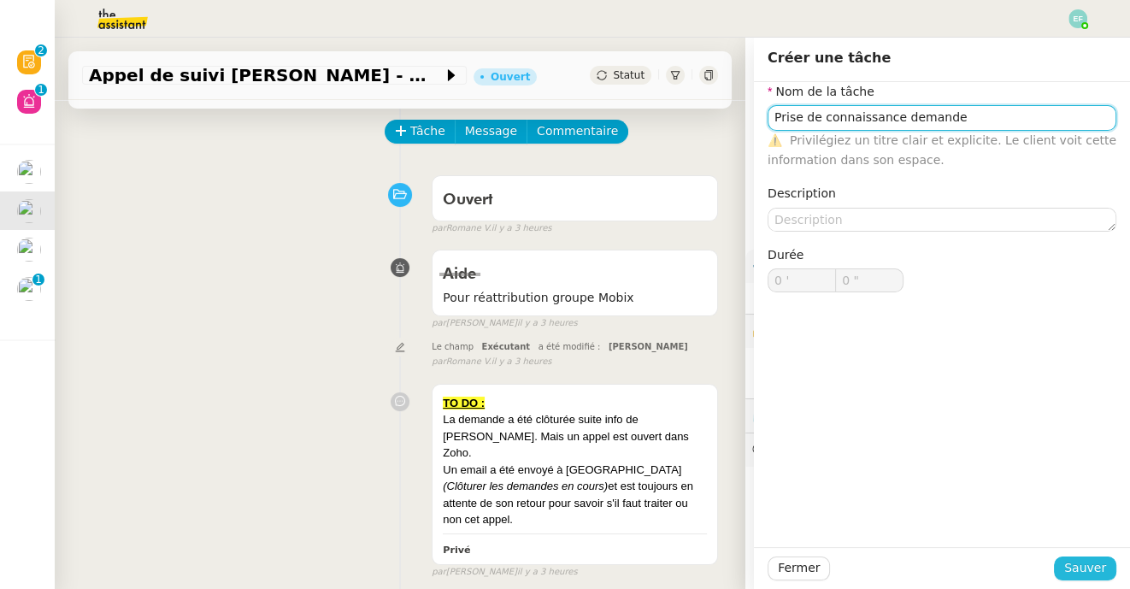
type input "Prise de connaissance demande"
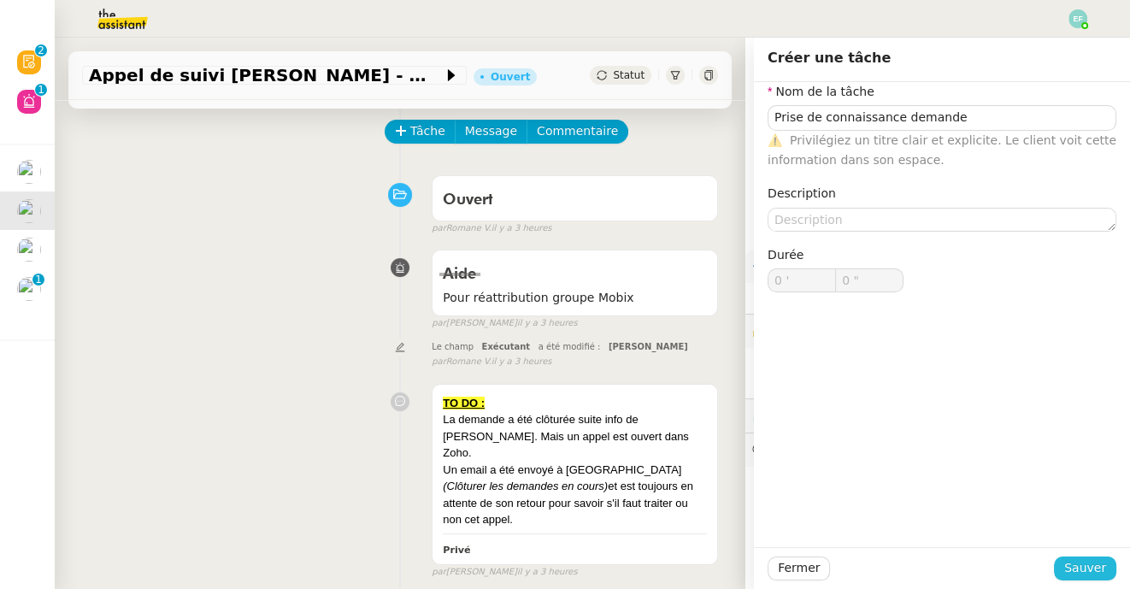
click at [1089, 579] on button "Sauver" at bounding box center [1085, 568] width 62 height 24
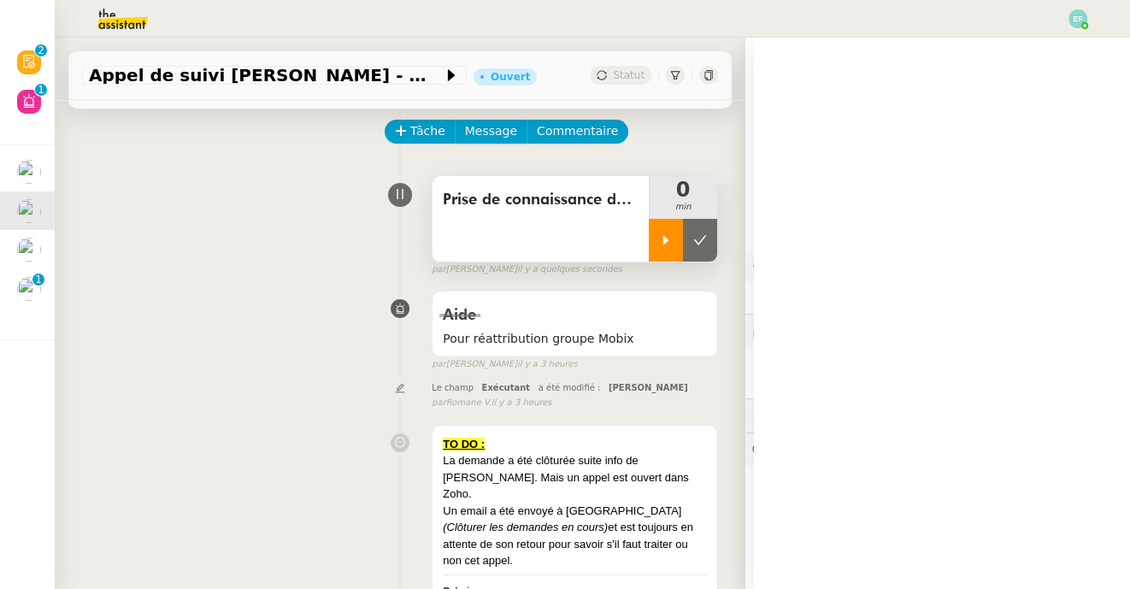
click at [649, 255] on div at bounding box center [666, 240] width 34 height 43
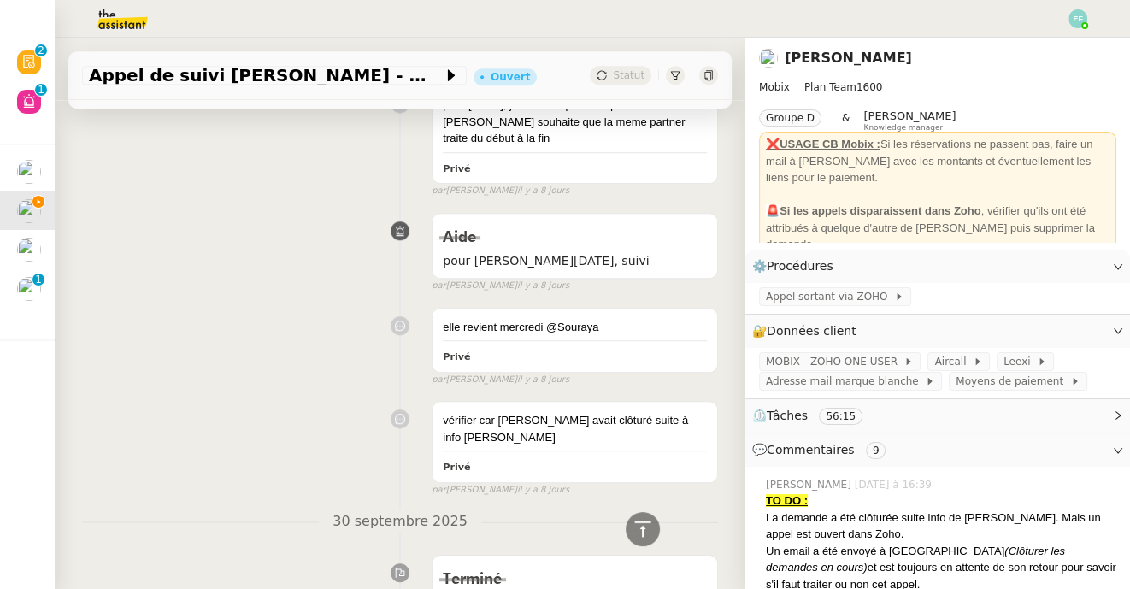
scroll to position [926, 0]
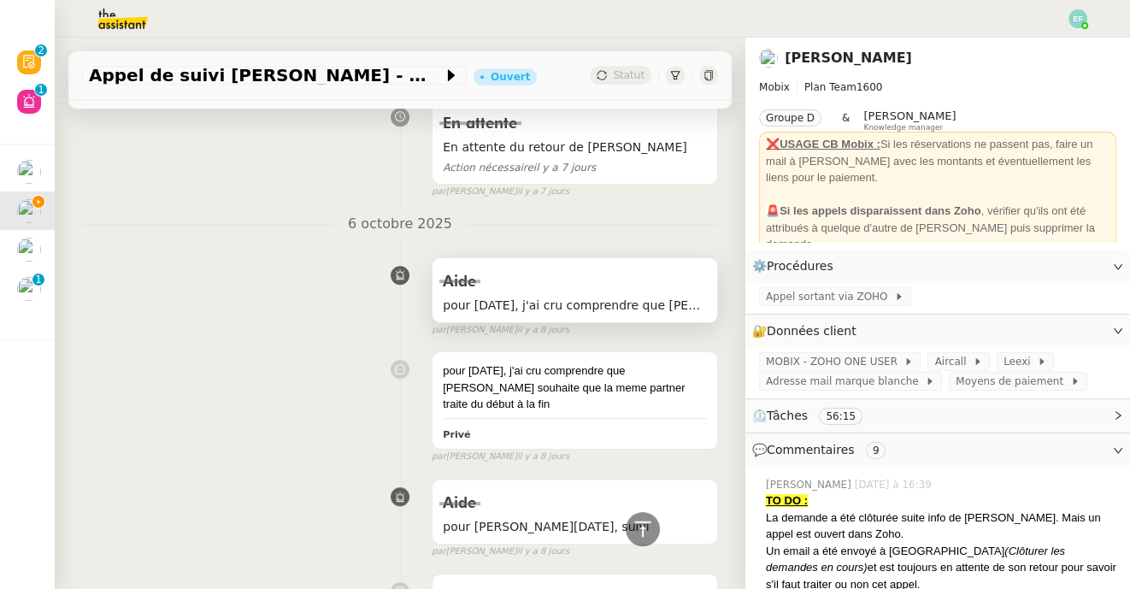
click at [572, 268] on div "Aide" at bounding box center [575, 281] width 264 height 27
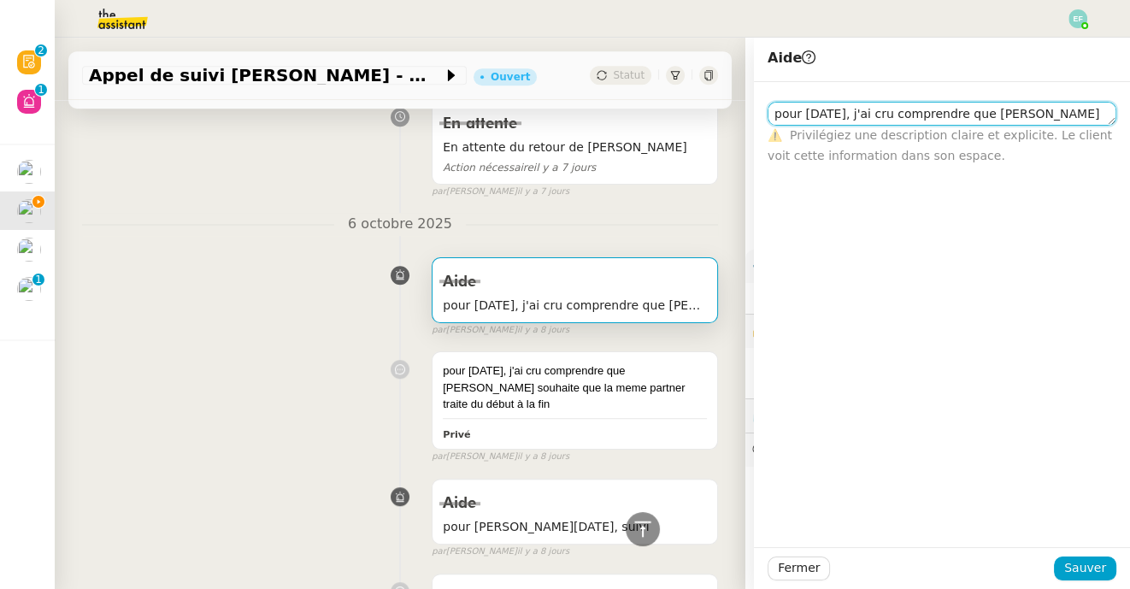
click at [916, 123] on textarea "pour [DATE], j'ai cru comprendre que [PERSON_NAME] souhaite que la meme partner…" at bounding box center [941, 114] width 349 height 24
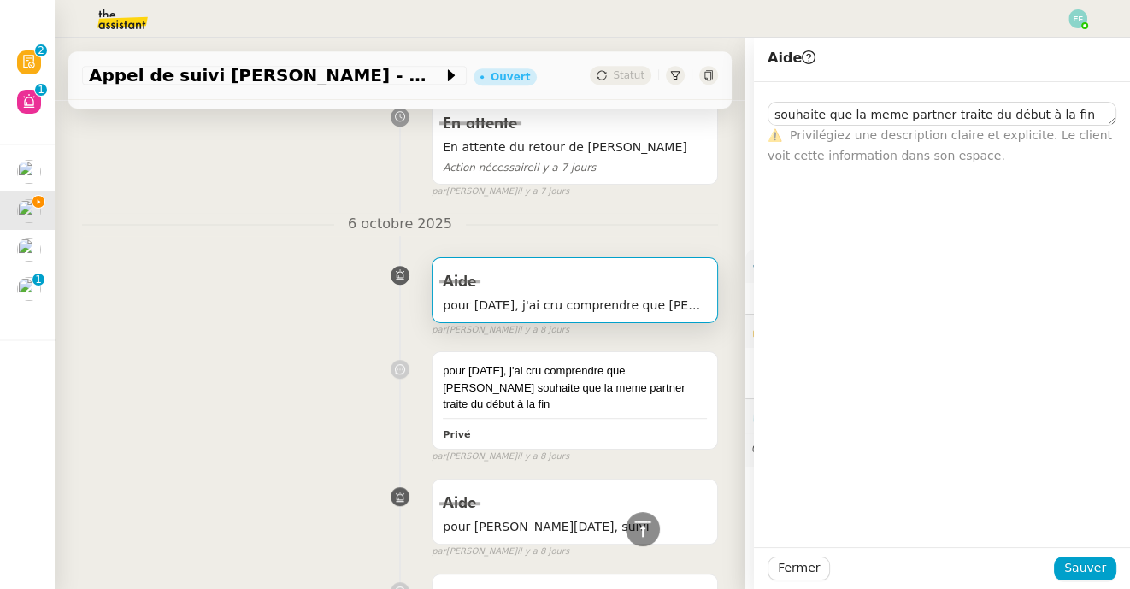
click at [278, 282] on div "Aide pour [DATE], j'ai cru comprendre que [PERSON_NAME] souhaite que la meme pa…" at bounding box center [400, 294] width 636 height 88
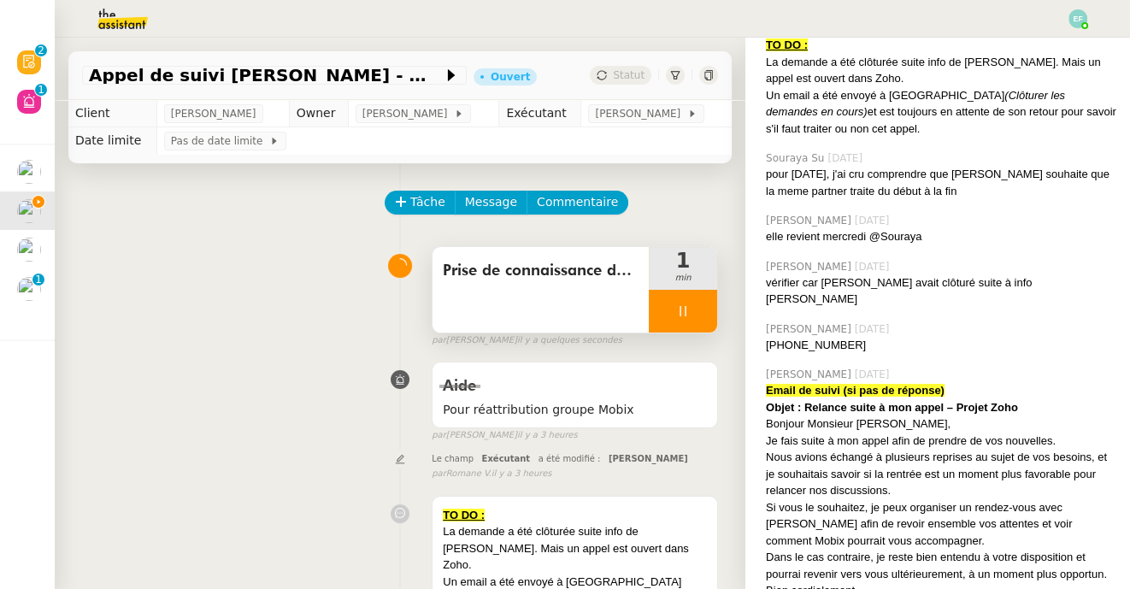
click at [696, 324] on div at bounding box center [683, 311] width 68 height 43
click at [696, 324] on button at bounding box center [700, 311] width 34 height 43
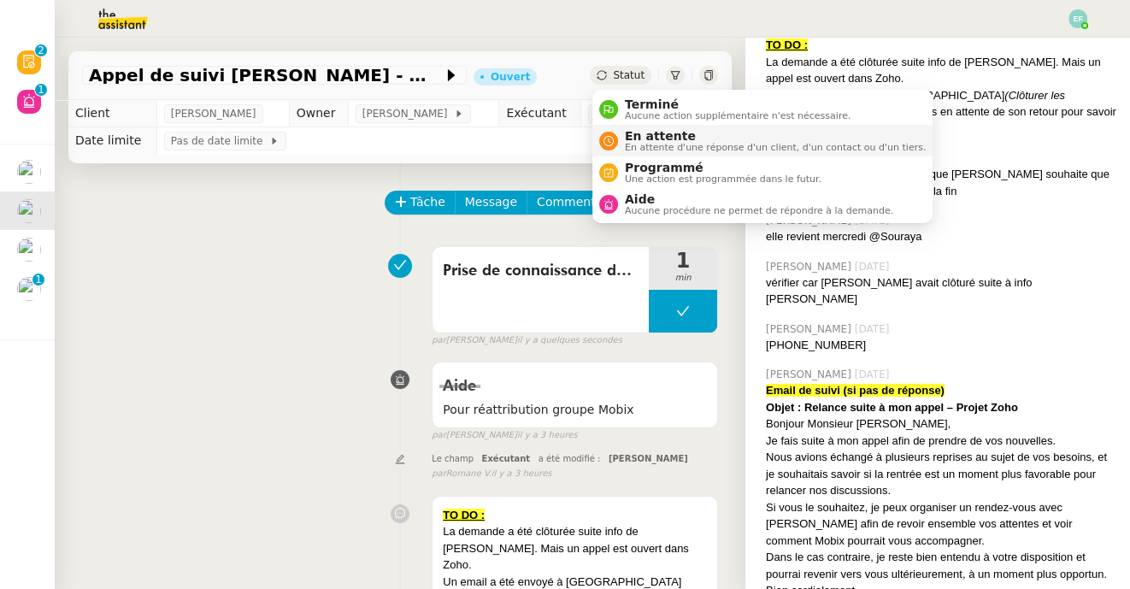
click at [637, 138] on span "En attente" at bounding box center [775, 136] width 301 height 14
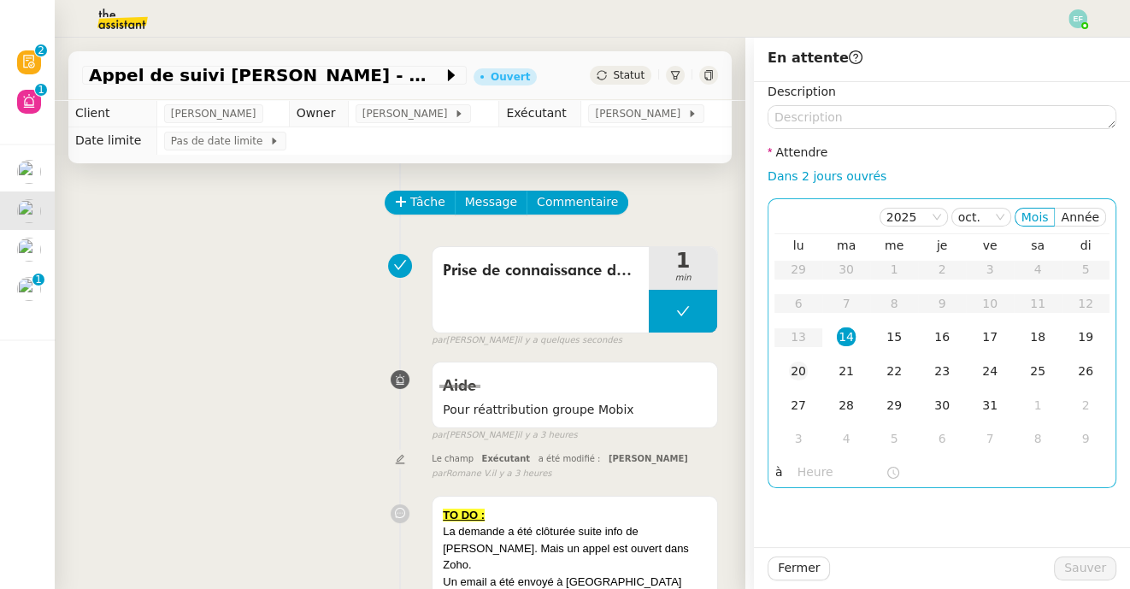
click at [792, 379] on div "20" at bounding box center [798, 370] width 19 height 19
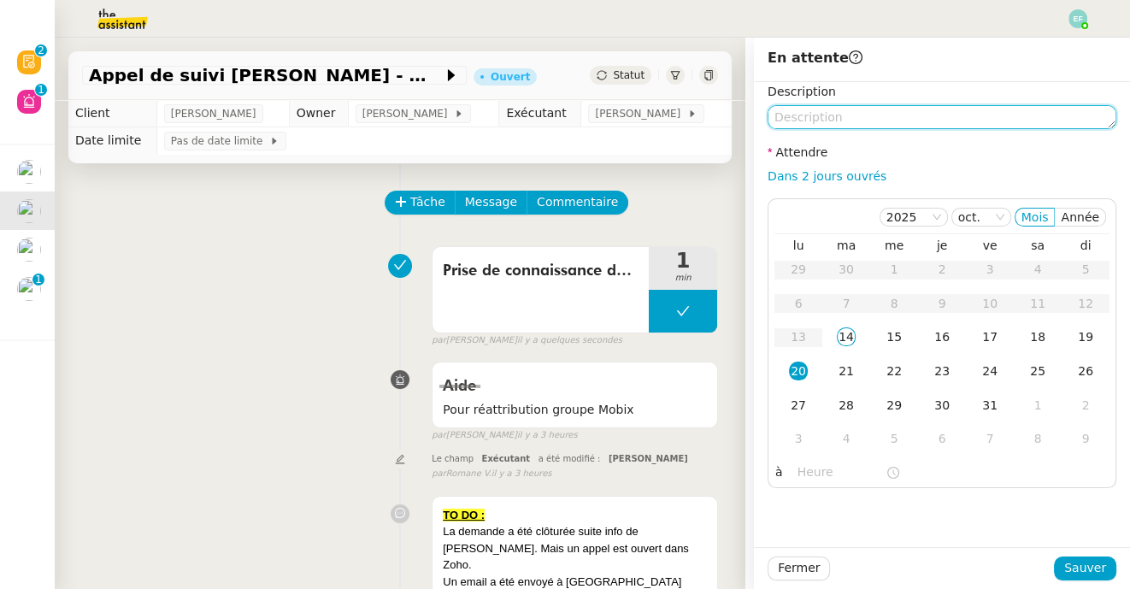
click at [870, 116] on textarea at bounding box center [941, 117] width 349 height 24
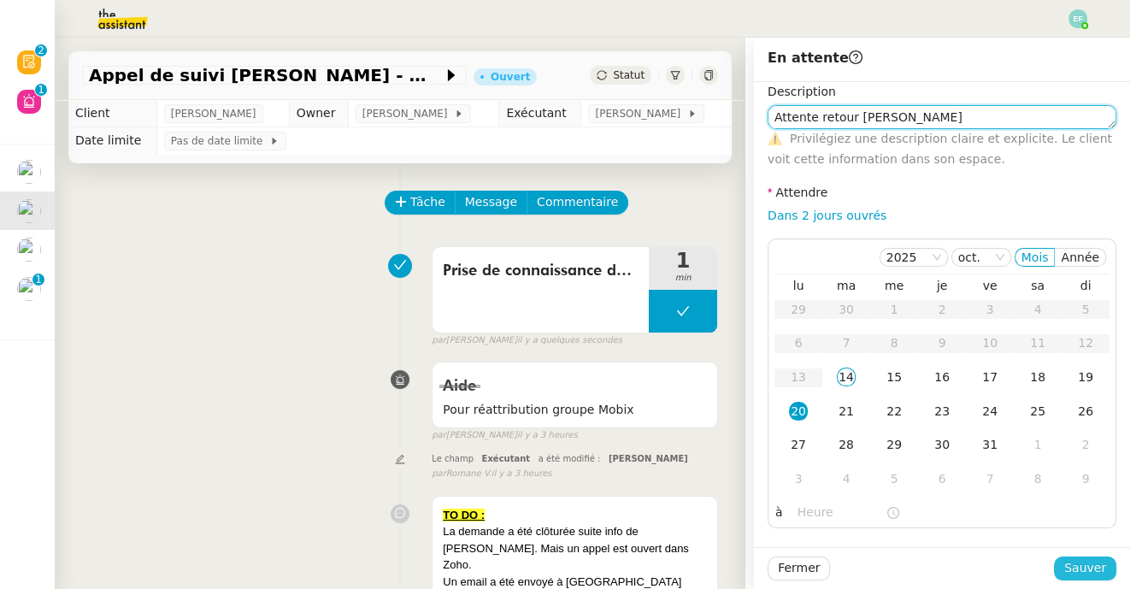
type textarea "Attente retour [PERSON_NAME]"
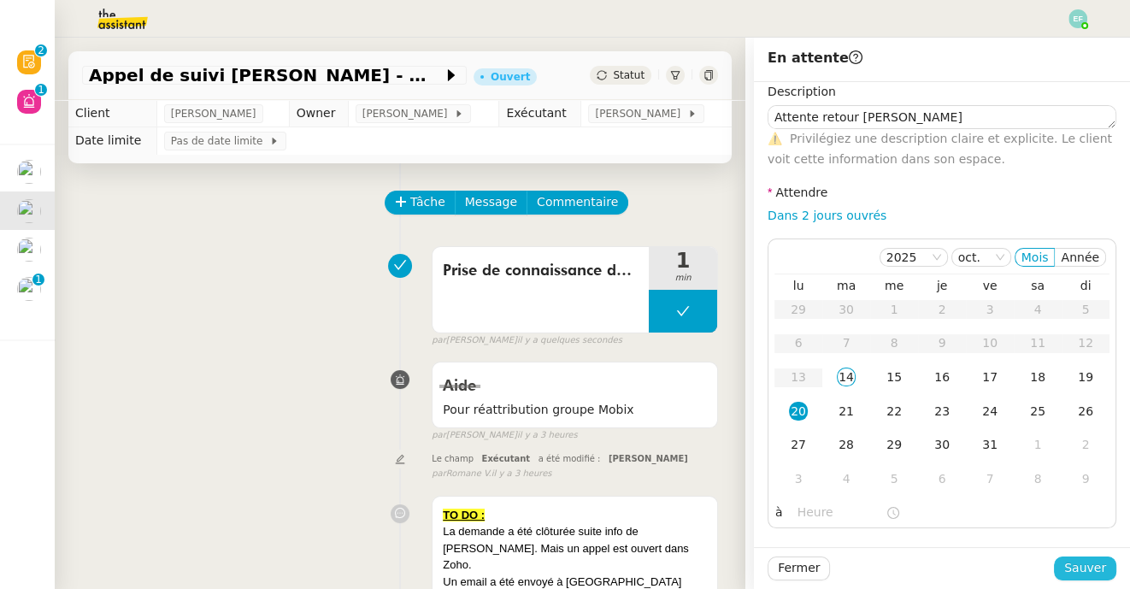
click at [1090, 571] on span "Sauver" at bounding box center [1085, 568] width 42 height 20
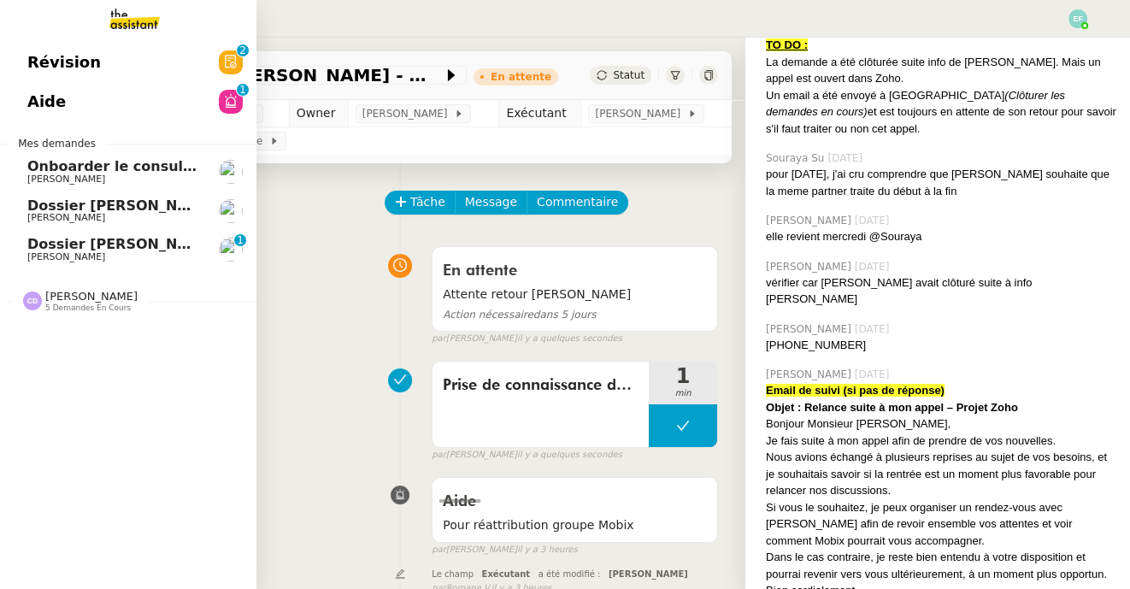
click at [87, 246] on span "Dossier [PERSON_NAME]" at bounding box center [122, 244] width 190 height 16
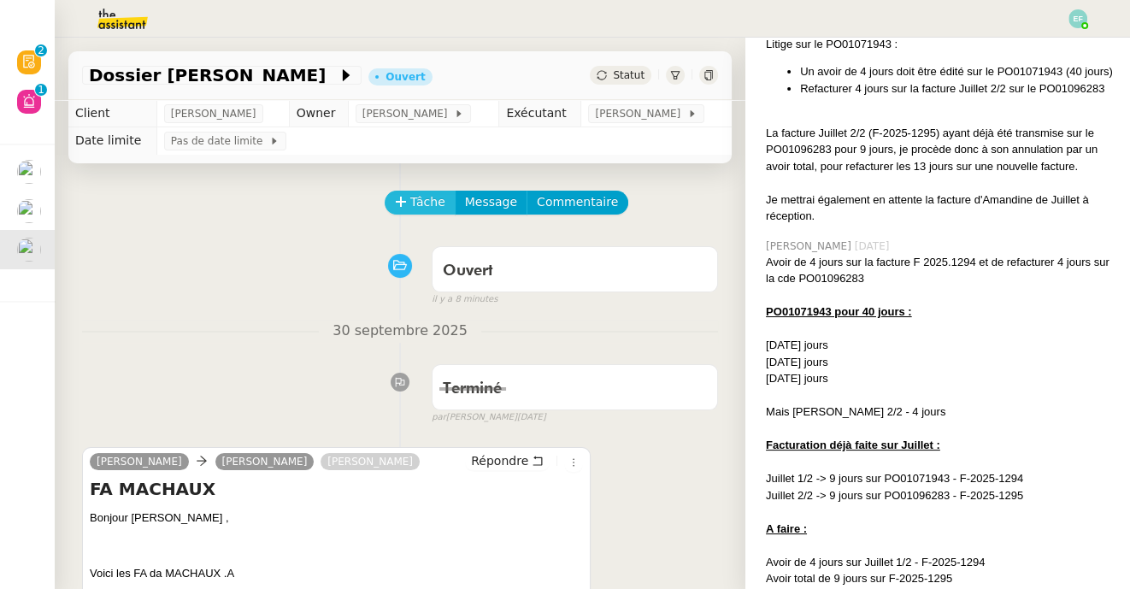
click at [414, 191] on button "Tâche" at bounding box center [420, 203] width 71 height 24
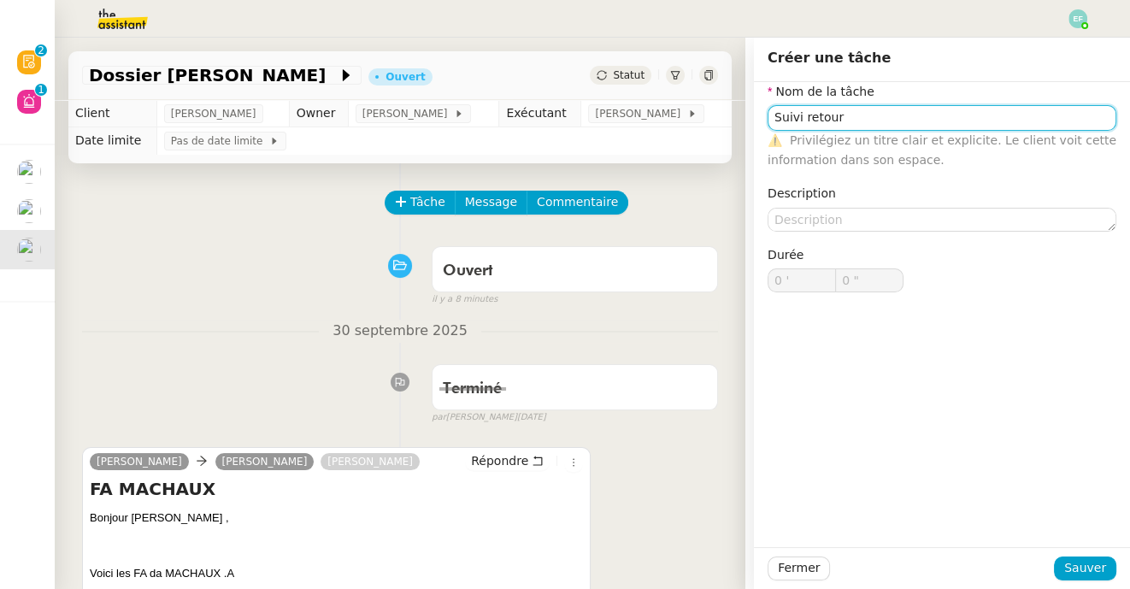
type input "Suivi retour"
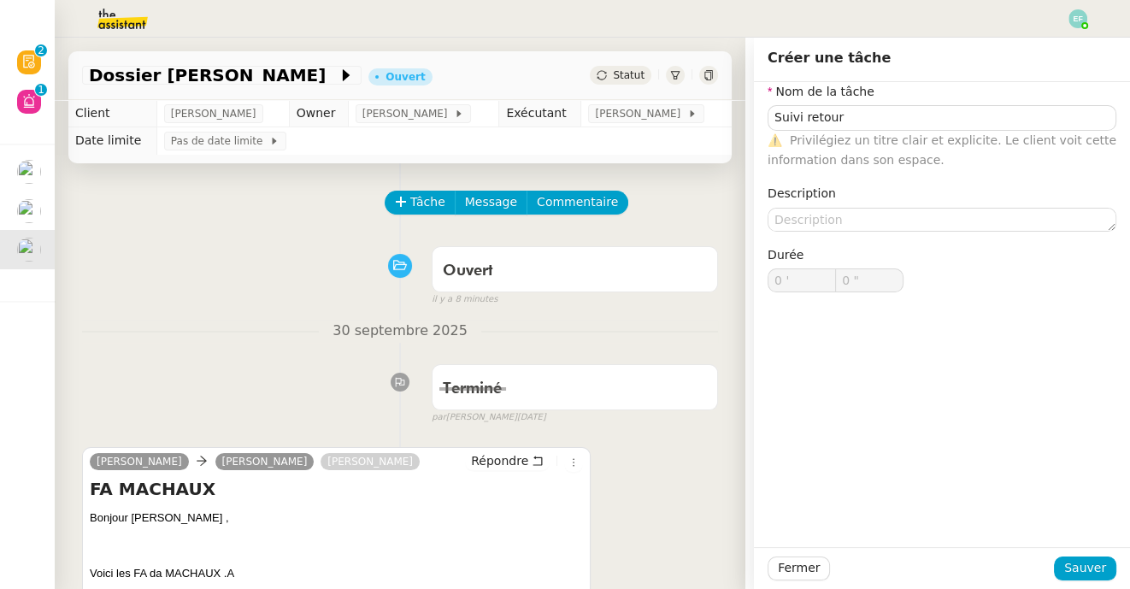
click at [846, 206] on nz-form-item "Description" at bounding box center [941, 207] width 349 height 47
click at [848, 221] on textarea at bounding box center [941, 220] width 349 height 24
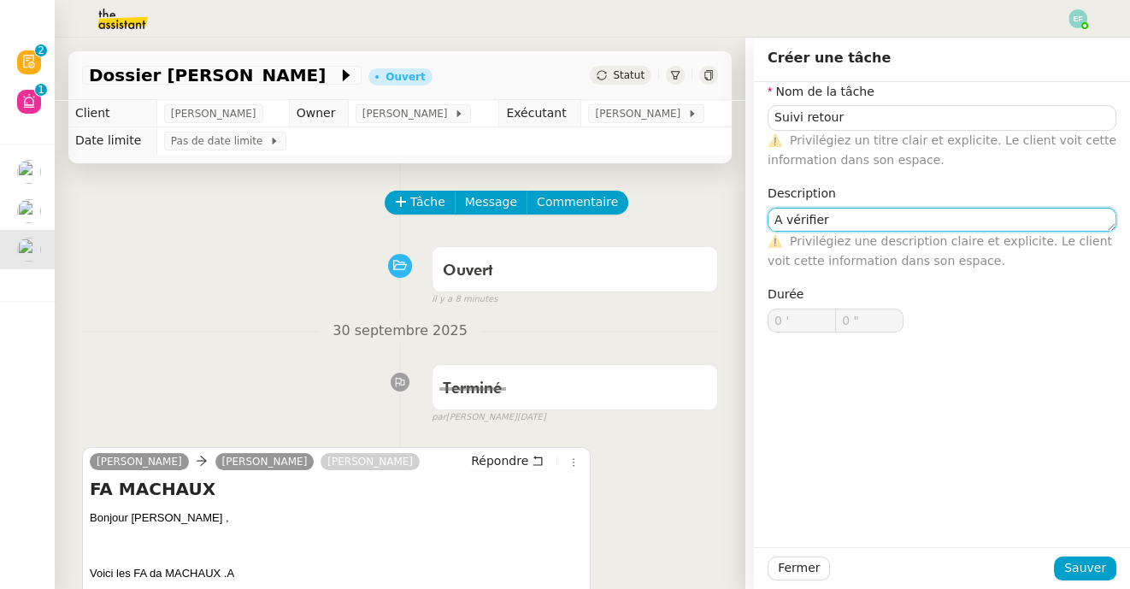
drag, startPoint x: 827, startPoint y: 217, endPoint x: 684, endPoint y: 202, distance: 144.4
click at [684, 206] on app-ticket "Dossier [PERSON_NAME] Ouvert Statut Client [PERSON_NAME] Owner [PERSON_NAME] Ex…" at bounding box center [592, 313] width 1075 height 551
type textarea "Vérifier concordance FA vs factures"
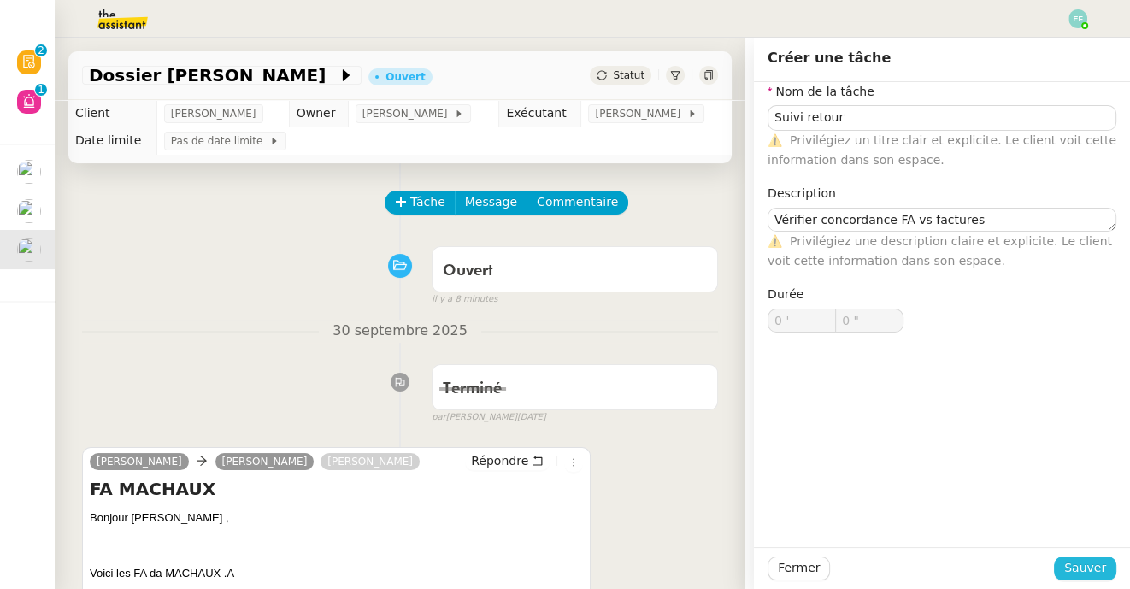
click at [1092, 566] on span "Sauver" at bounding box center [1085, 568] width 42 height 20
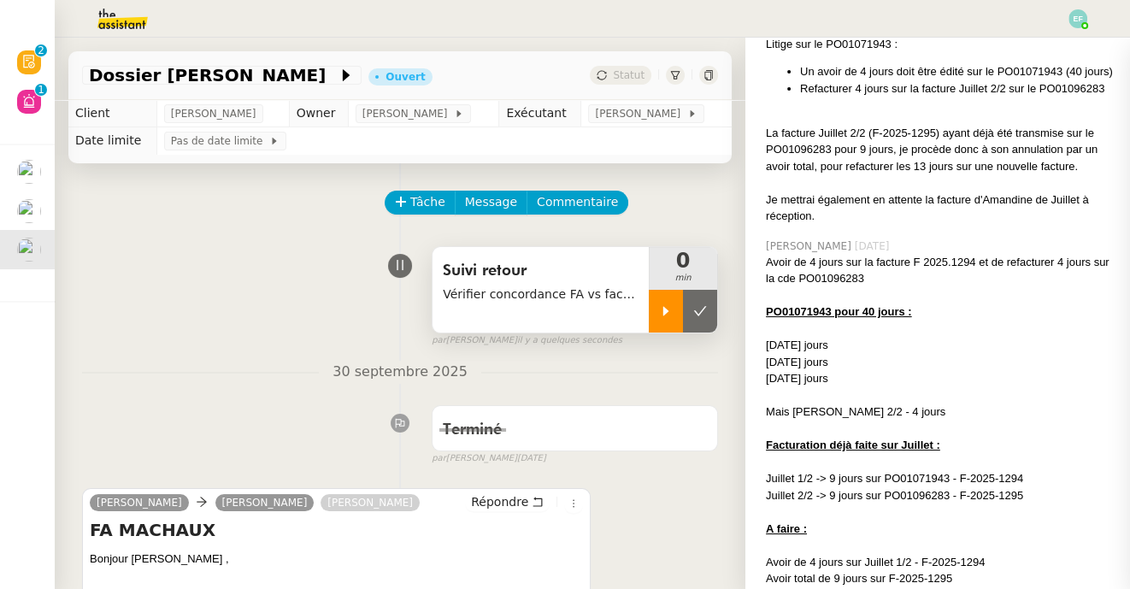
click at [665, 311] on icon at bounding box center [666, 310] width 6 height 9
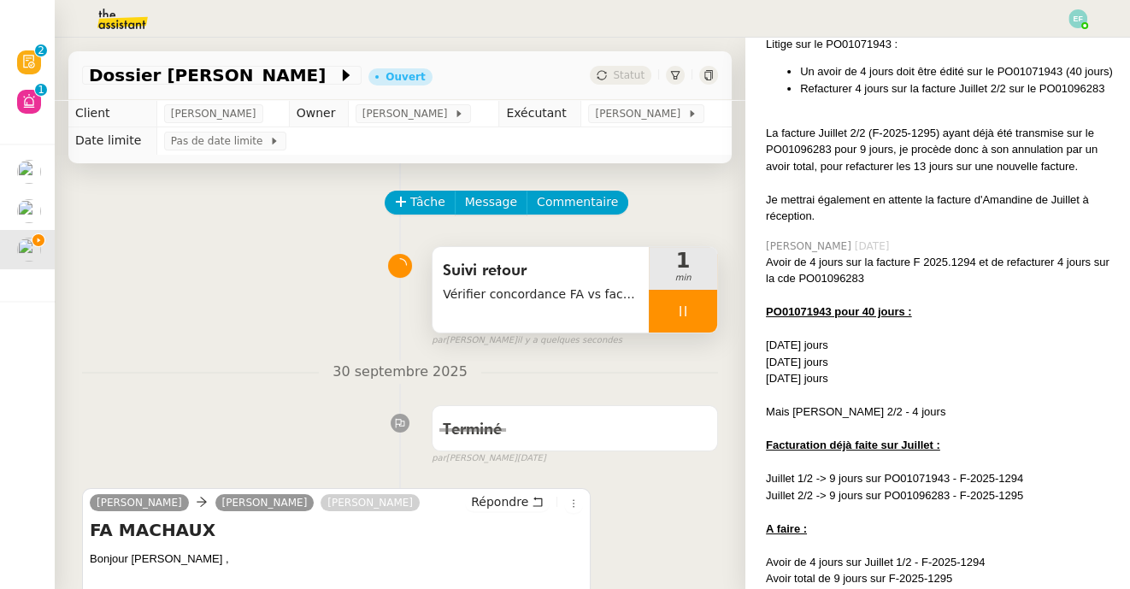
click at [694, 309] on div at bounding box center [683, 311] width 68 height 43
click at [701, 308] on icon at bounding box center [700, 311] width 14 height 14
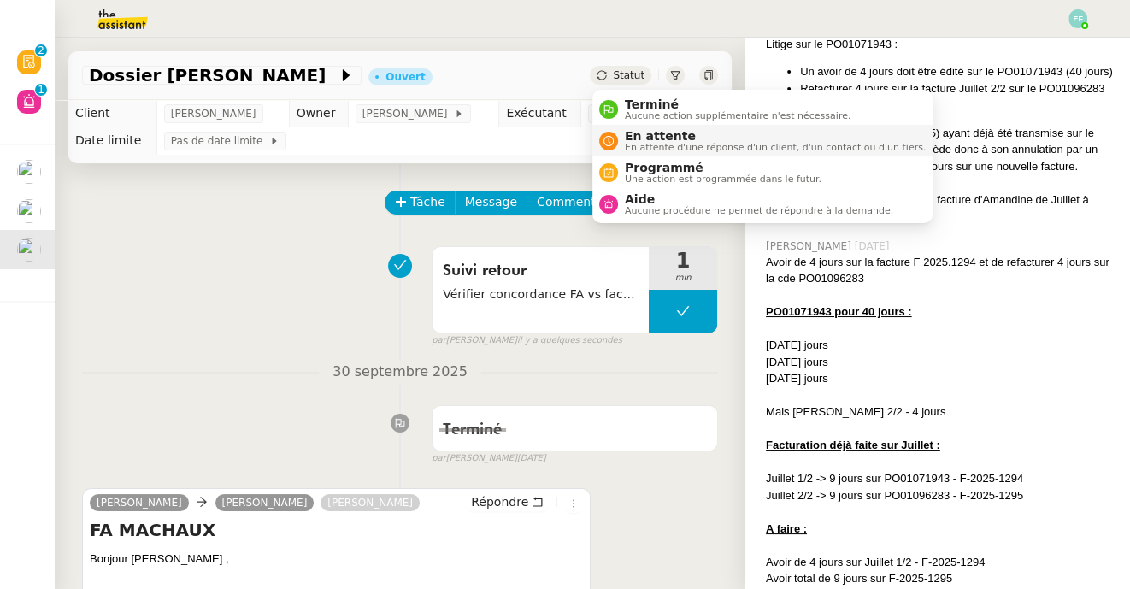
click at [646, 146] on span "En attente d'une réponse d'un client, d'un contact ou d'un tiers." at bounding box center [775, 147] width 301 height 9
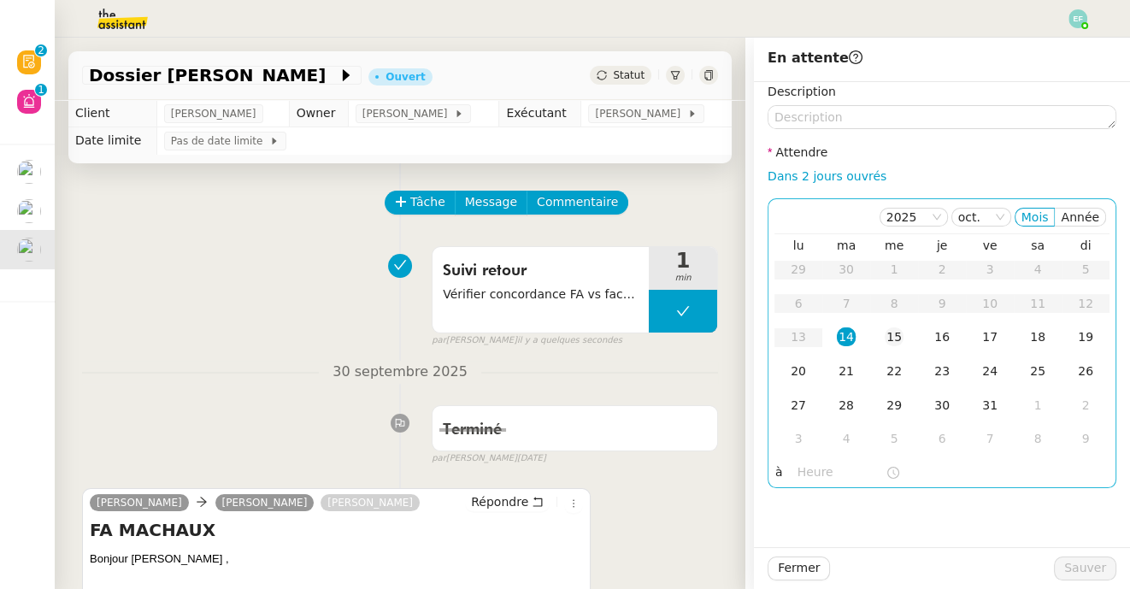
click at [884, 338] on div "15" at bounding box center [893, 336] width 19 height 19
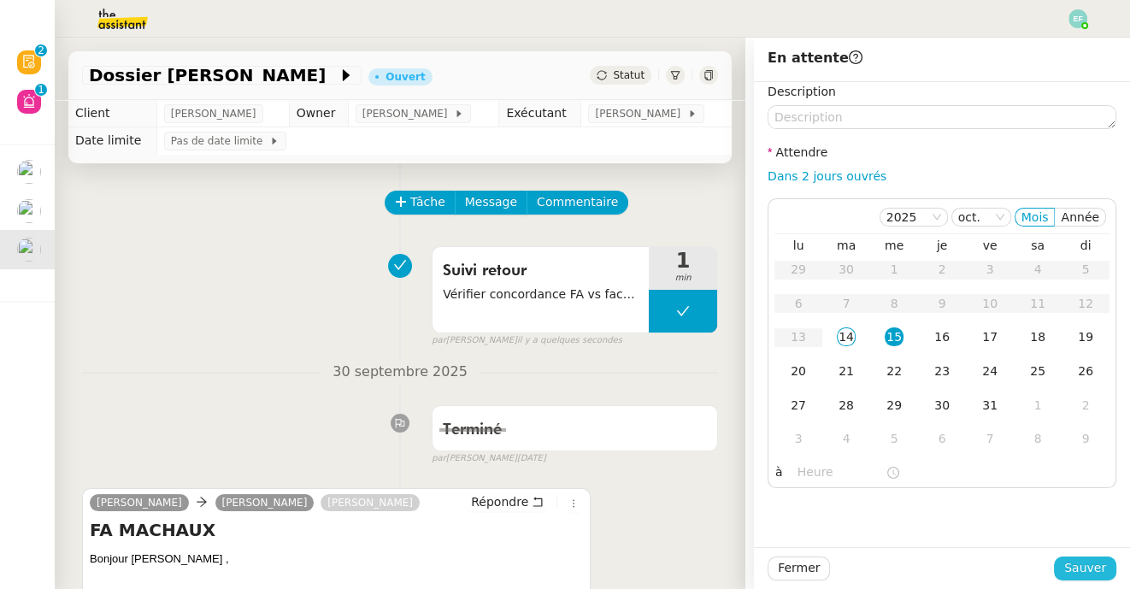
click at [1093, 565] on span "Sauver" at bounding box center [1085, 568] width 42 height 20
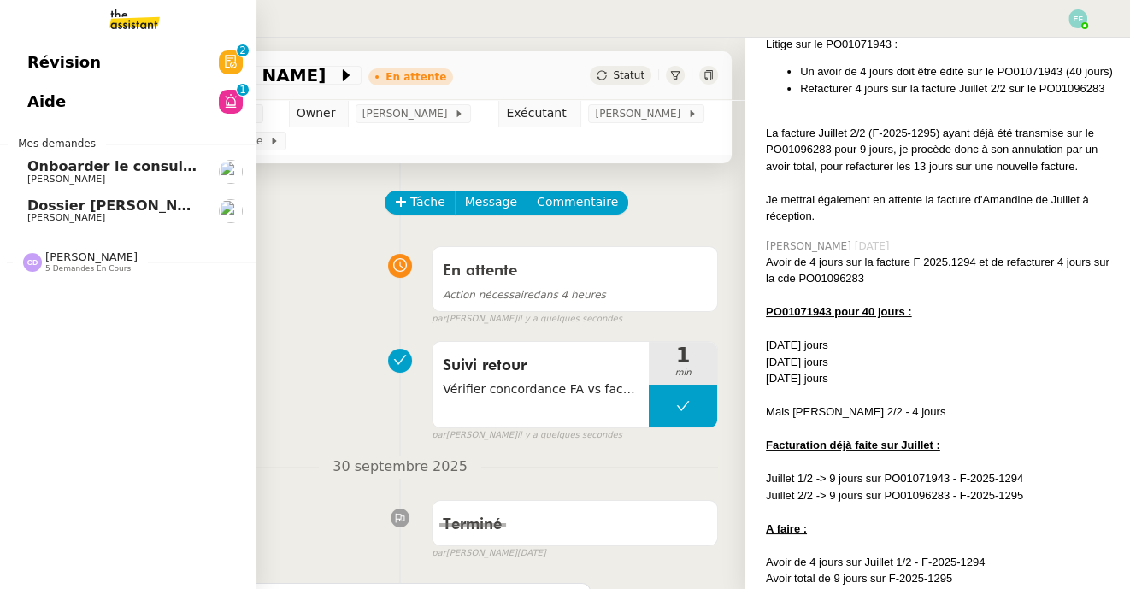
click at [52, 214] on span "[PERSON_NAME]" at bounding box center [66, 217] width 78 height 11
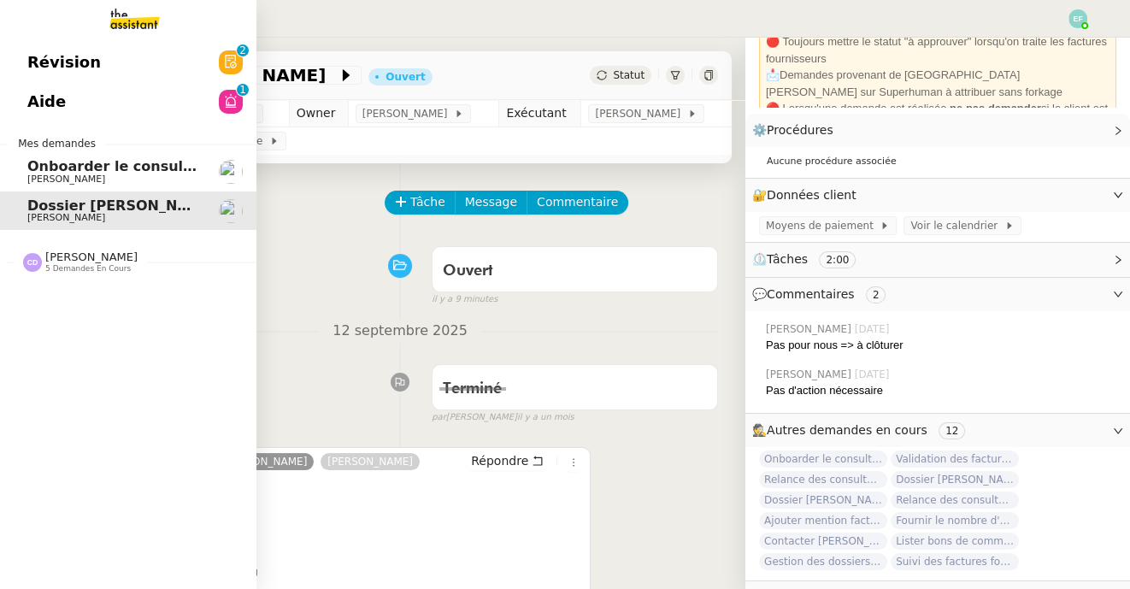
scroll to position [132, 0]
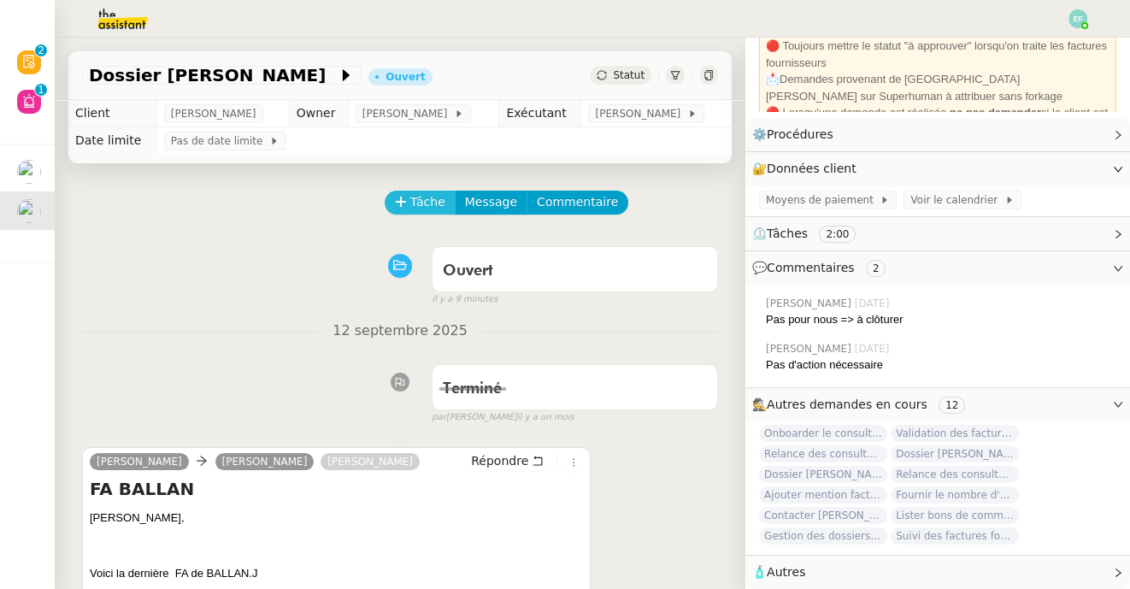
click at [408, 206] on button "Tâche" at bounding box center [420, 203] width 71 height 24
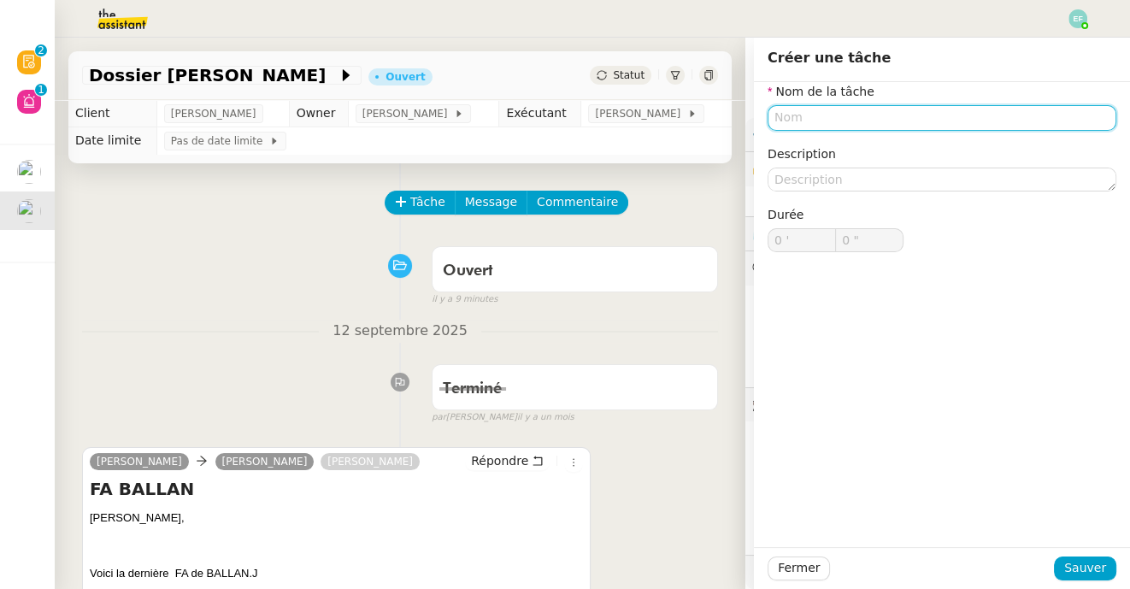
click at [838, 116] on input "text" at bounding box center [941, 117] width 349 height 25
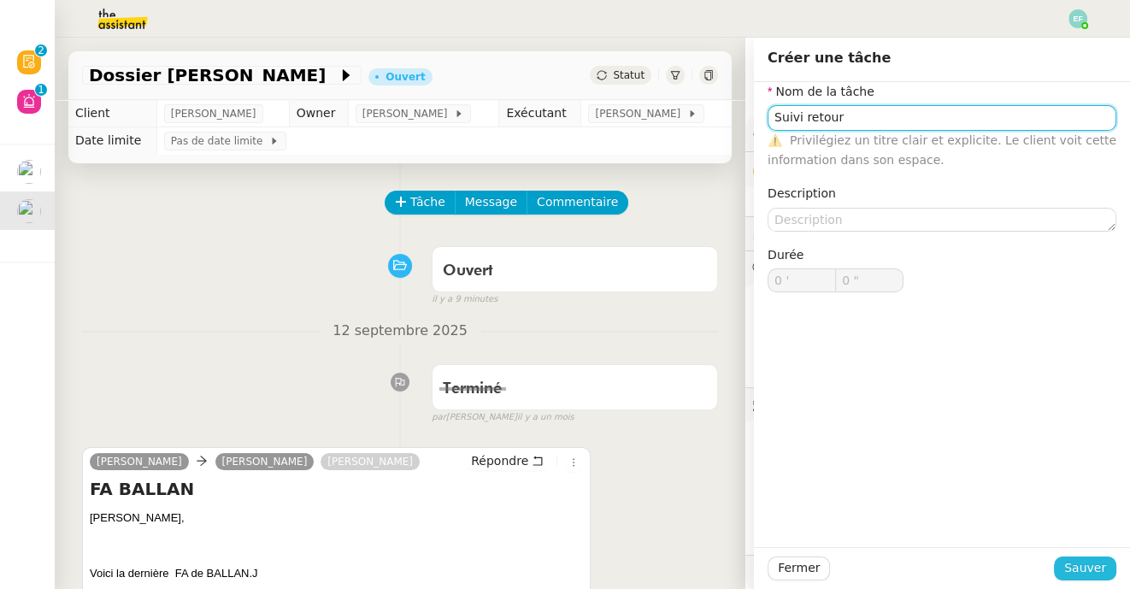
type input "Suivi retour"
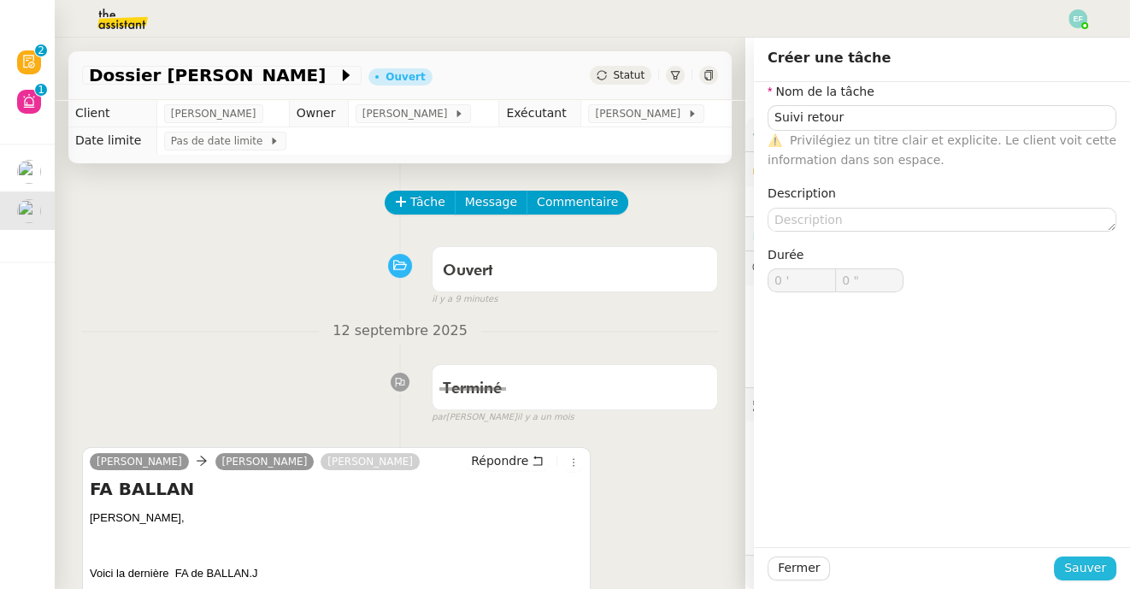
click at [1087, 574] on span "Sauver" at bounding box center [1085, 568] width 42 height 20
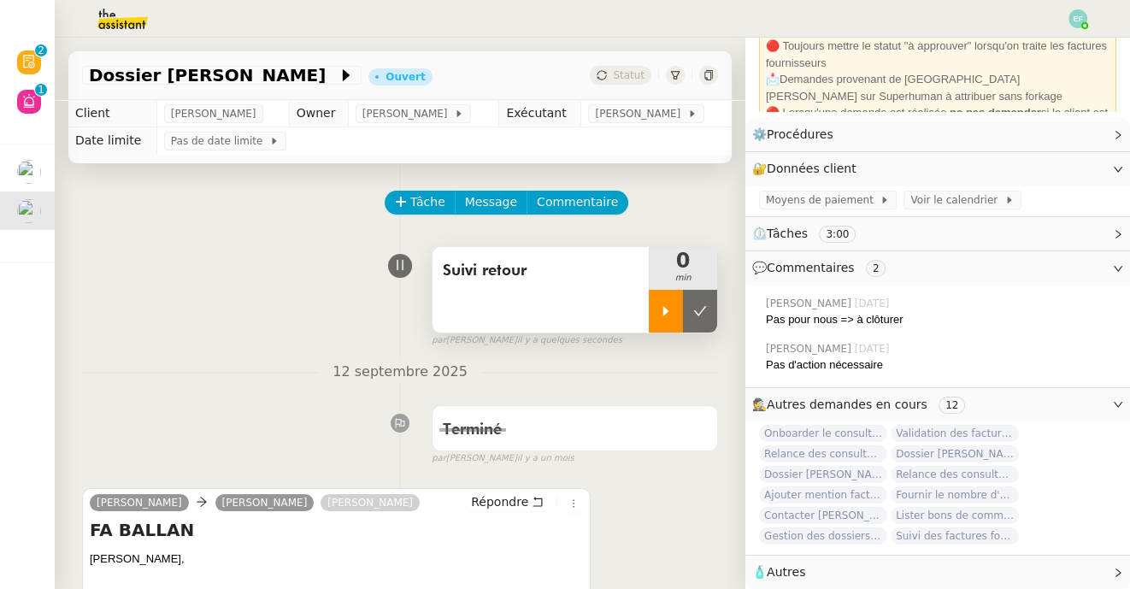
click at [676, 308] on div at bounding box center [666, 311] width 34 height 43
click at [561, 297] on div "Suivi retour" at bounding box center [540, 289] width 216 height 85
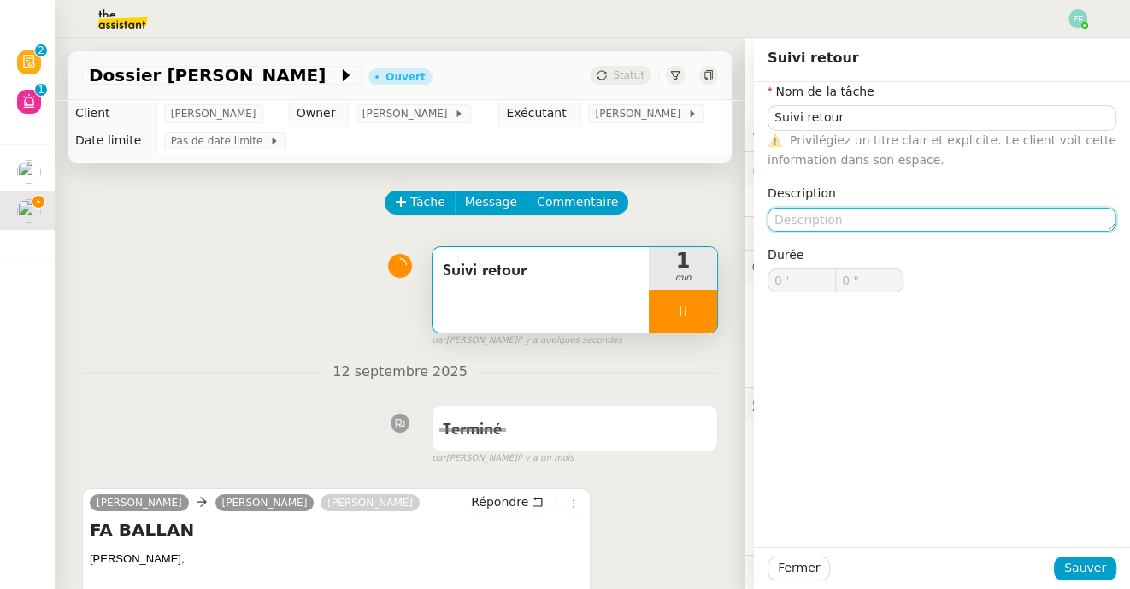
click at [889, 219] on textarea at bounding box center [941, 220] width 349 height 24
type textarea "V"
type input "1 ""
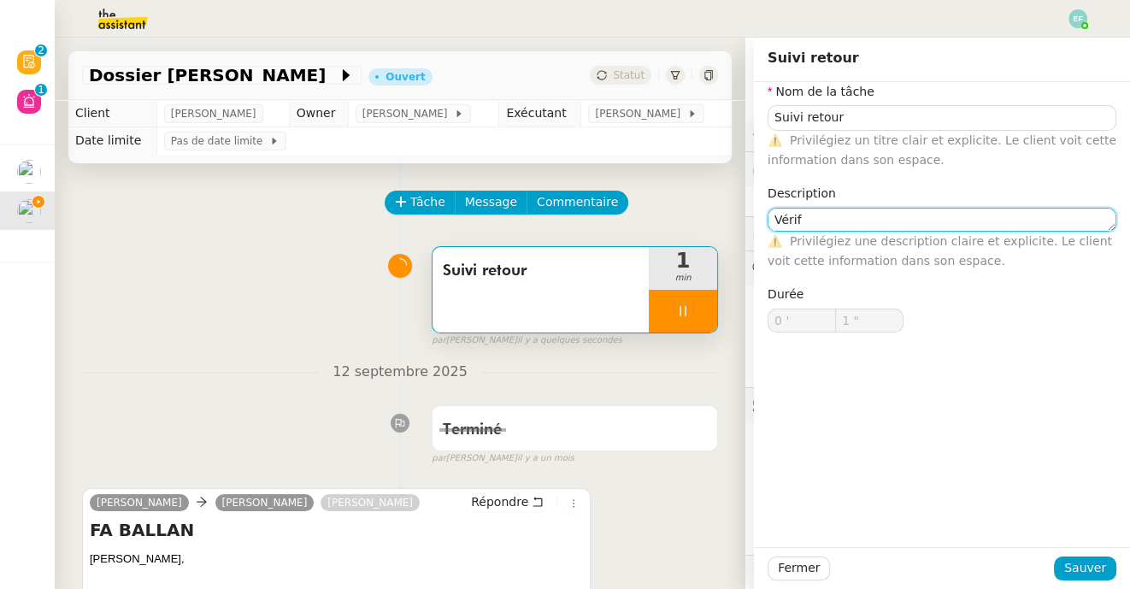
type textarea "Vérifi"
type input "2 ""
type textarea "Vérifier cn"
type input "3 ""
type textarea "Vérifier concord"
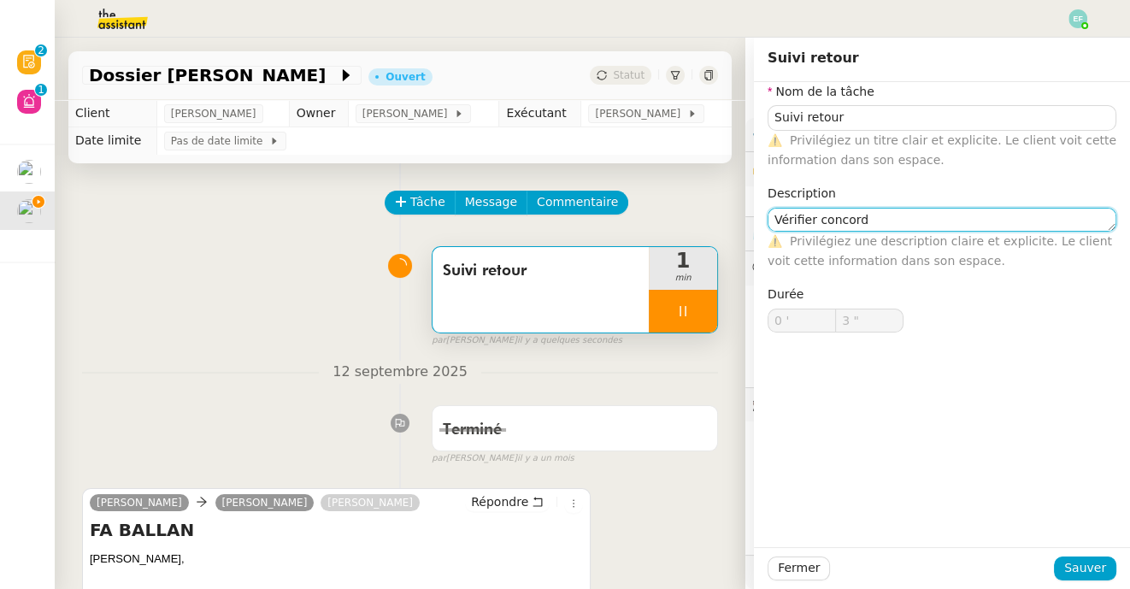
type input "4 ""
type textarea "Vérifier concordance F"
type input "5 ""
type textarea "Vérifier concordance FA v"
type input "6 ""
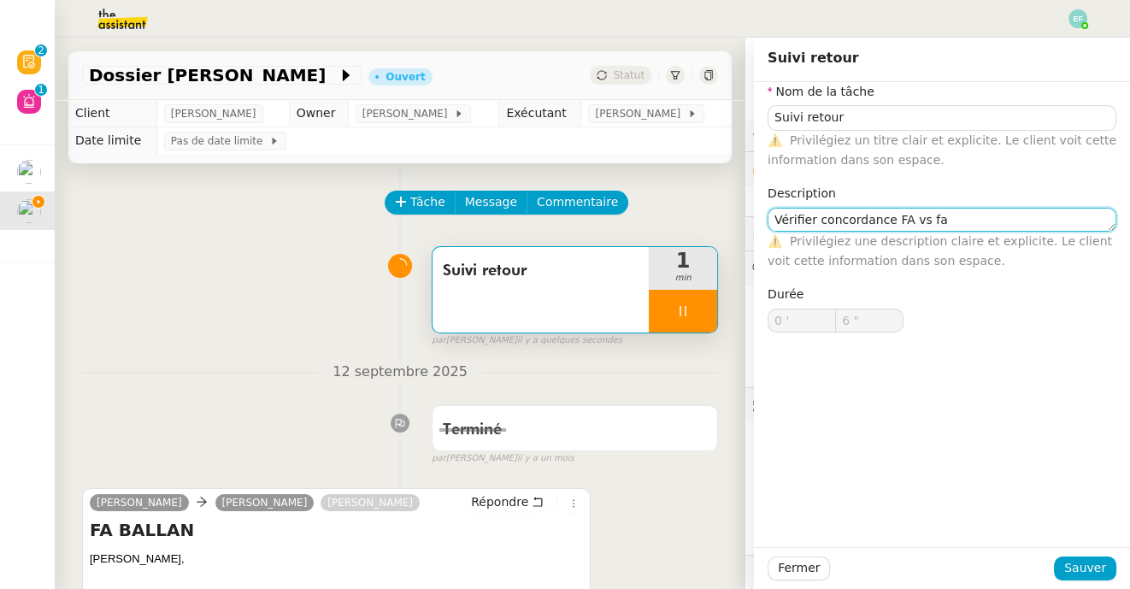
type textarea "Vérifier concordance FA vs fac"
type input "7 ""
type textarea "Vérifier concordance FA vs facture"
type input "8 ""
type textarea "Vérifier concordance FA vs facture"
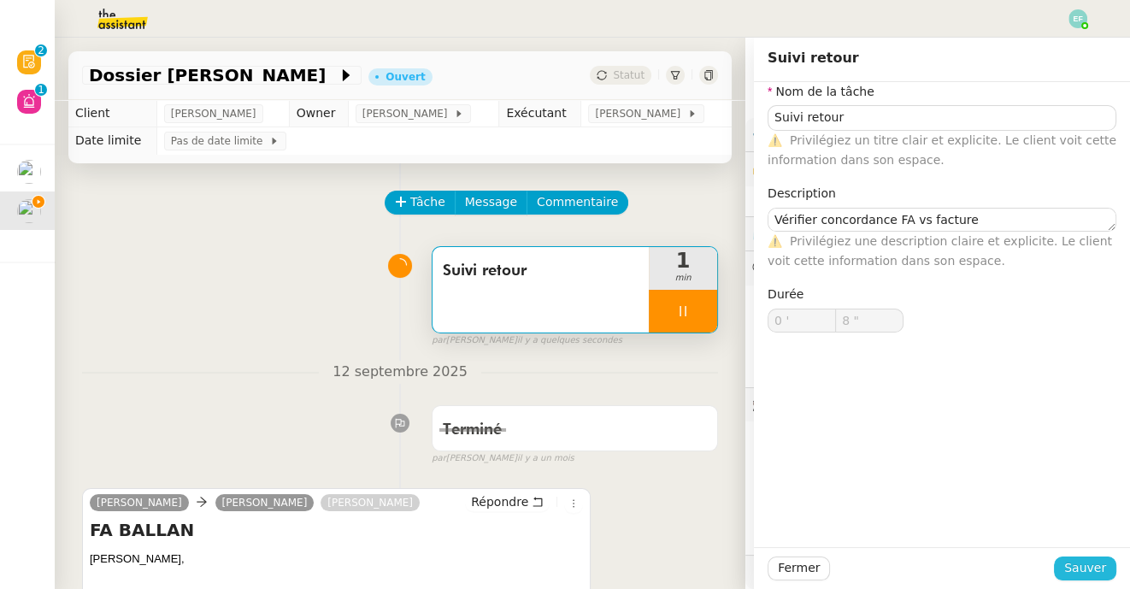
click at [1087, 572] on span "Sauver" at bounding box center [1085, 568] width 42 height 20
type input "9 ""
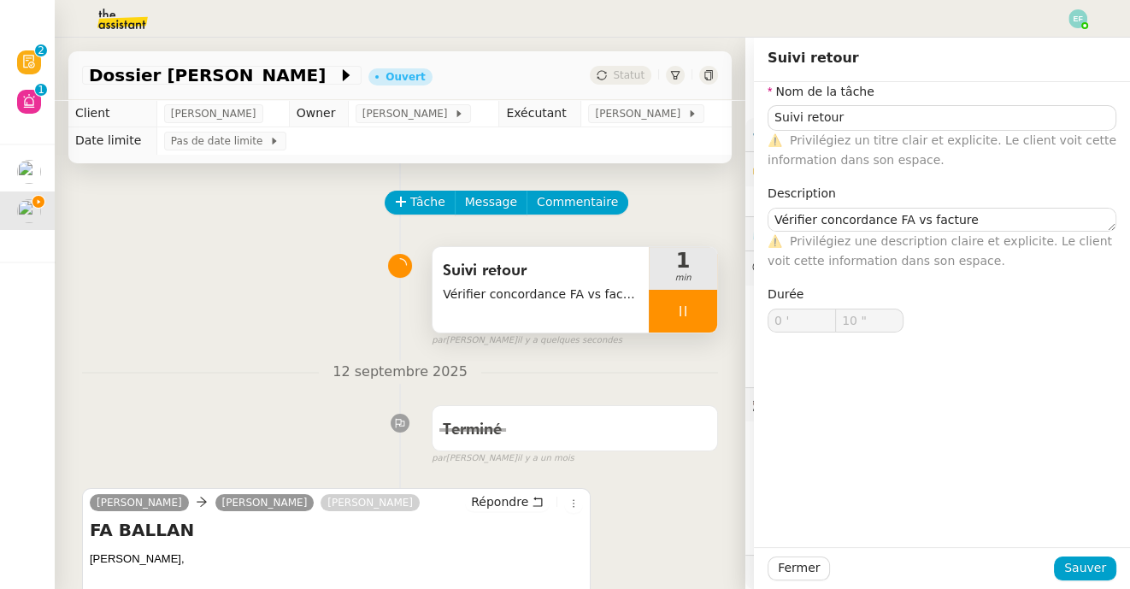
click at [705, 326] on div at bounding box center [683, 311] width 68 height 43
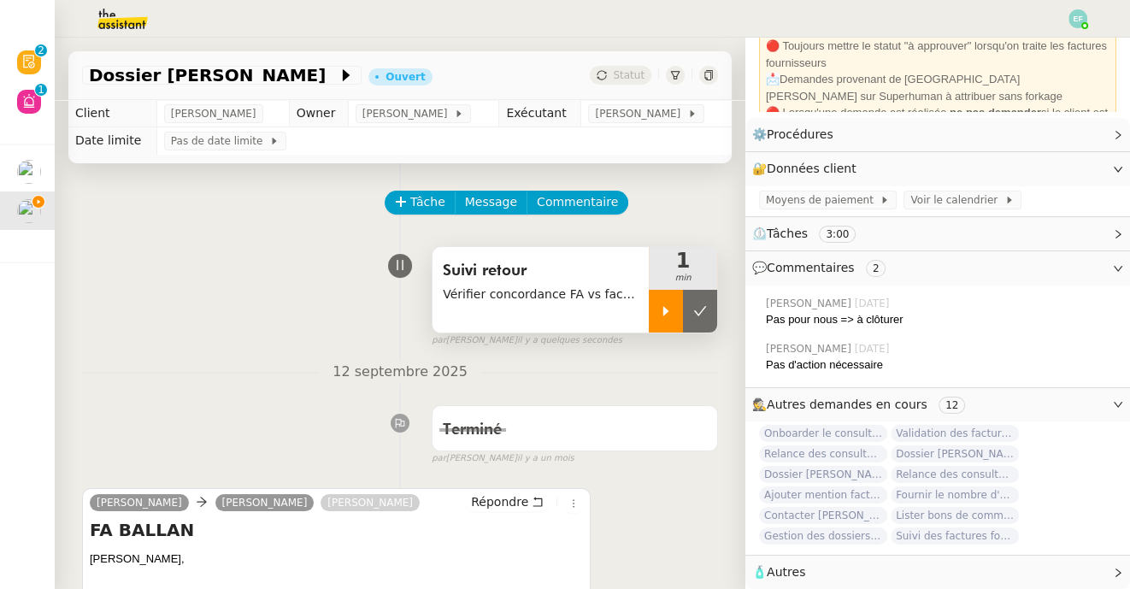
click at [705, 326] on button at bounding box center [700, 311] width 34 height 43
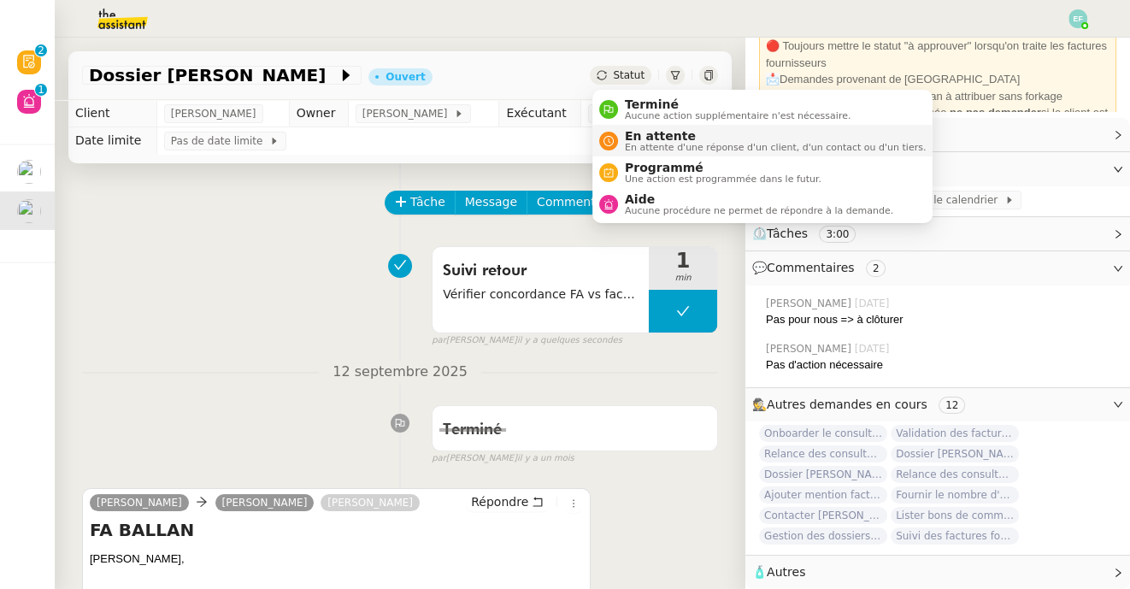
click at [637, 138] on span "En attente" at bounding box center [775, 136] width 301 height 14
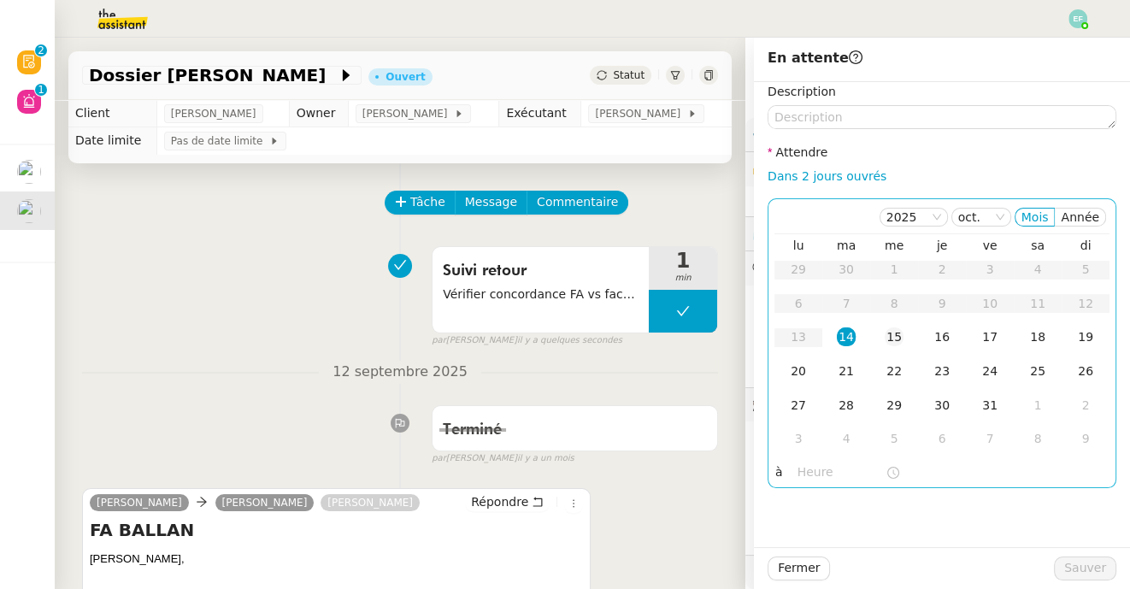
click at [885, 328] on div "15" at bounding box center [893, 336] width 19 height 19
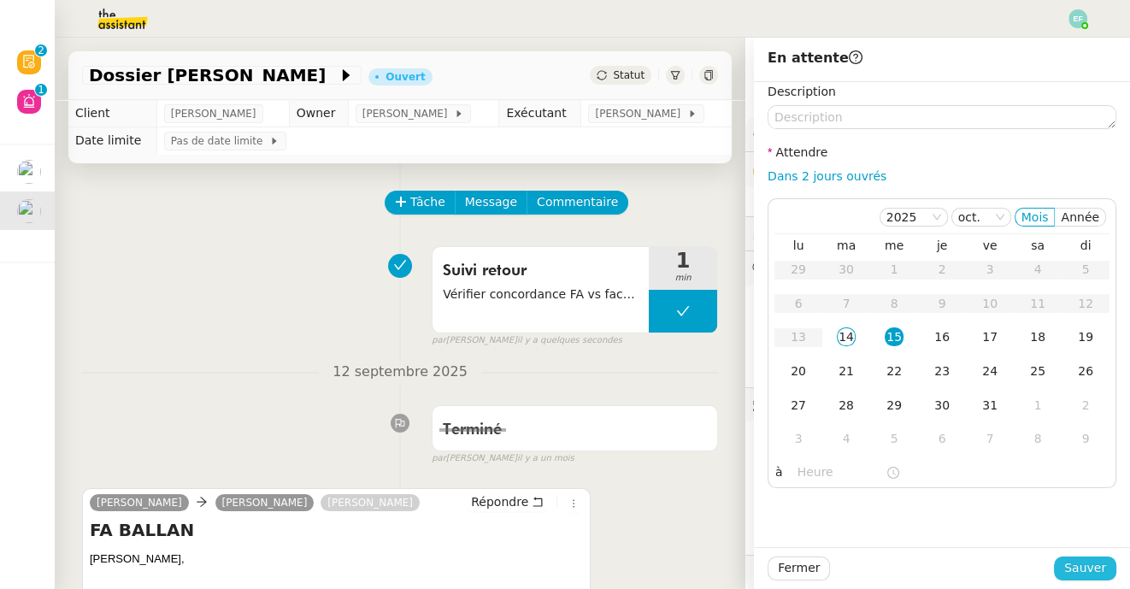
click at [1086, 562] on span "Sauver" at bounding box center [1085, 568] width 42 height 20
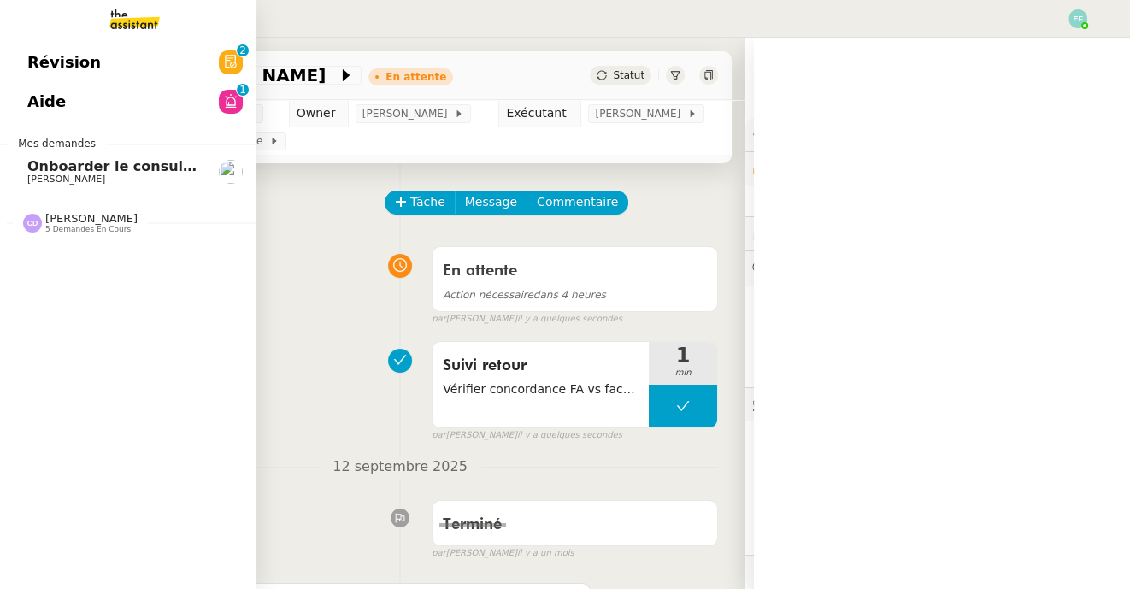
click at [25, 179] on link "Onboarder le consultant [PERSON_NAME] [PERSON_NAME]" at bounding box center [128, 171] width 256 height 39
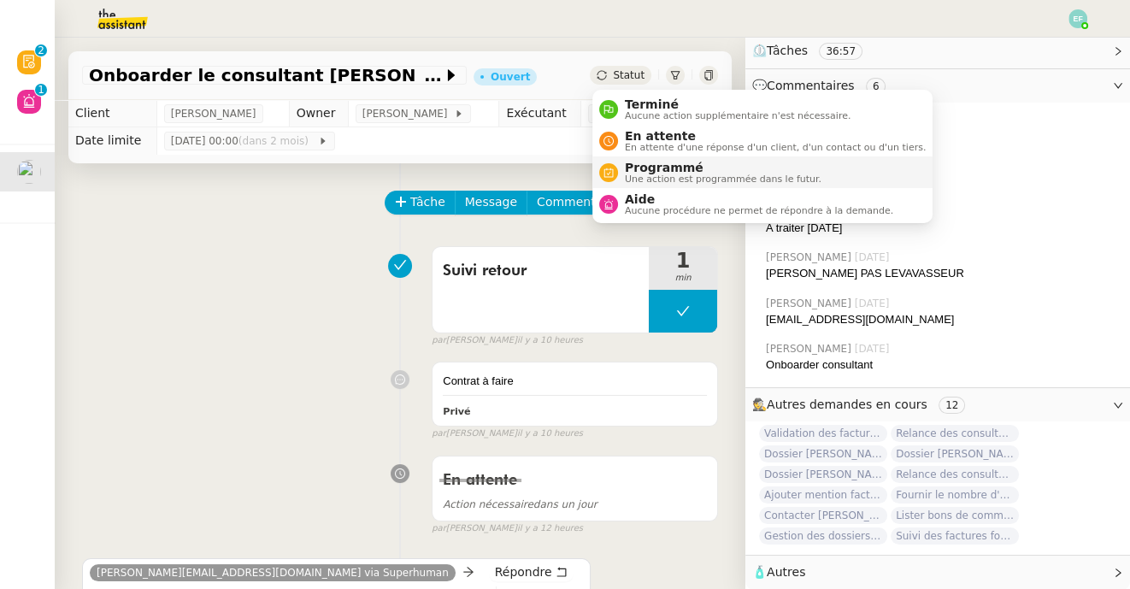
click at [636, 167] on span "Programmé" at bounding box center [723, 168] width 197 height 14
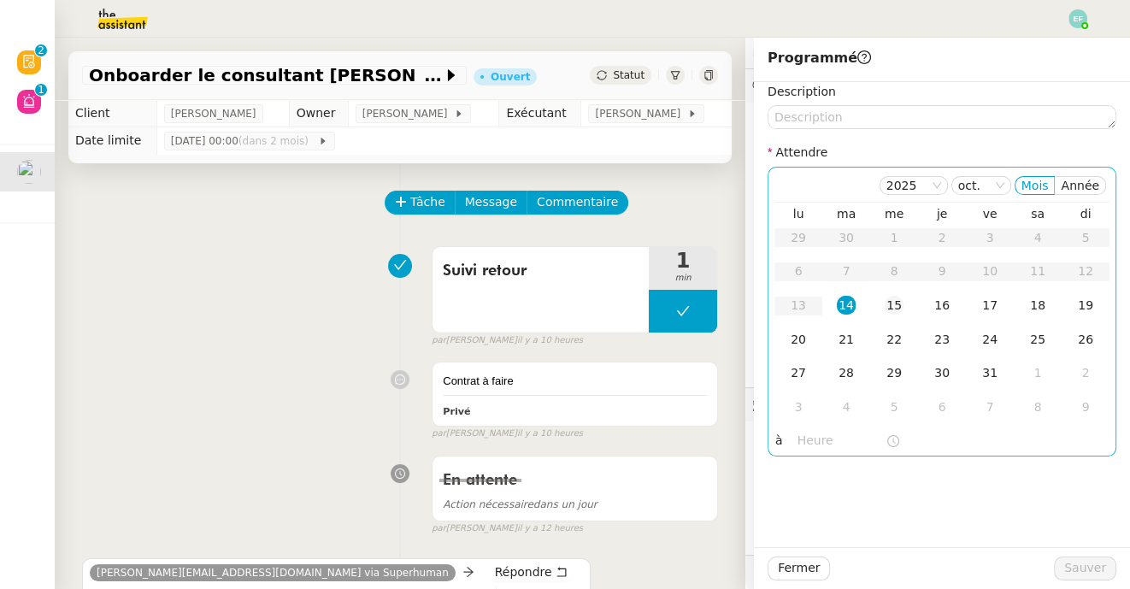
click at [887, 306] on div "15" at bounding box center [893, 305] width 19 height 19
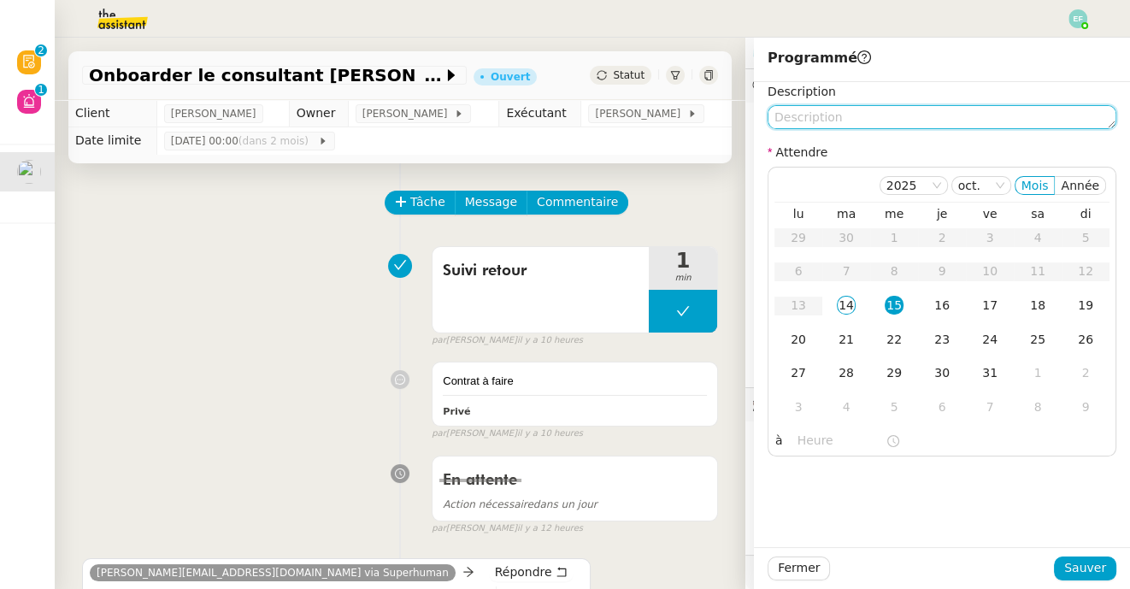
click at [843, 121] on textarea at bounding box center [941, 117] width 349 height 24
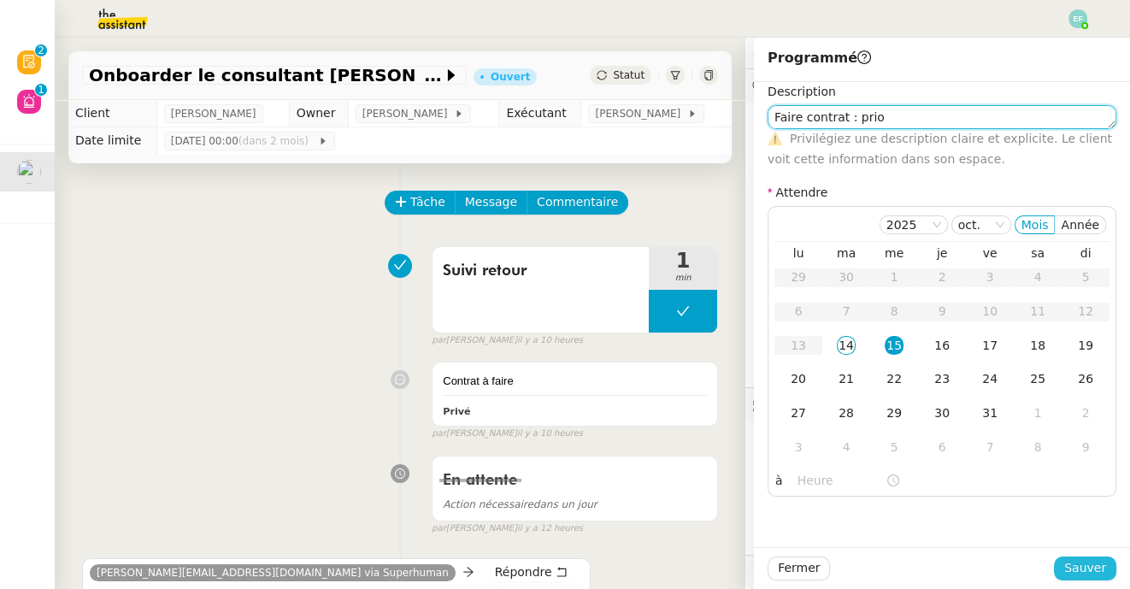
type textarea "Faire contrat : prio"
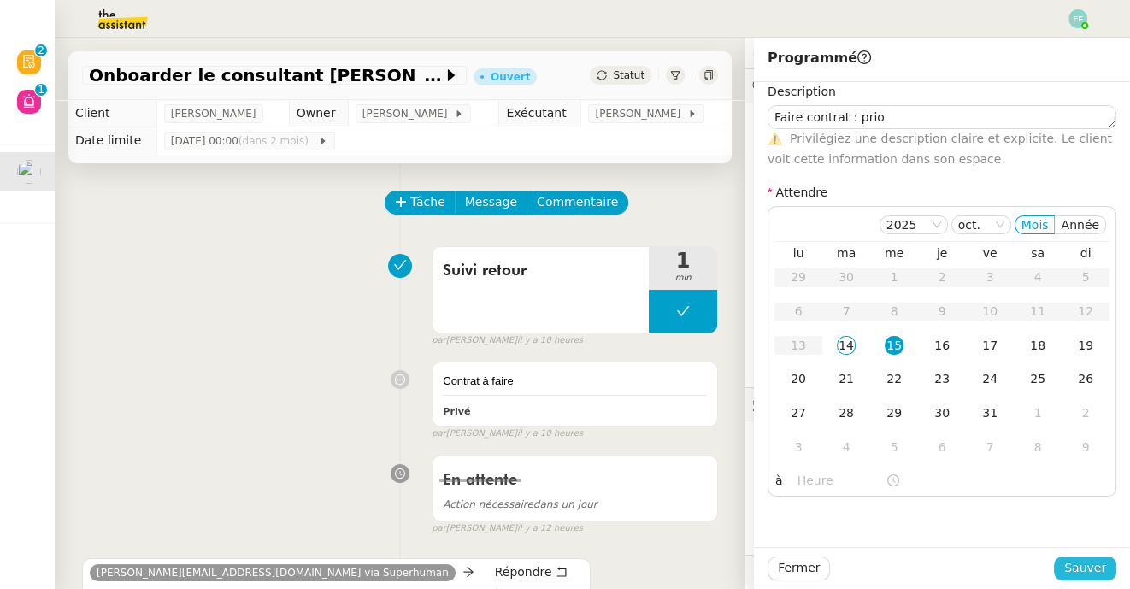
click at [1077, 566] on span "Sauver" at bounding box center [1085, 568] width 42 height 20
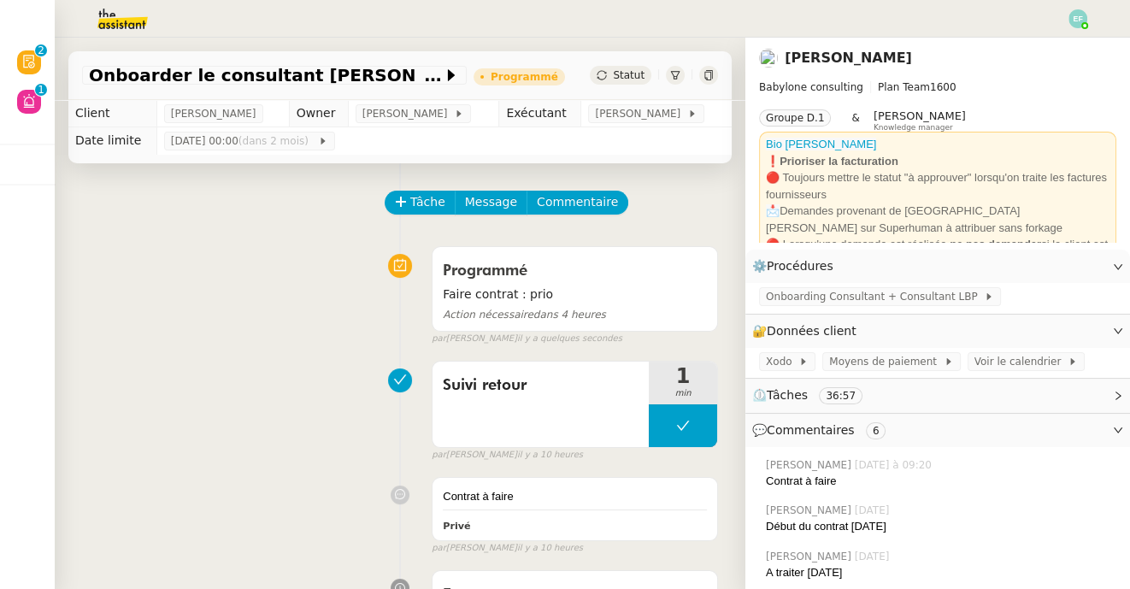
click at [1077, 20] on img at bounding box center [1077, 18] width 19 height 19
click at [1062, 47] on li "Suivi" at bounding box center [1031, 49] width 111 height 24
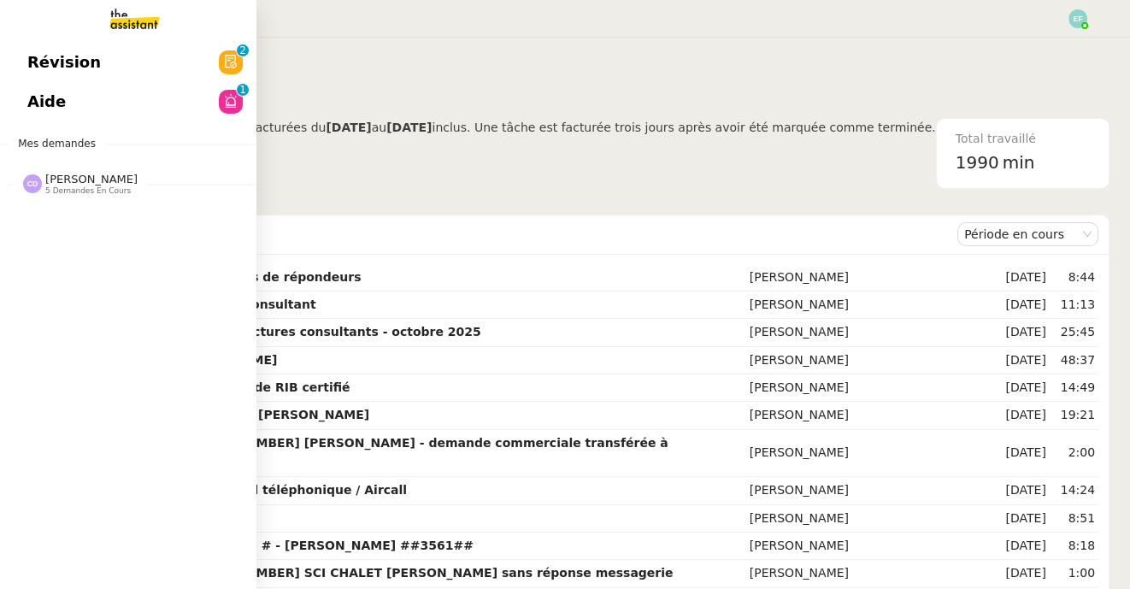
click at [79, 184] on span "[PERSON_NAME]" at bounding box center [91, 179] width 92 height 13
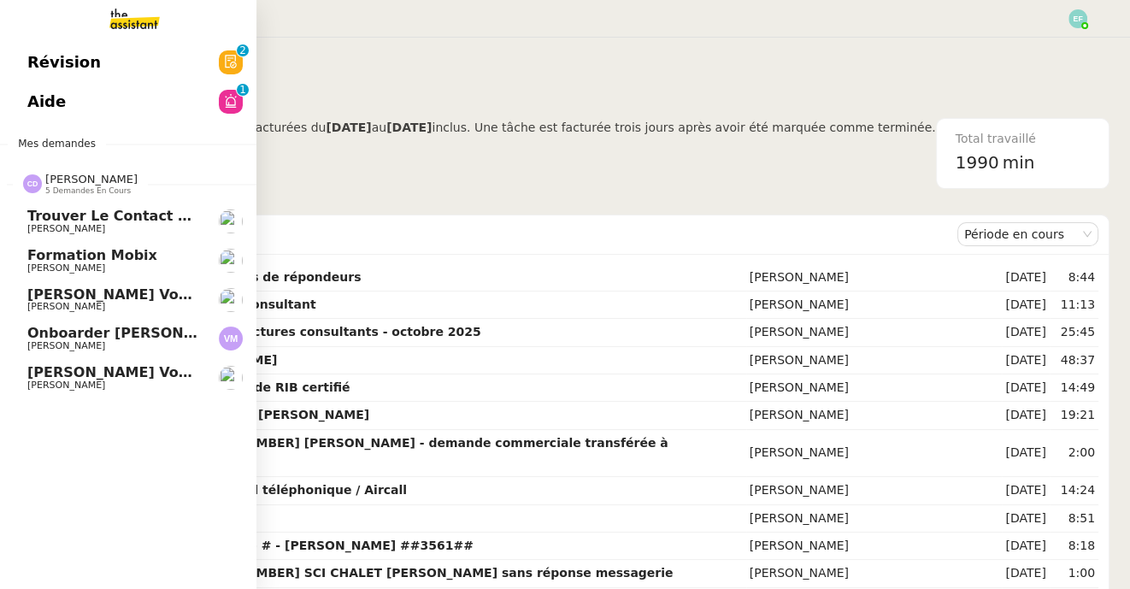
click at [118, 255] on span "Formation Mobix" at bounding box center [92, 255] width 130 height 16
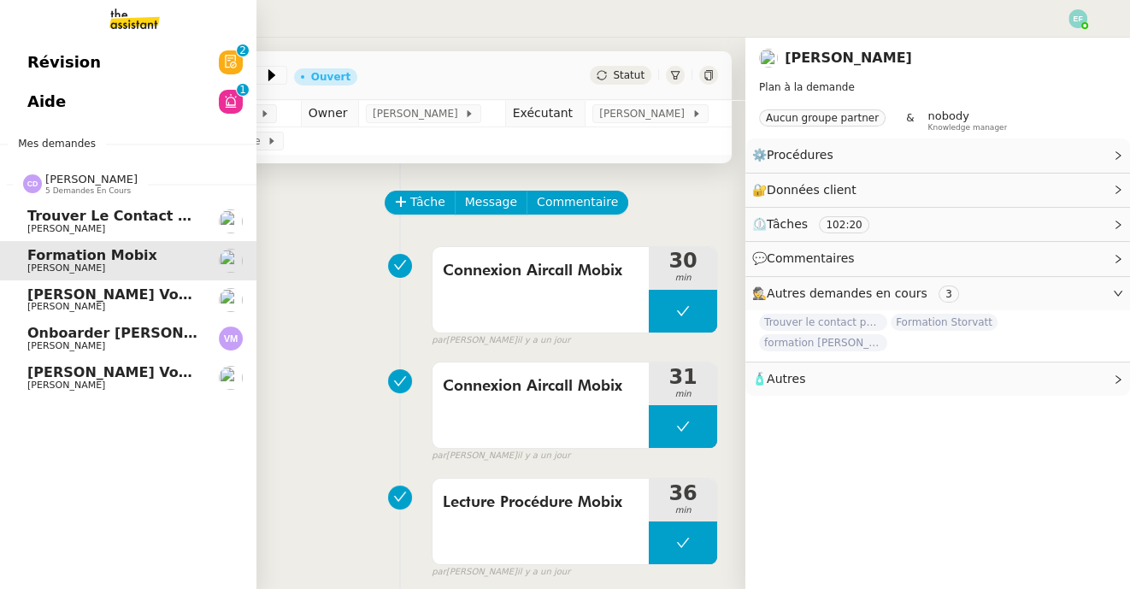
click at [76, 290] on span "[PERSON_NAME] vous a mentionné sur le ticket [##3573##] 0000000442115" at bounding box center [330, 294] width 606 height 16
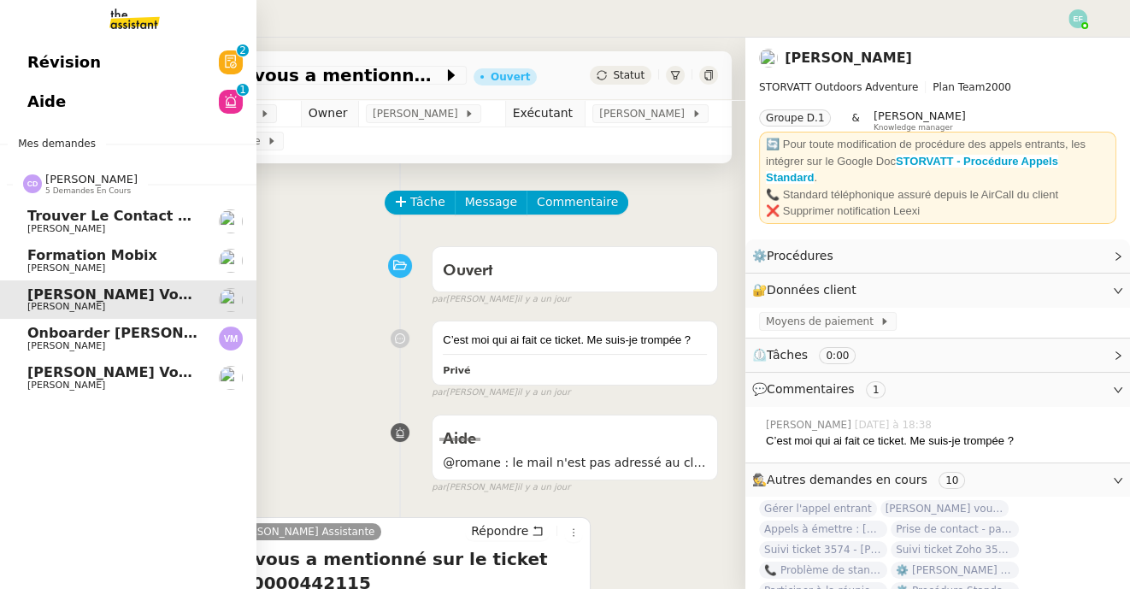
click at [51, 333] on span "Onboarder [PERSON_NAME]" at bounding box center [134, 333] width 214 height 16
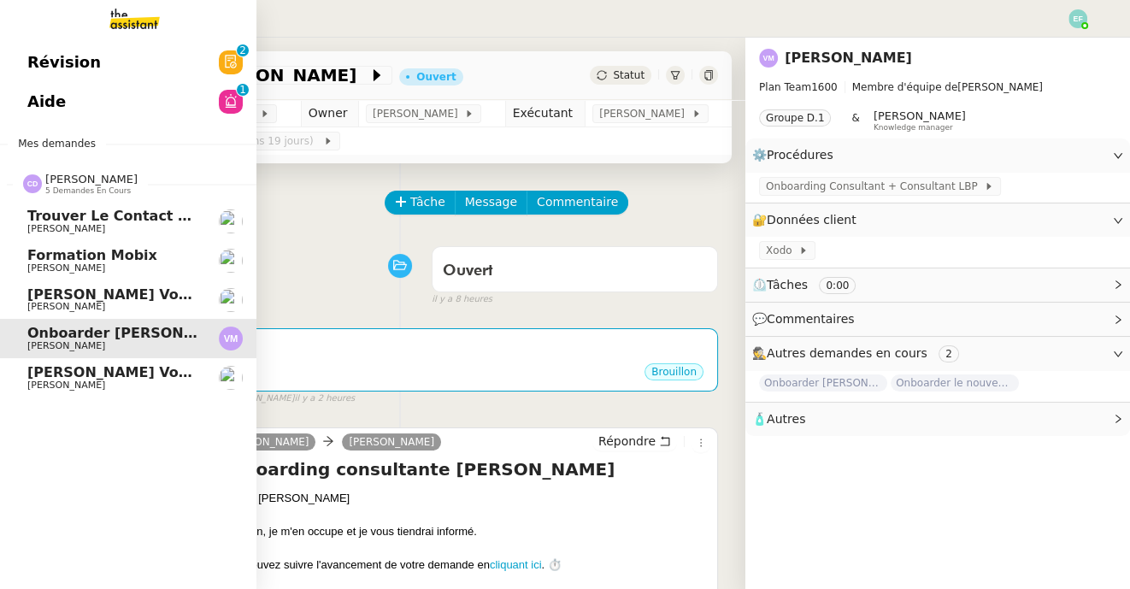
click at [59, 380] on span "[PERSON_NAME]" at bounding box center [66, 384] width 78 height 11
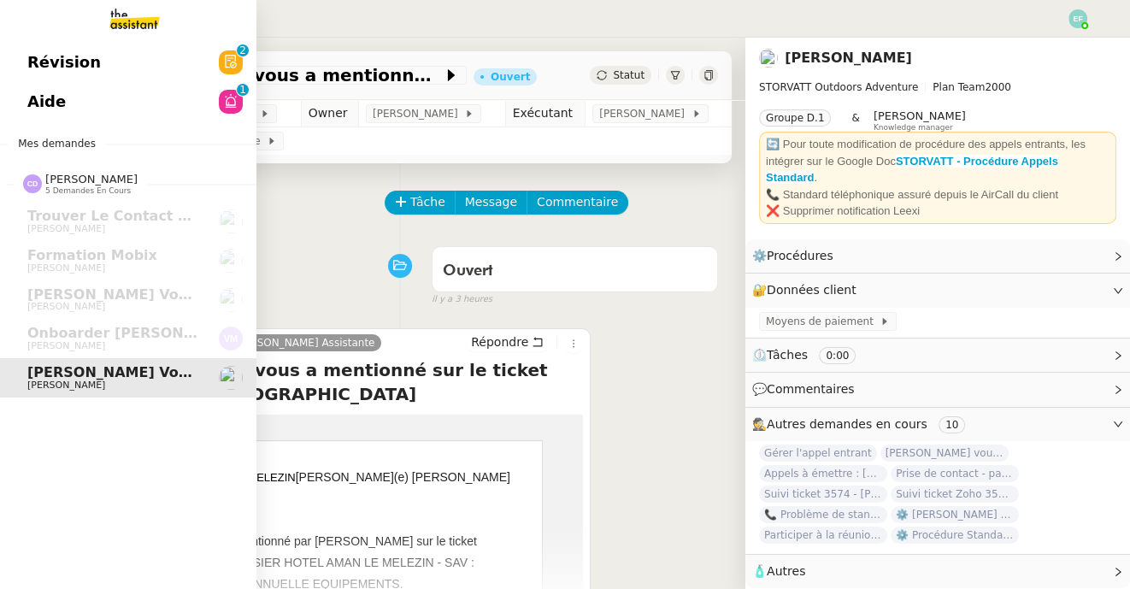
click at [140, 109] on link "Aide 0 1 2 3 4 5 6 7 8 9" at bounding box center [128, 101] width 256 height 39
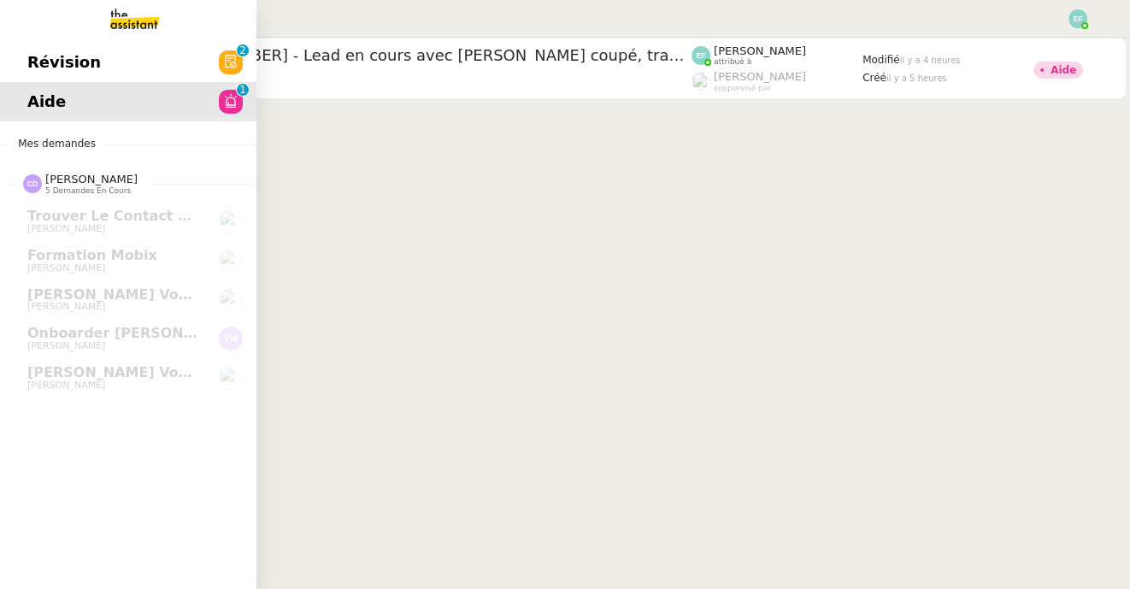
click at [144, 70] on link "Révision 0 1 2 3 4 5 6 7 8 9" at bounding box center [128, 62] width 256 height 39
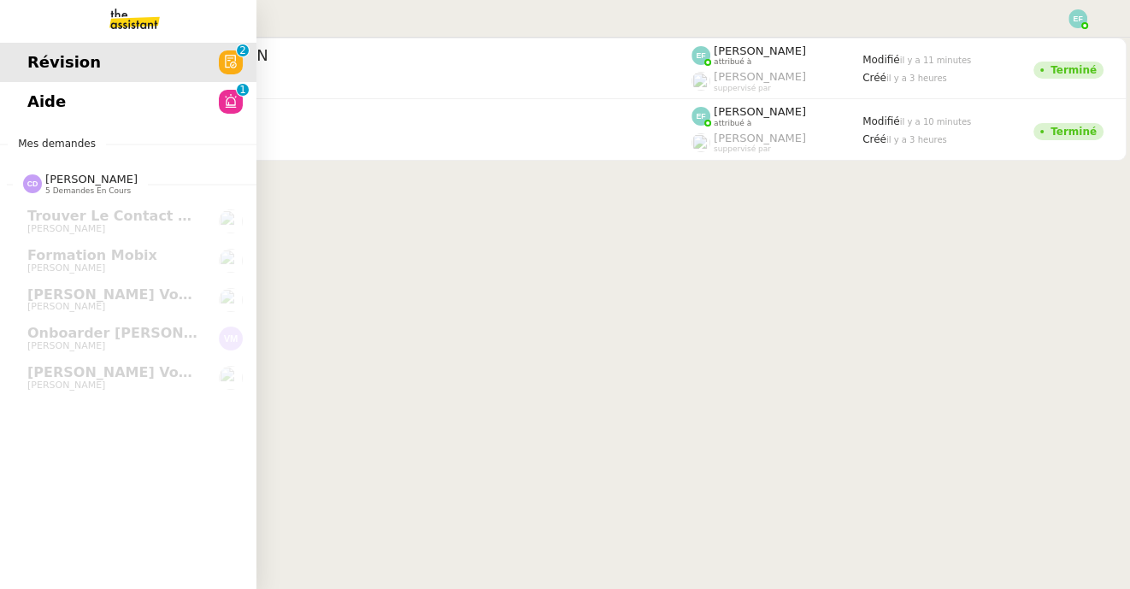
click at [121, 15] on img at bounding box center [121, 19] width 132 height 38
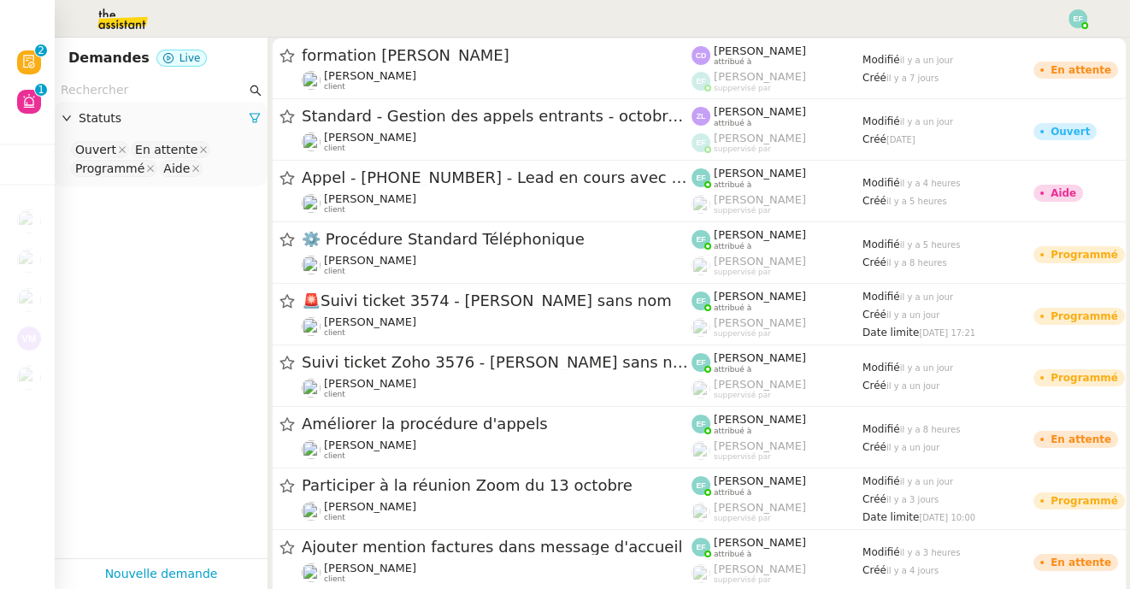
click at [159, 91] on input "text" at bounding box center [153, 90] width 185 height 20
type input "d"
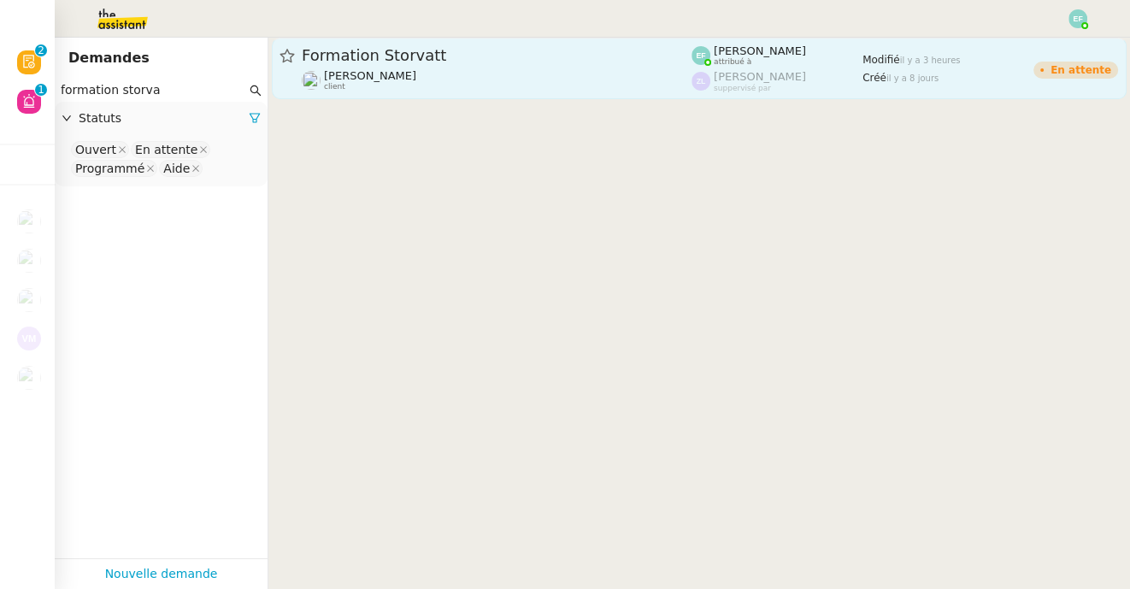
type input "formation storva"
click at [461, 73] on div "[PERSON_NAME] client" at bounding box center [497, 80] width 390 height 22
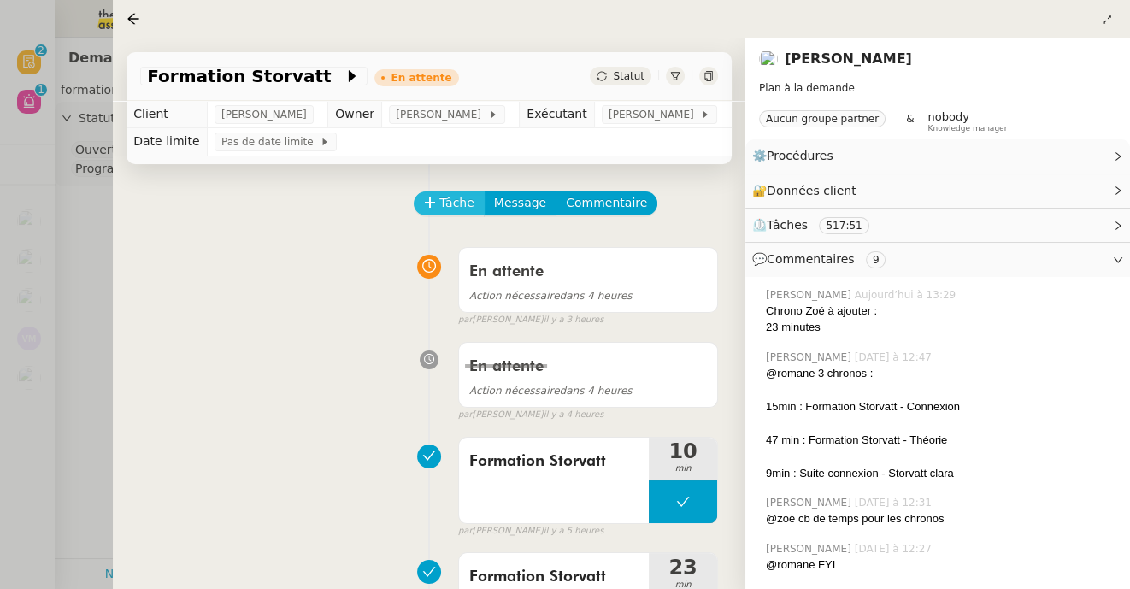
click at [460, 211] on span "Tâche" at bounding box center [456, 203] width 35 height 20
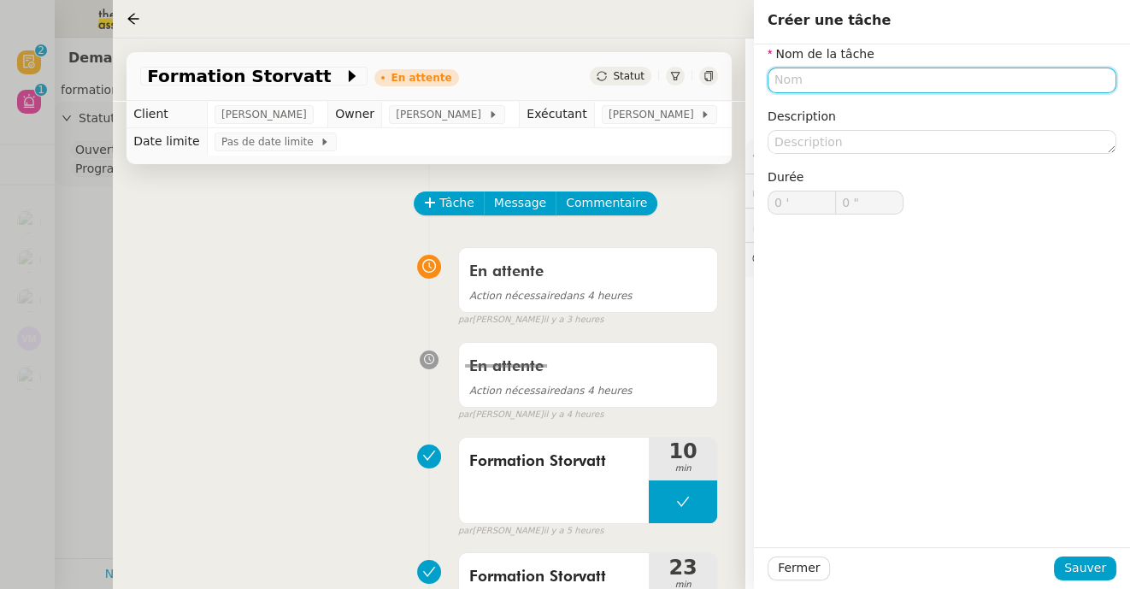
click at [812, 84] on input "text" at bounding box center [941, 80] width 349 height 25
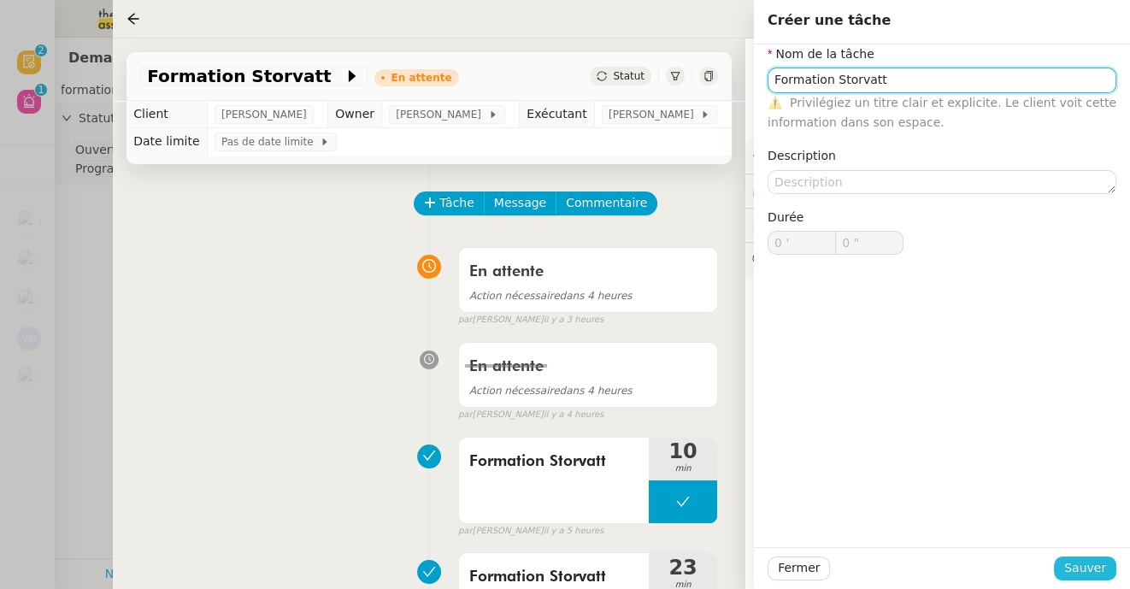
type input "Formation Storvatt"
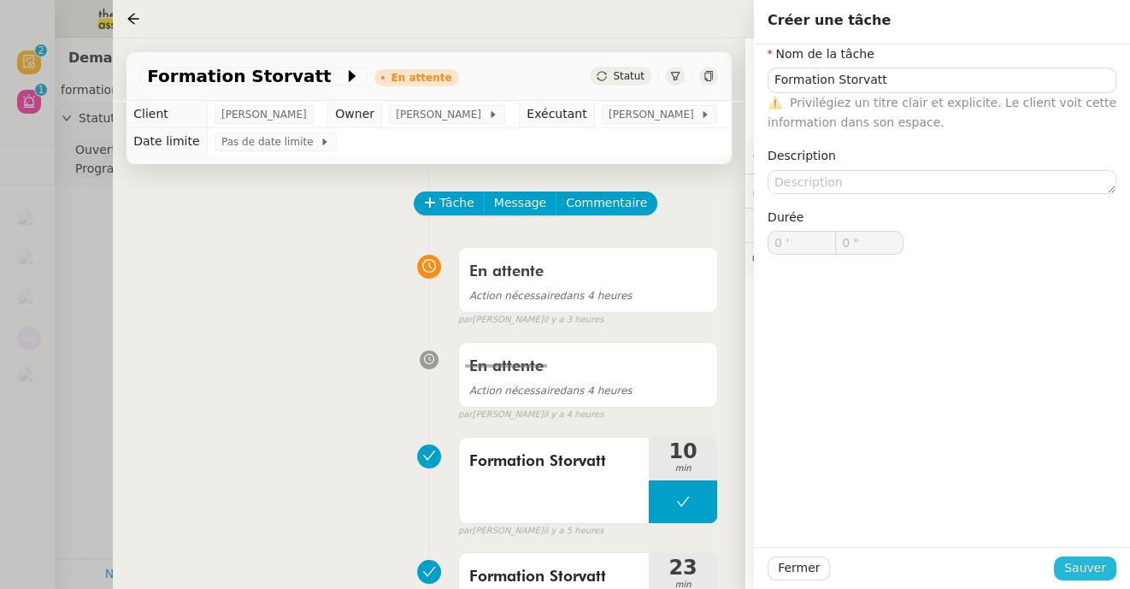
click at [1077, 572] on span "Sauver" at bounding box center [1085, 568] width 42 height 20
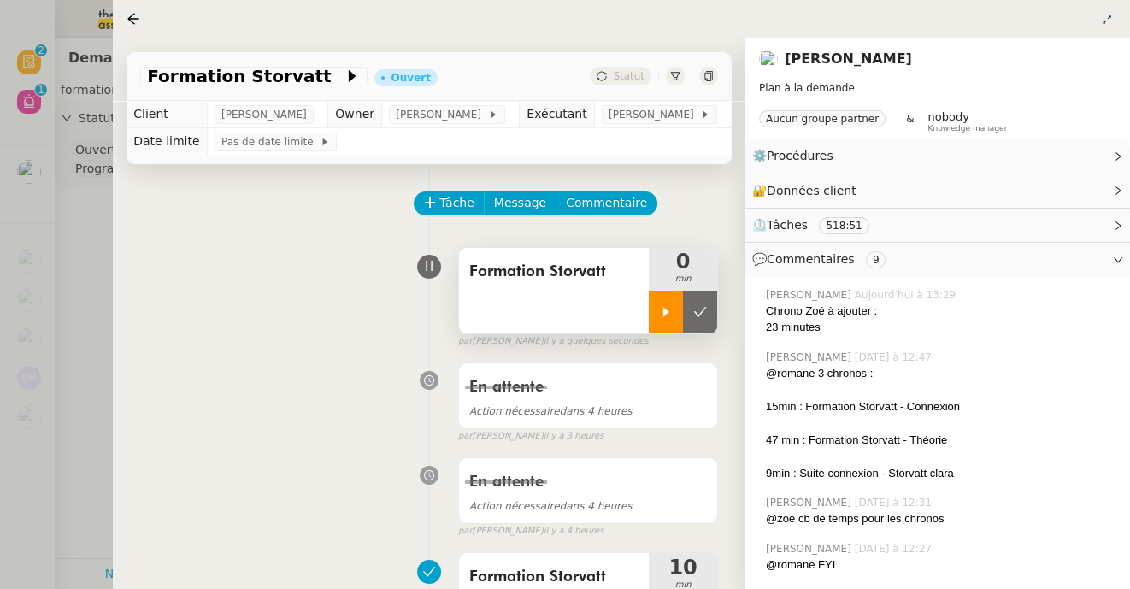
click at [668, 312] on icon at bounding box center [666, 312] width 14 height 14
click at [561, 291] on div "Formation Storvatt" at bounding box center [554, 290] width 190 height 85
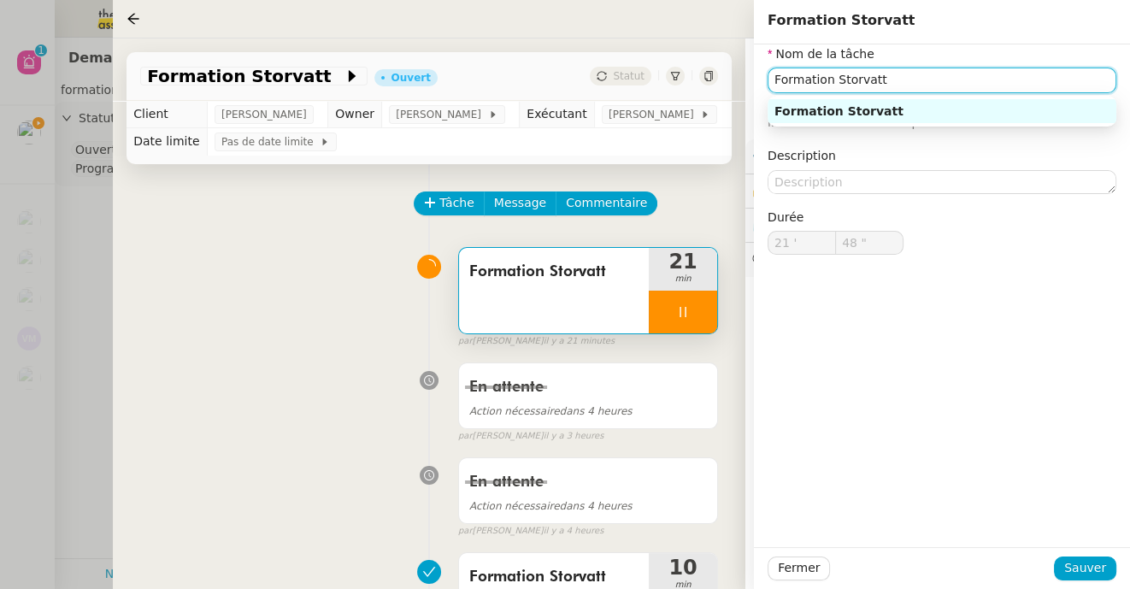
click at [866, 80] on input "Formation Storvatt" at bounding box center [941, 80] width 349 height 25
type input "59 ""
type input "22 '"
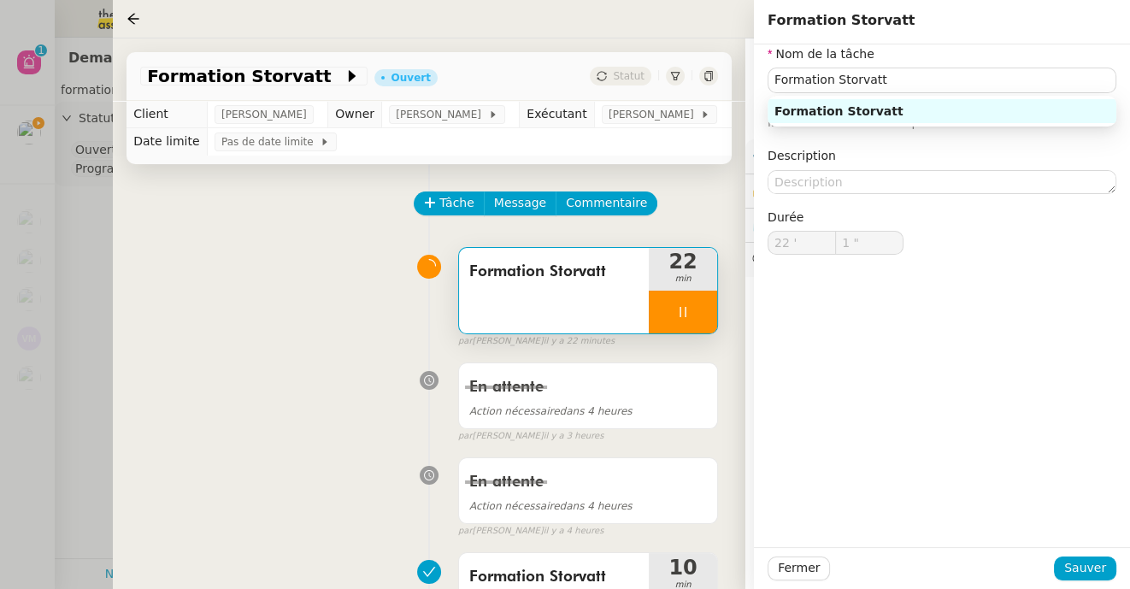
click at [588, 270] on span "Formation Storvatt" at bounding box center [553, 272] width 169 height 26
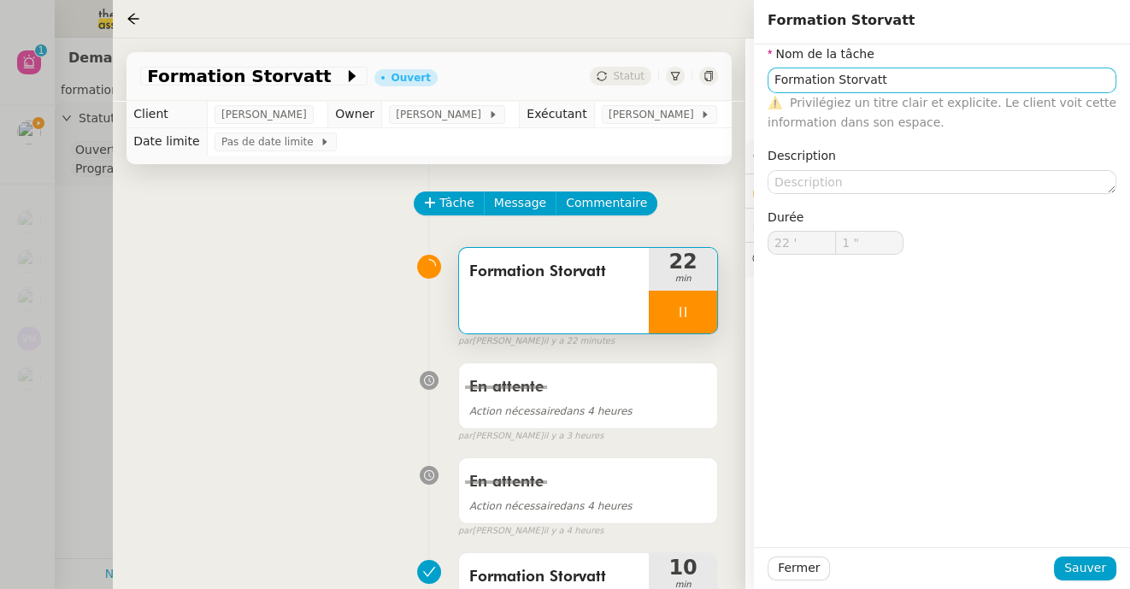
type input "2 ""
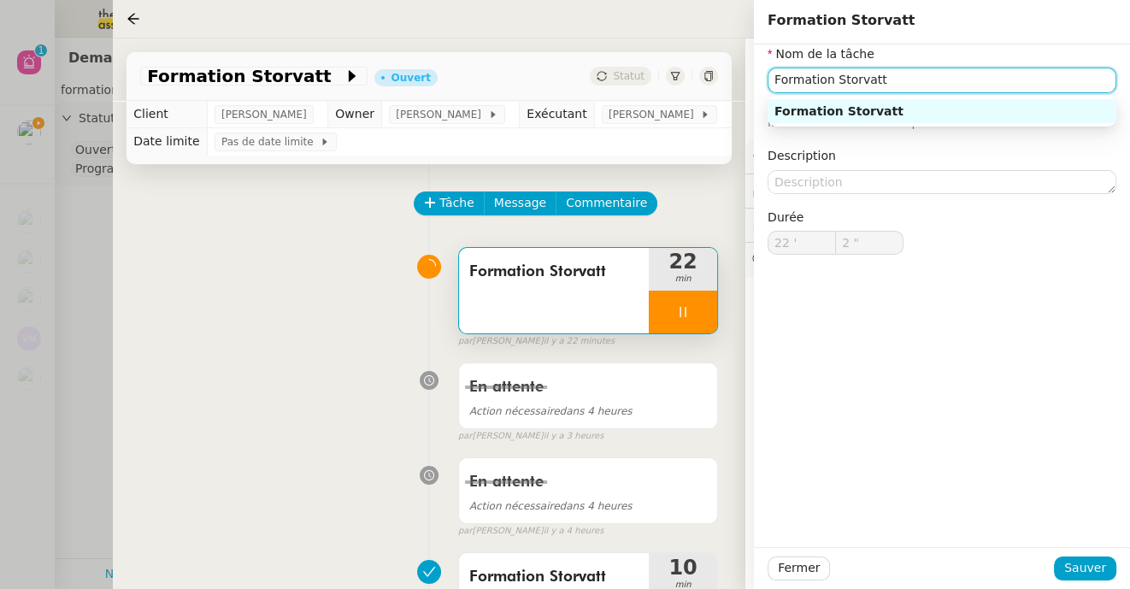
drag, startPoint x: 899, startPoint y: 76, endPoint x: 696, endPoint y: 41, distance: 206.4
click at [696, 41] on app-ticket "Formation Storvatt Ouvert Statut Client [PERSON_NAME] Owner [PERSON_NAME] Exécu…" at bounding box center [621, 313] width 1017 height 550
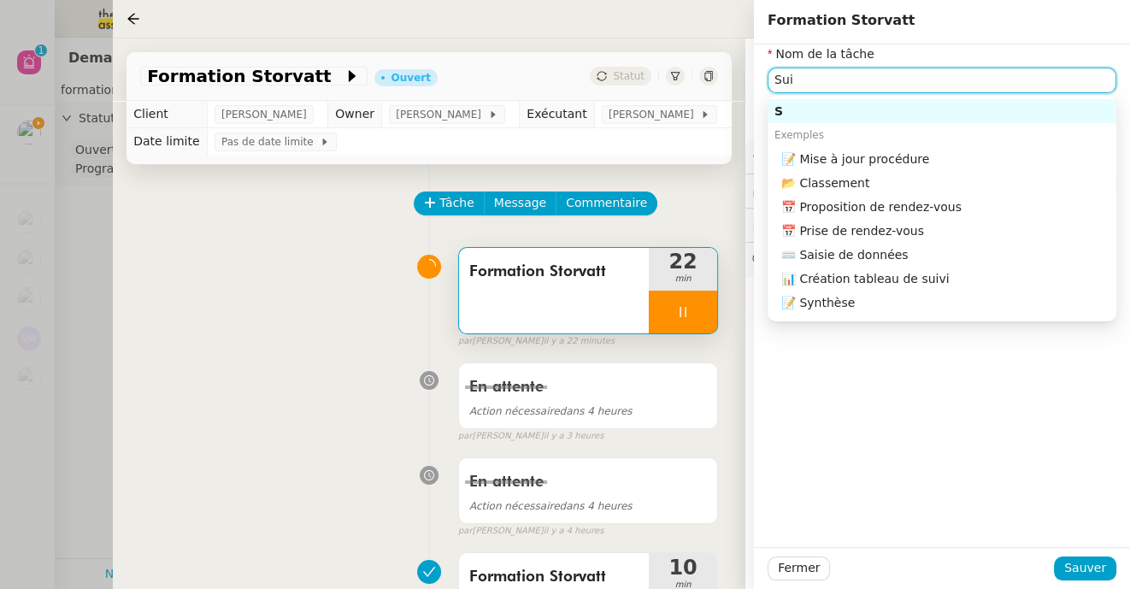
type input "Suiv"
type input "3 ""
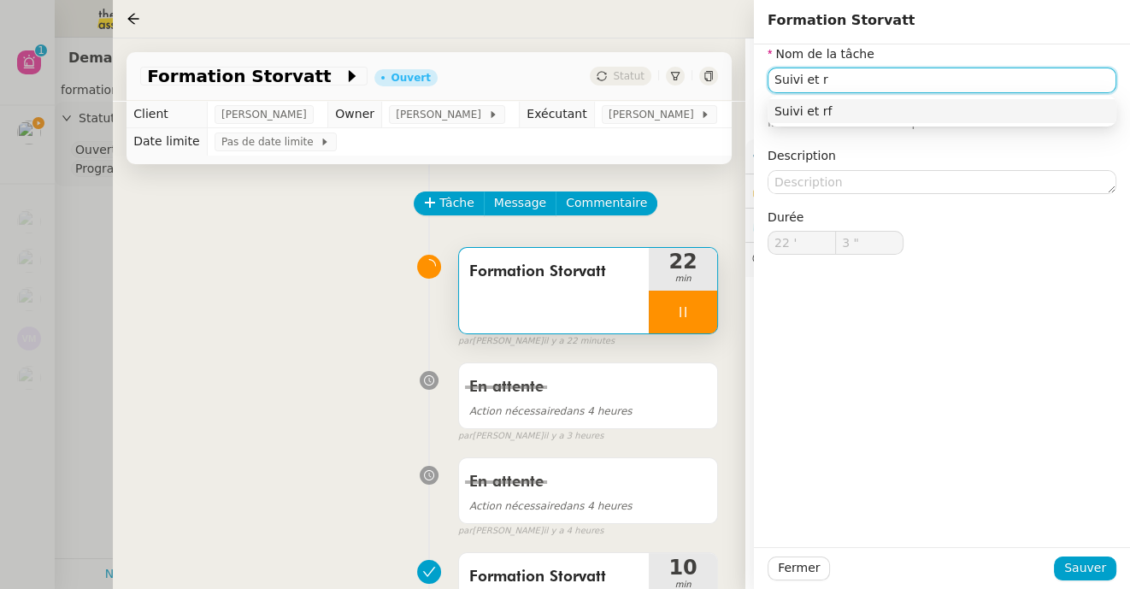
type input "Suivi et re"
type input "4 ""
type input "Suivi et refonte p"
type input "5 ""
type input "Suivi et refonte procédure"
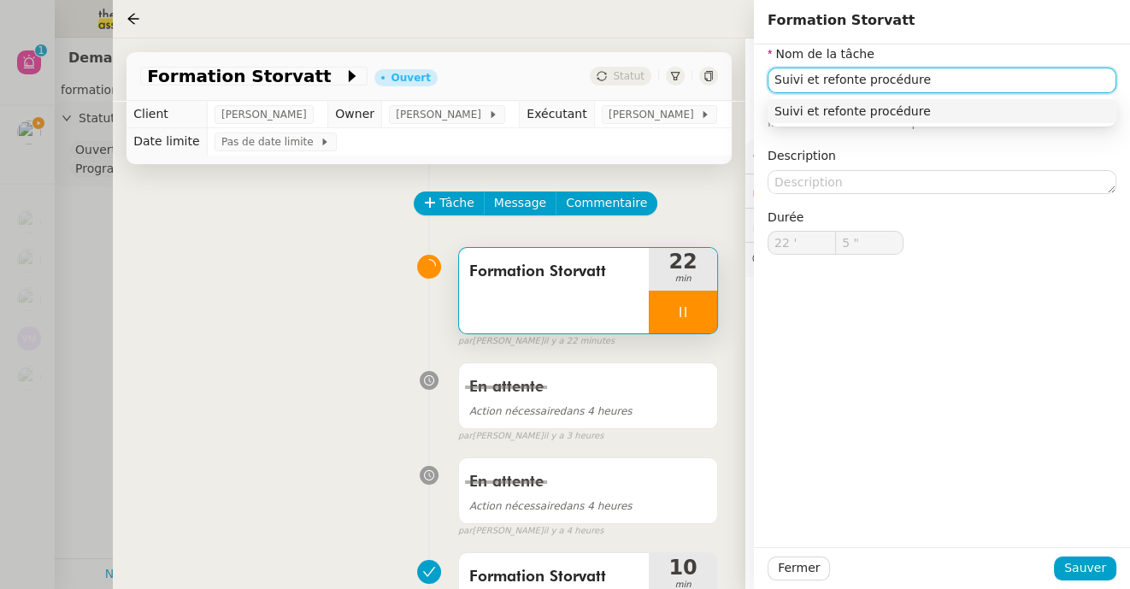
type input "6 ""
type input "Suivi et refonte procédure"
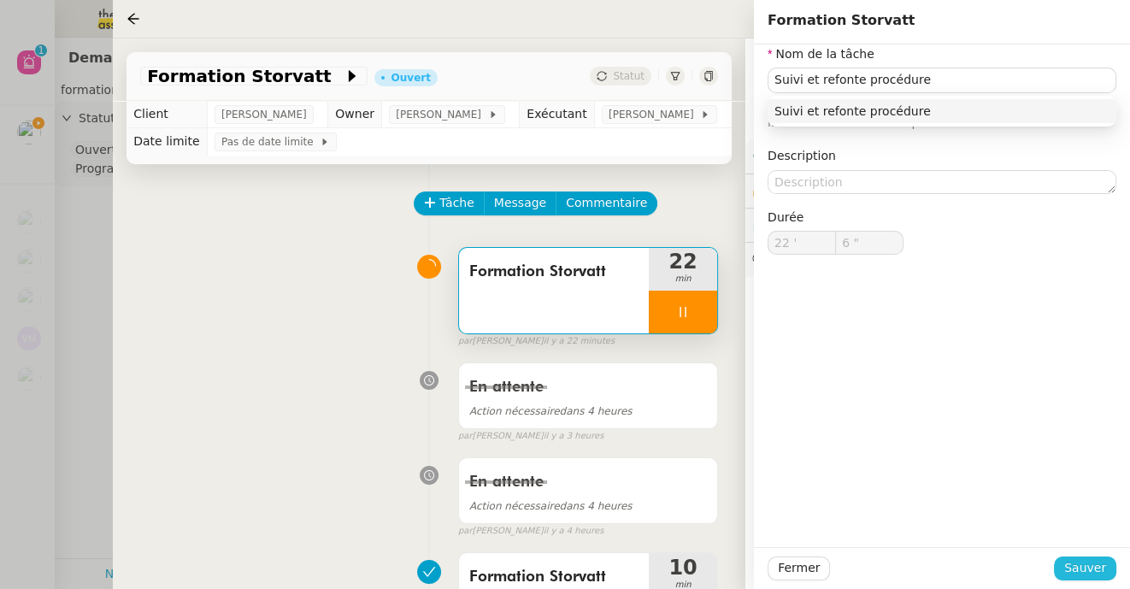
click at [1085, 561] on span "Sauver" at bounding box center [1085, 568] width 42 height 20
type input "7 ""
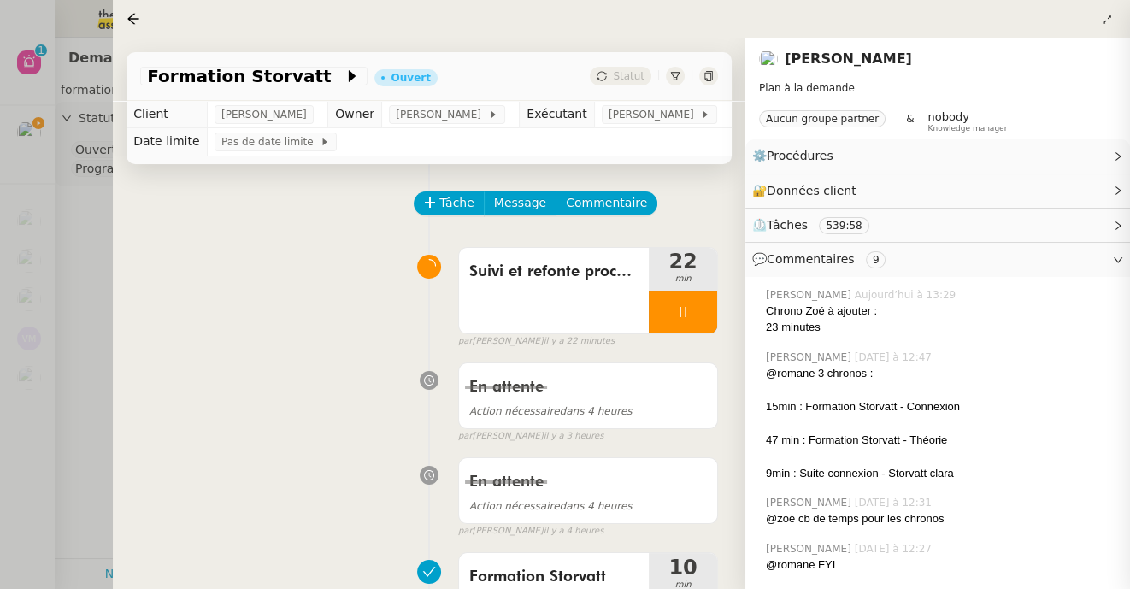
click at [689, 322] on div at bounding box center [683, 312] width 68 height 43
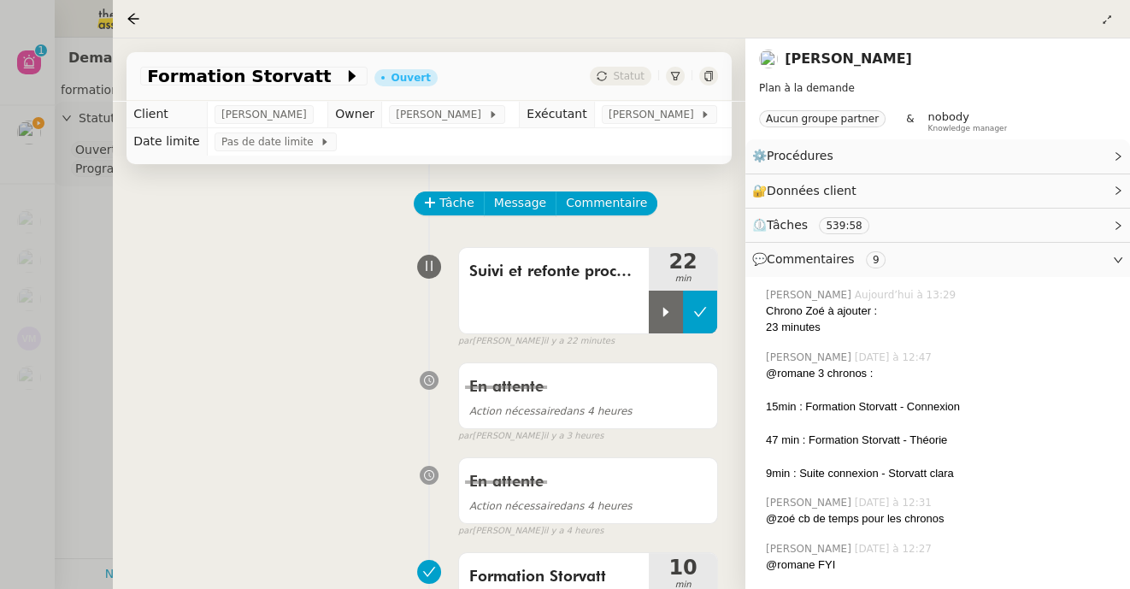
click at [700, 314] on icon at bounding box center [700, 311] width 13 height 9
click at [592, 195] on span "Commentaire" at bounding box center [606, 203] width 81 height 20
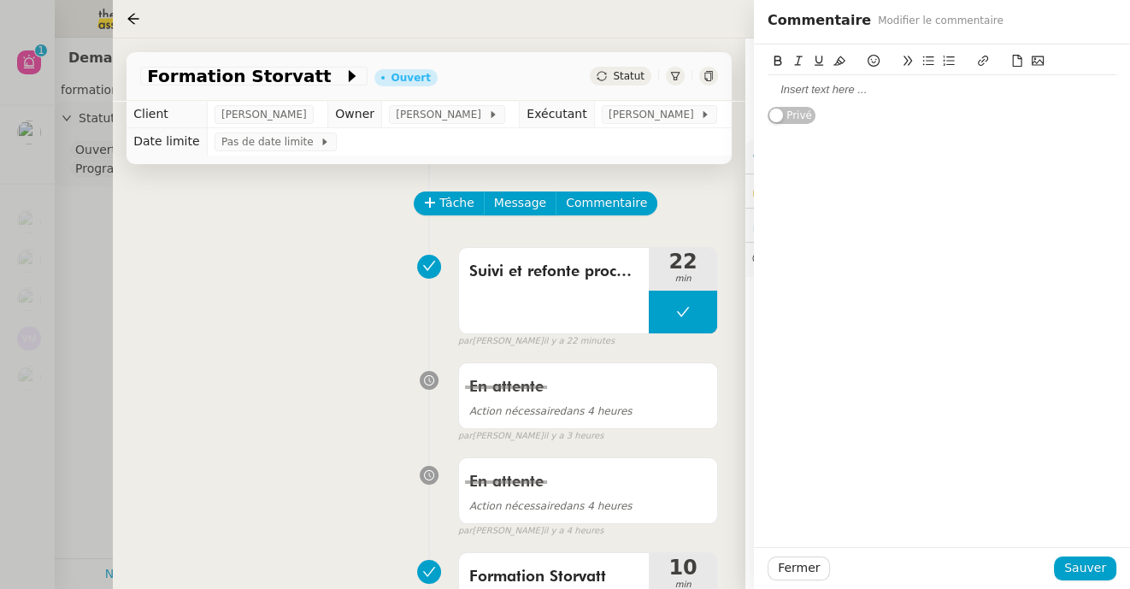
click at [893, 86] on div at bounding box center [941, 89] width 349 height 15
click at [1090, 570] on span "Sauver" at bounding box center [1085, 568] width 42 height 20
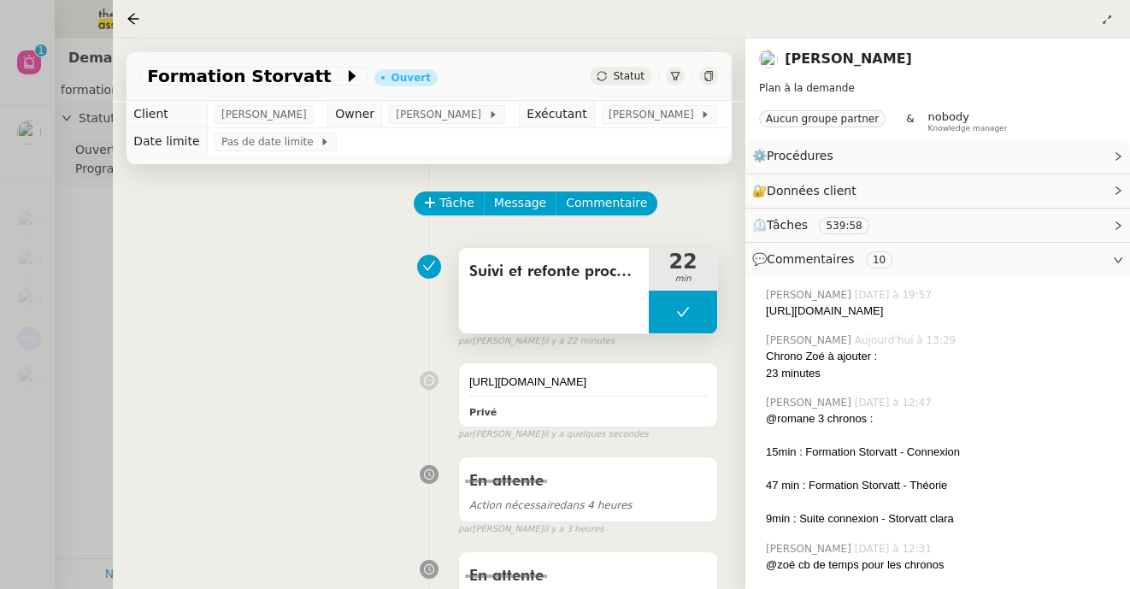
click at [578, 273] on span "Suivi et refonte procédure" at bounding box center [553, 272] width 169 height 26
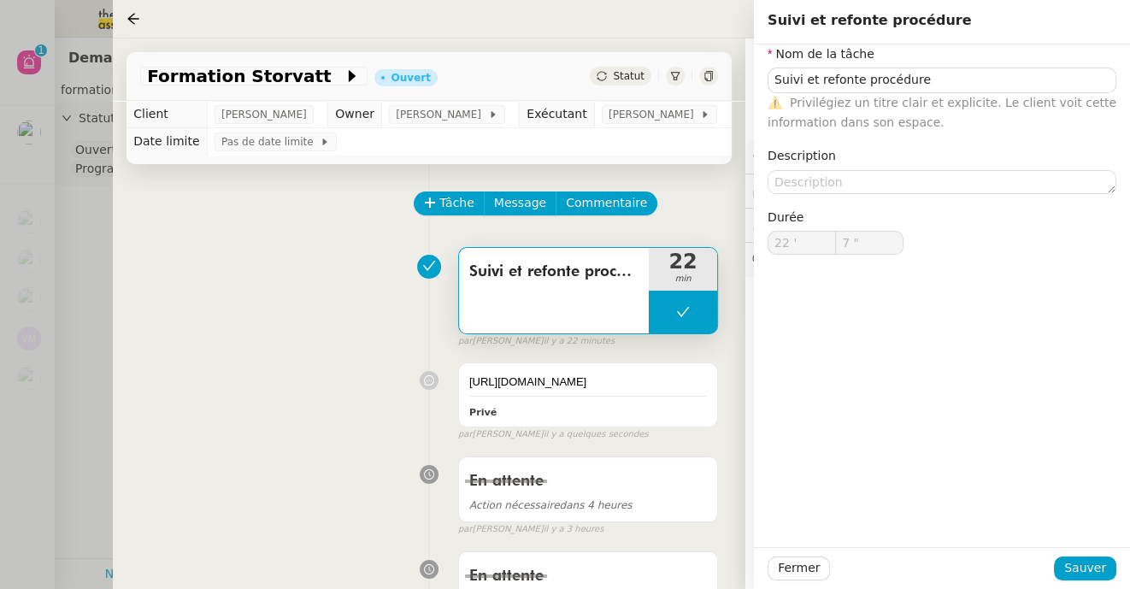
click at [407, 203] on div "Tâche Message Commentaire" at bounding box center [429, 211] width 578 height 41
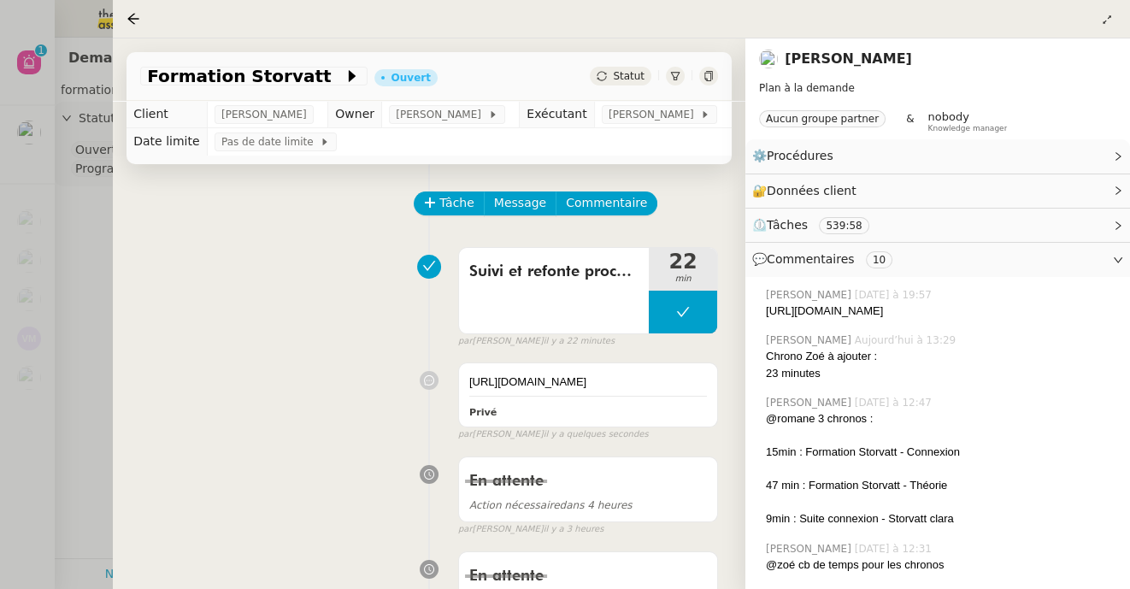
click at [63, 236] on div at bounding box center [565, 294] width 1130 height 589
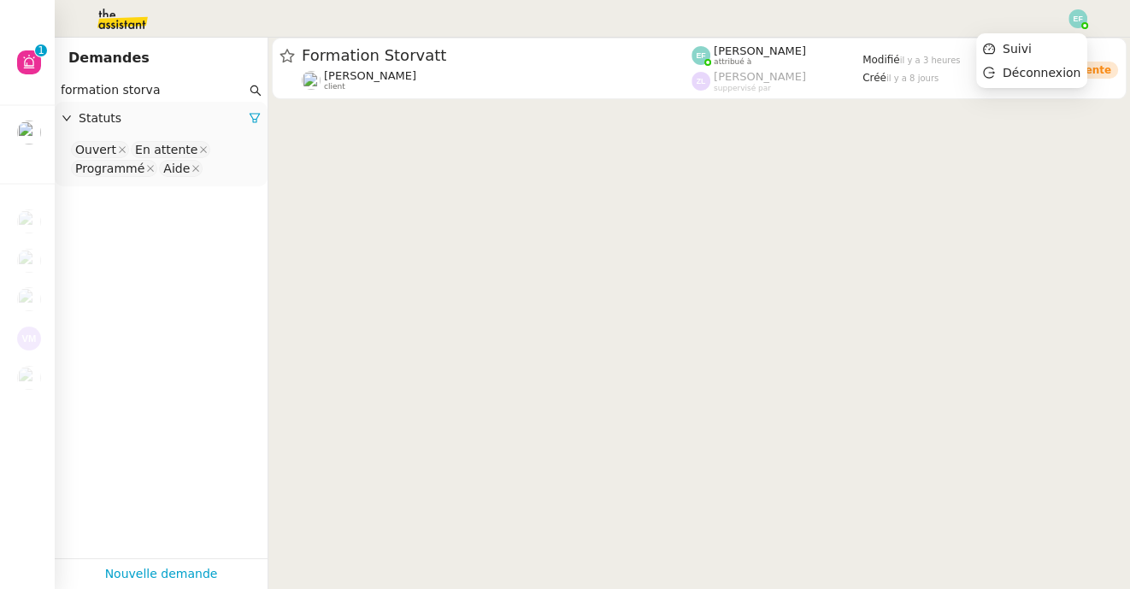
click at [1071, 23] on img at bounding box center [1077, 18] width 19 height 19
click at [1057, 47] on li "Suivi" at bounding box center [1031, 49] width 111 height 24
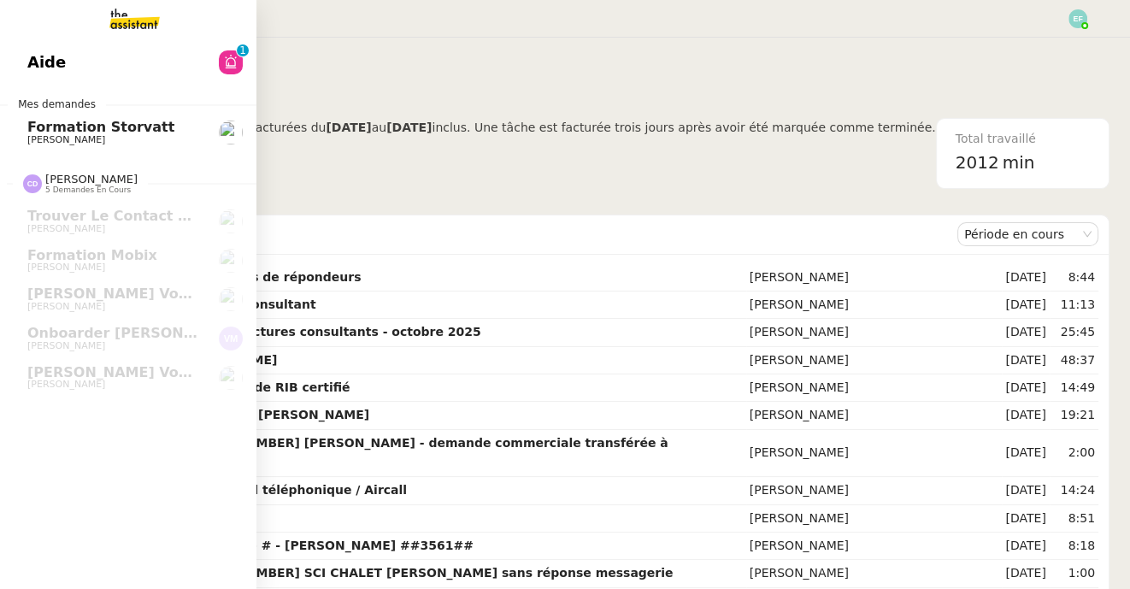
click at [62, 120] on span "Formation Storvatt" at bounding box center [100, 127] width 147 height 16
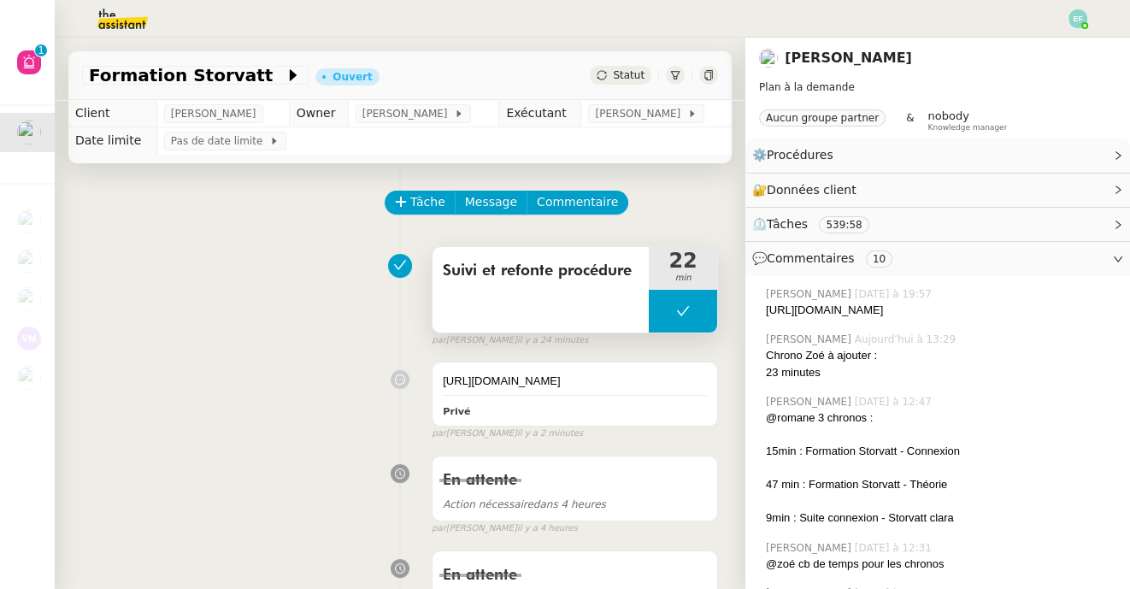
click at [676, 321] on button at bounding box center [683, 311] width 68 height 43
click at [663, 316] on icon at bounding box center [666, 311] width 14 height 14
click at [697, 314] on div at bounding box center [683, 311] width 68 height 43
click at [701, 314] on icon at bounding box center [700, 311] width 14 height 14
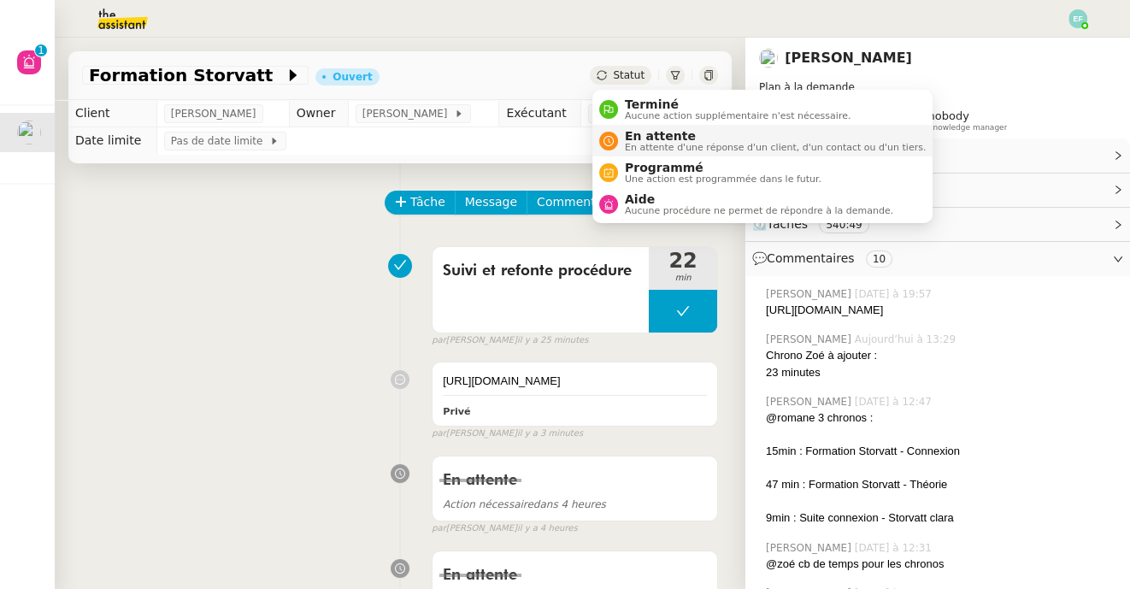
click at [633, 141] on span "En attente" at bounding box center [775, 136] width 301 height 14
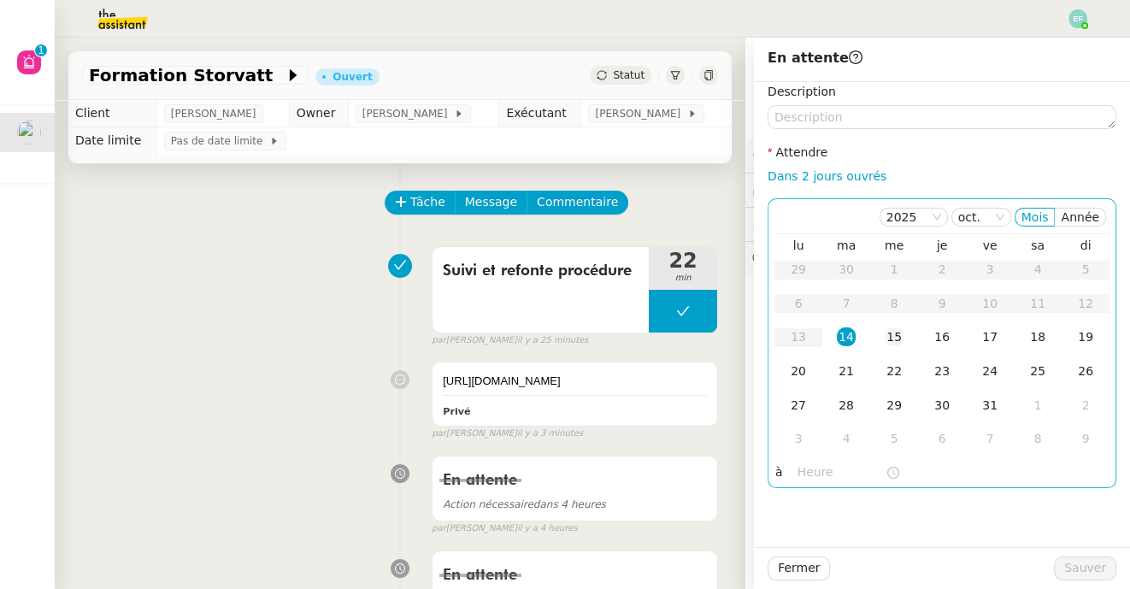
click at [908, 338] on td "15" at bounding box center [894, 337] width 48 height 34
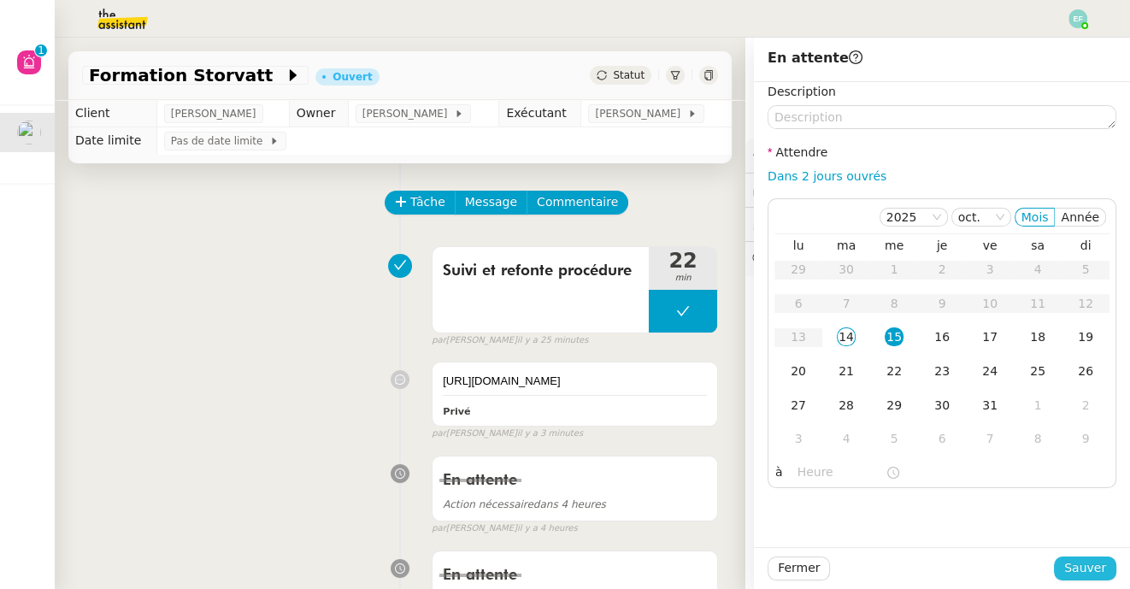
click at [1082, 568] on span "Sauver" at bounding box center [1085, 568] width 42 height 20
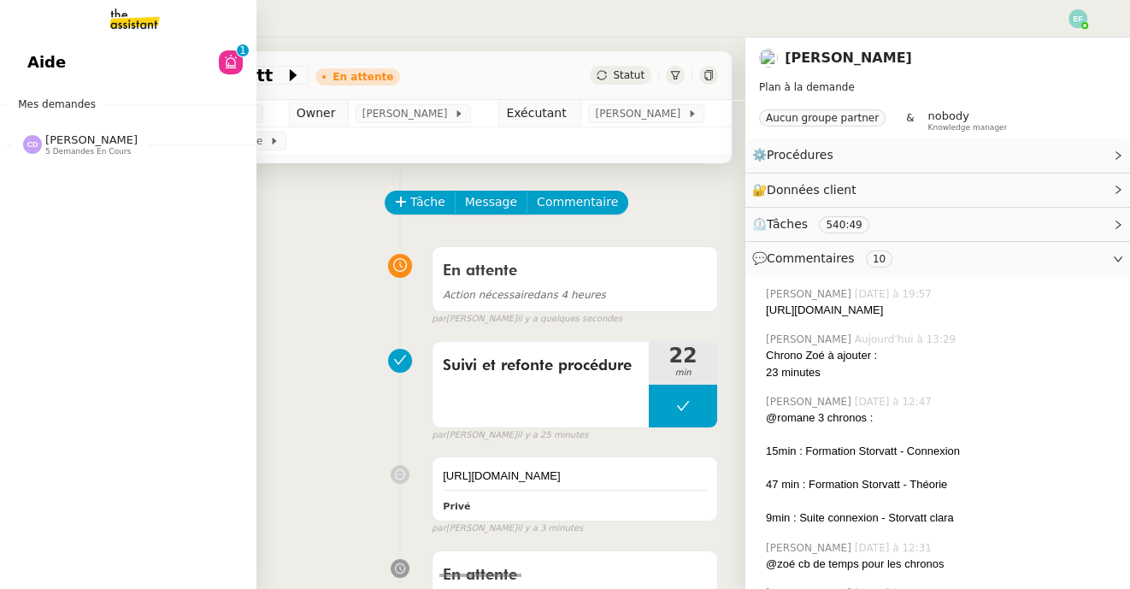
click at [133, 17] on img at bounding box center [121, 19] width 132 height 38
